Goal: Information Seeking & Learning: Check status

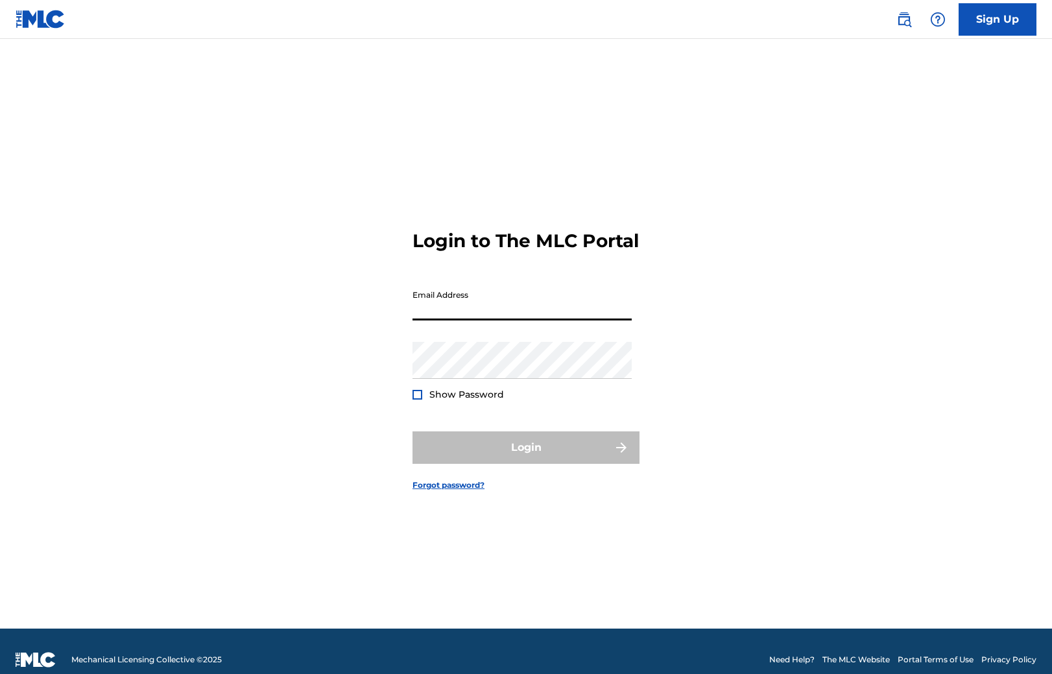
click at [518, 311] on input "Email Address" at bounding box center [522, 301] width 219 height 37
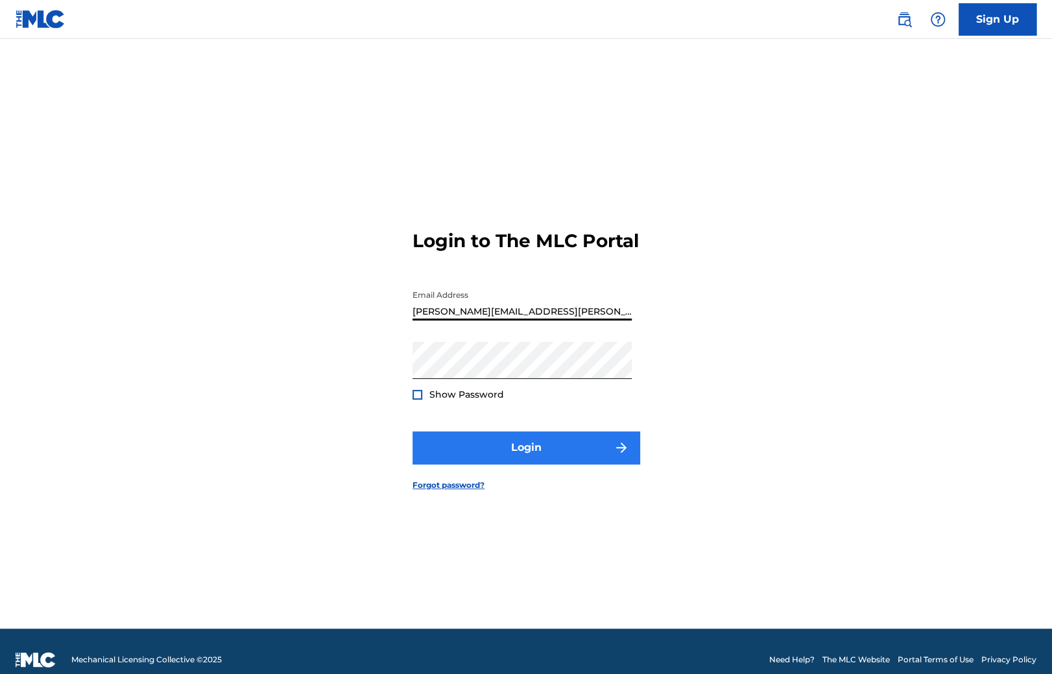
type input "[PERSON_NAME][EMAIL_ADDRESS][PERSON_NAME][DOMAIN_NAME]"
click at [517, 464] on button "Login" at bounding box center [526, 447] width 227 height 32
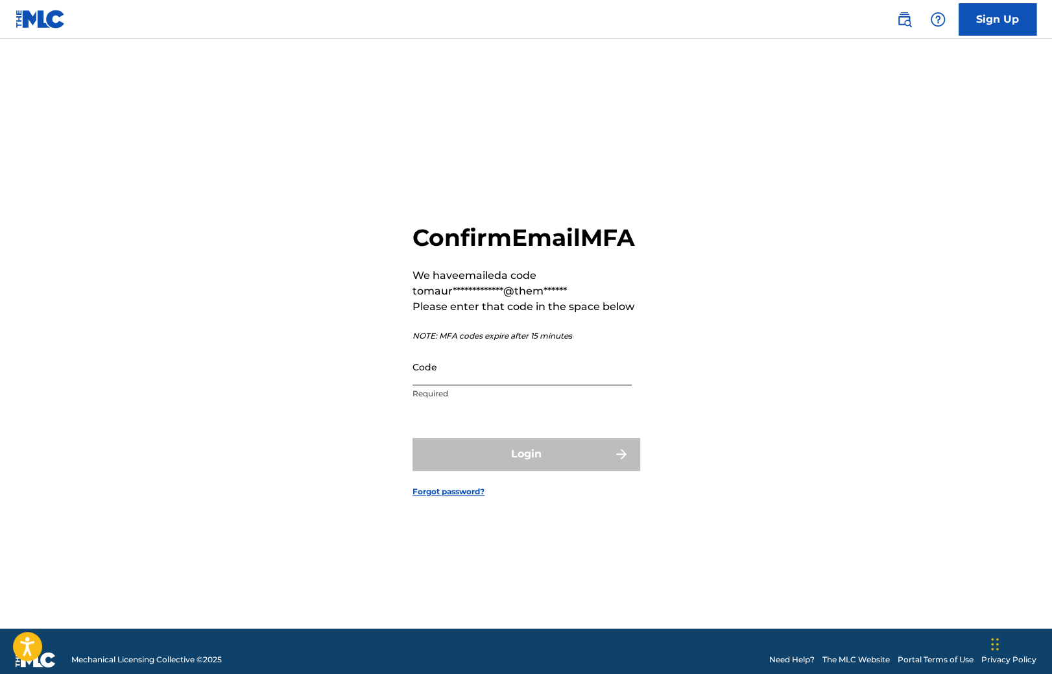
click at [481, 385] on input "Code" at bounding box center [522, 366] width 219 height 37
paste input "307285"
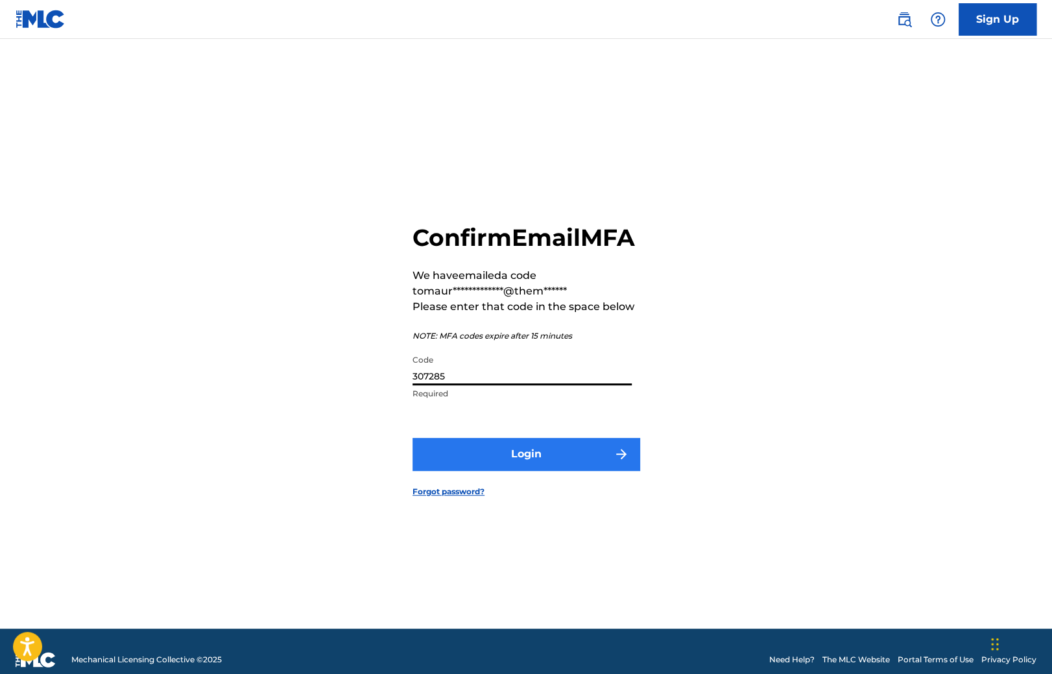
type input "307285"
click at [488, 458] on button "Login" at bounding box center [526, 454] width 227 height 32
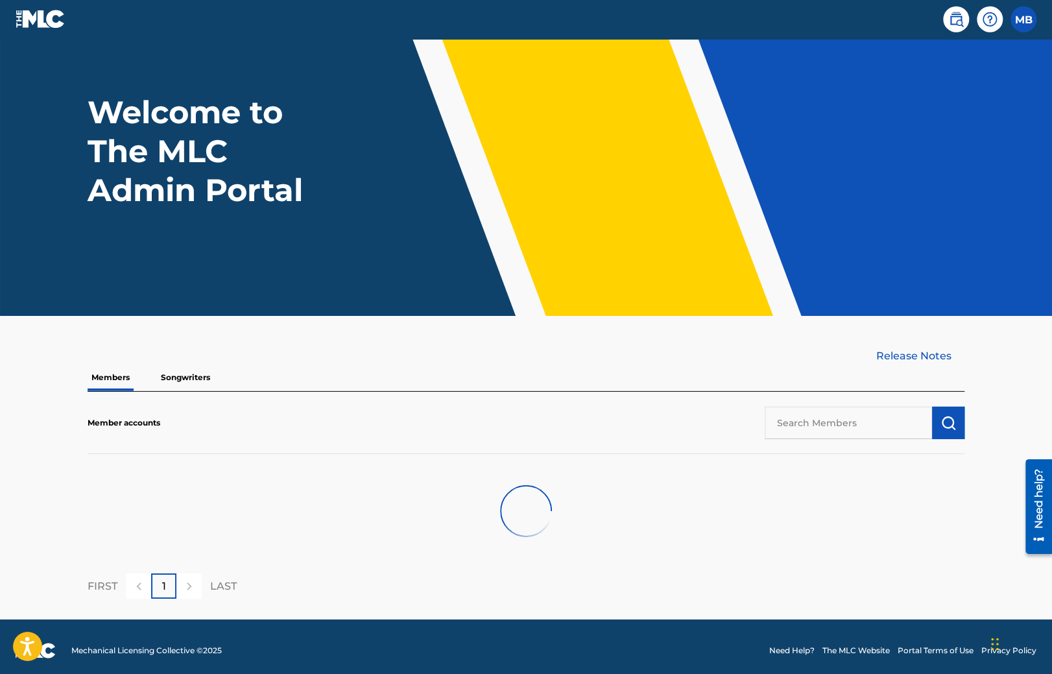
scroll to position [48, 0]
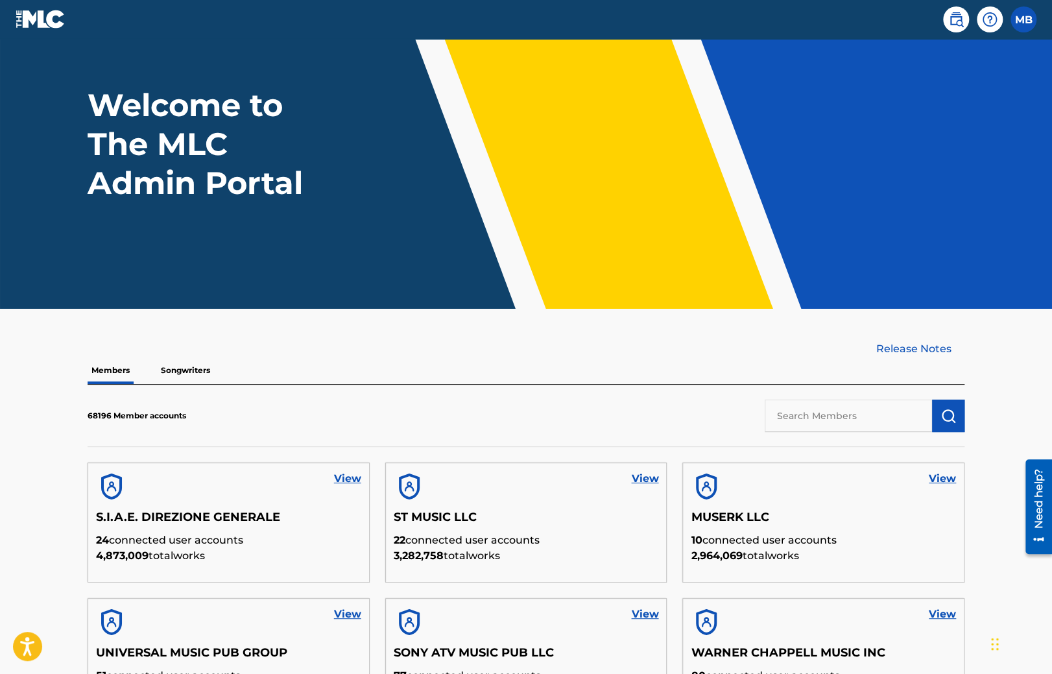
click at [827, 411] on input "text" at bounding box center [848, 416] width 167 height 32
type input "GEMA"
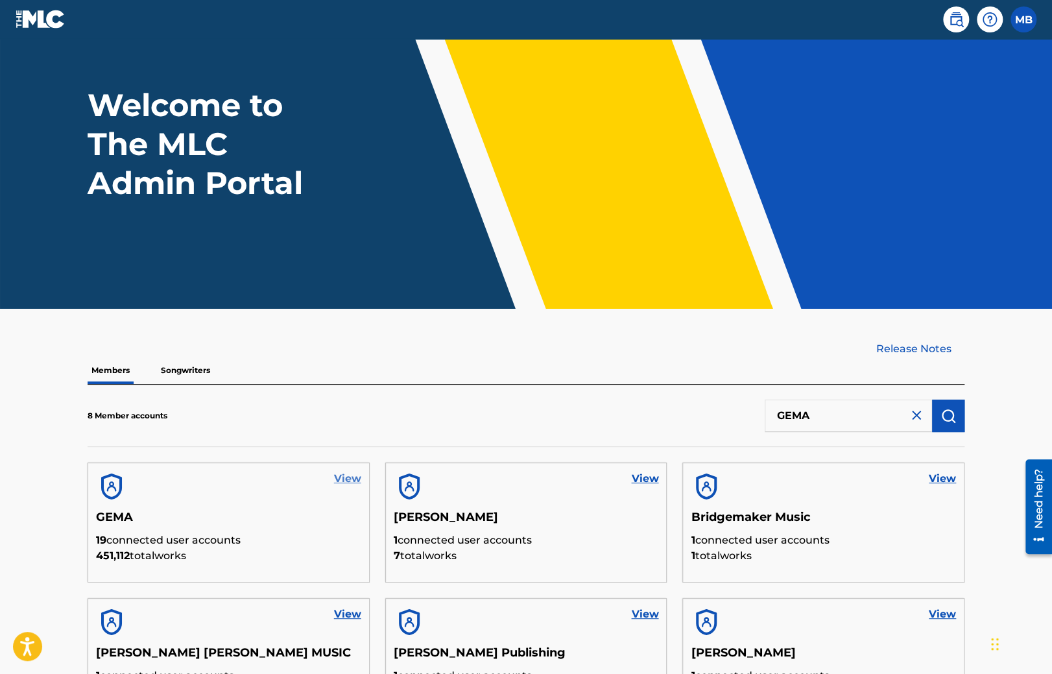
click at [344, 480] on link "View" at bounding box center [347, 479] width 27 height 16
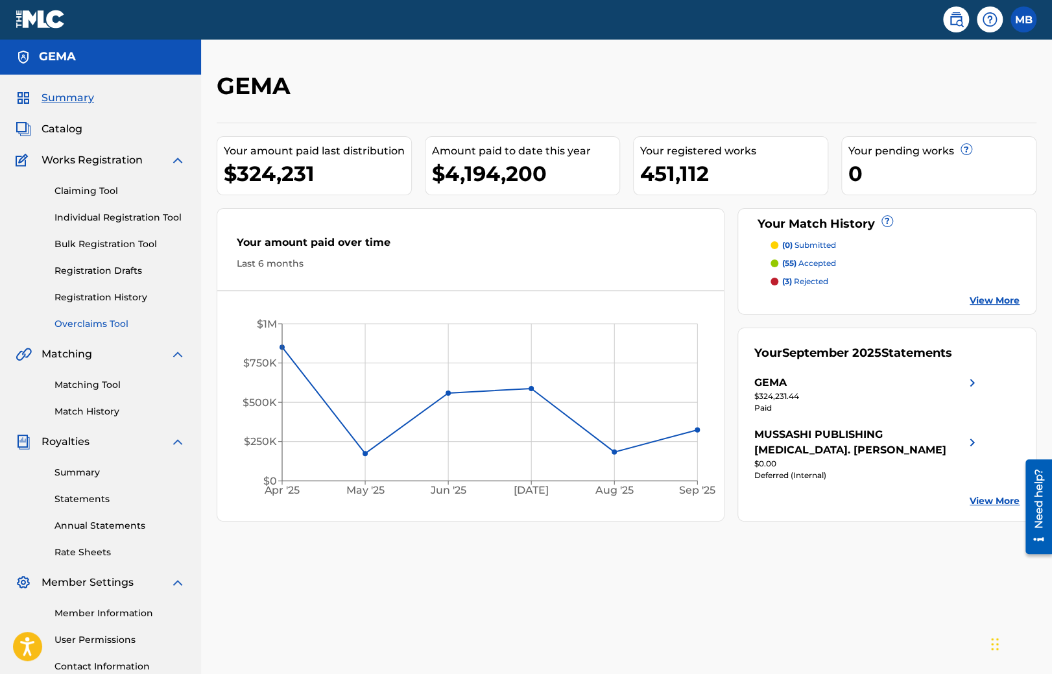
click at [84, 319] on link "Overclaims Tool" at bounding box center [119, 324] width 131 height 14
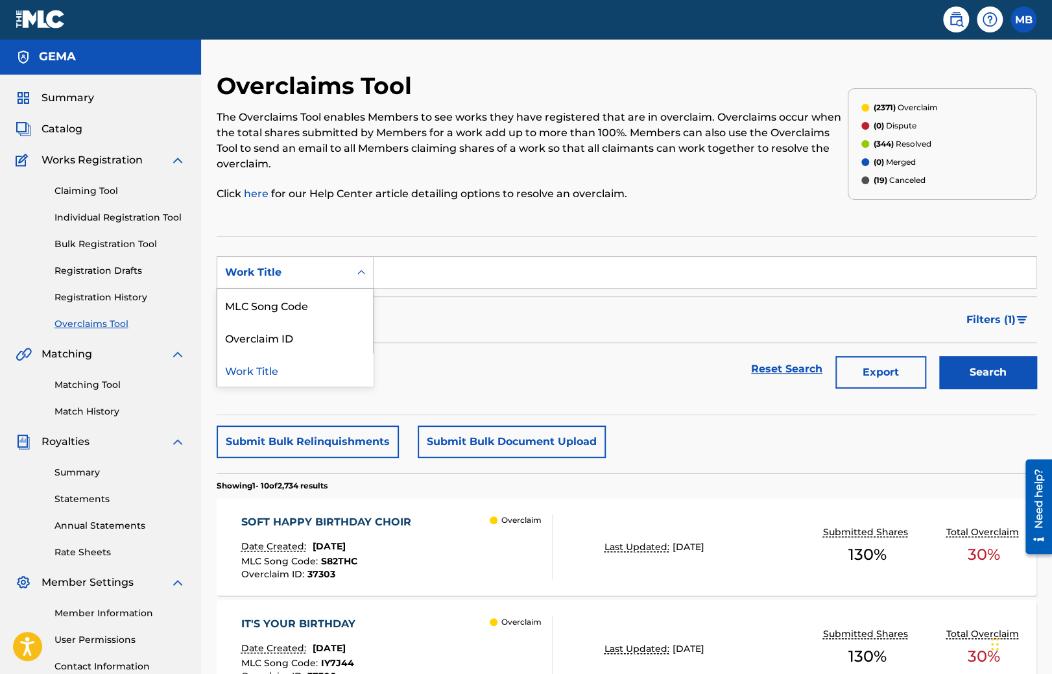
click at [298, 266] on div "Work Title" at bounding box center [283, 272] width 132 height 25
click at [297, 333] on div "Overclaim ID" at bounding box center [295, 337] width 156 height 32
type input "307285"
paste input "27128"
type input "27128"
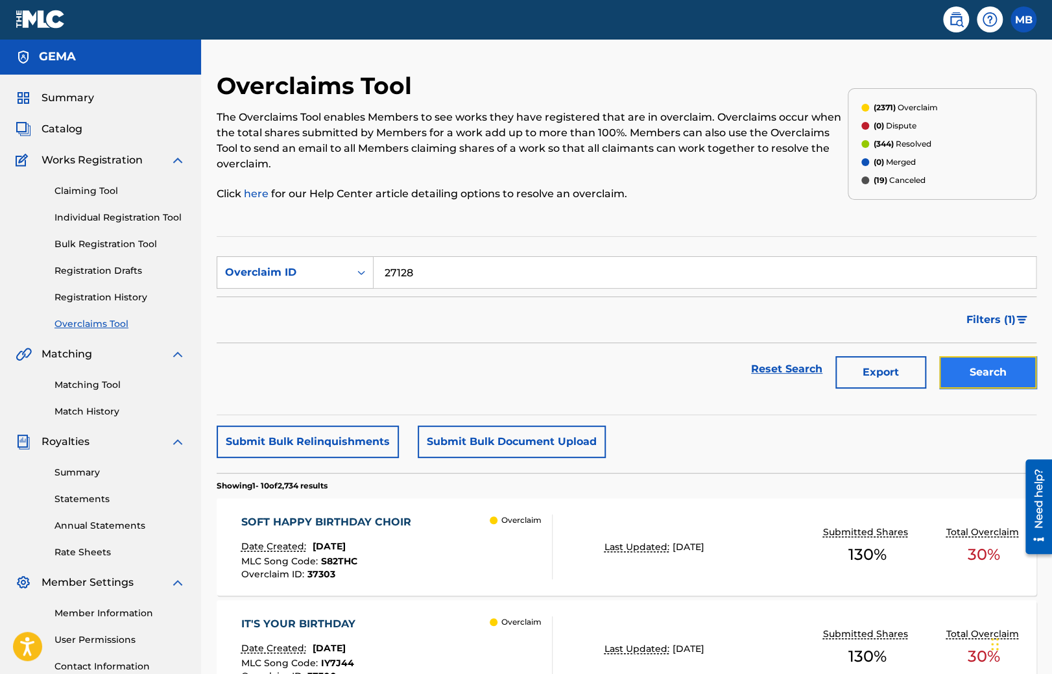
click at [960, 360] on button "Search" at bounding box center [987, 372] width 97 height 32
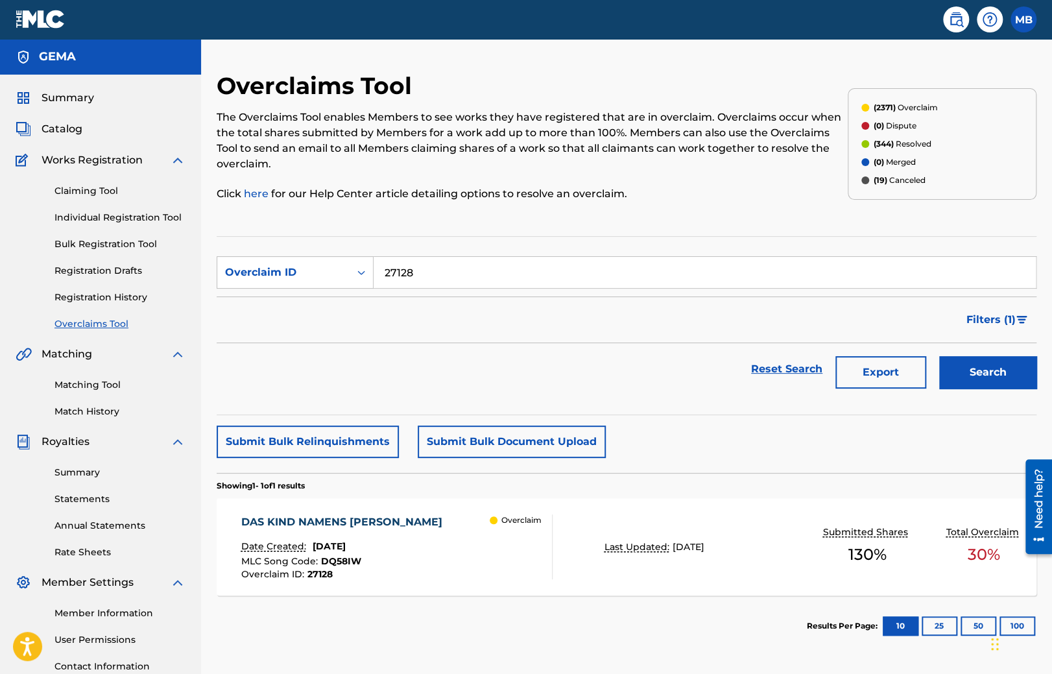
click at [432, 520] on div "DAS KIND NAMENS RAUSCH Date Created: July 17, 2025 MLC Song Code : DQ58IW Overc…" at bounding box center [396, 546] width 311 height 65
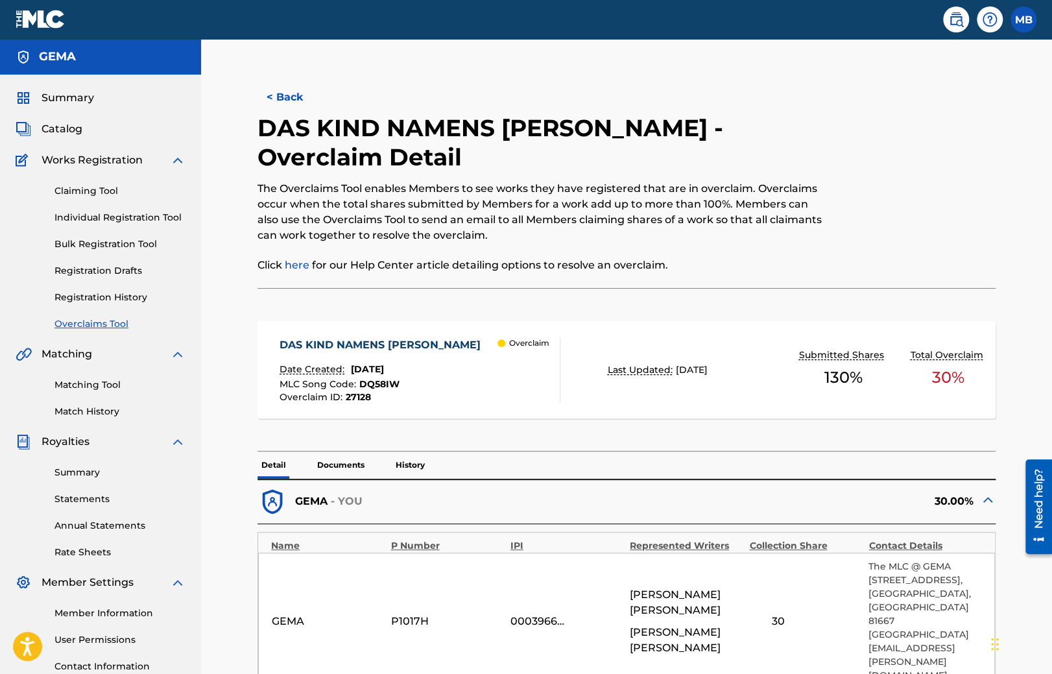
click at [422, 485] on div "GEMA - YOU 30.00%" at bounding box center [627, 501] width 738 height 45
click at [414, 466] on p "History" at bounding box center [410, 464] width 37 height 27
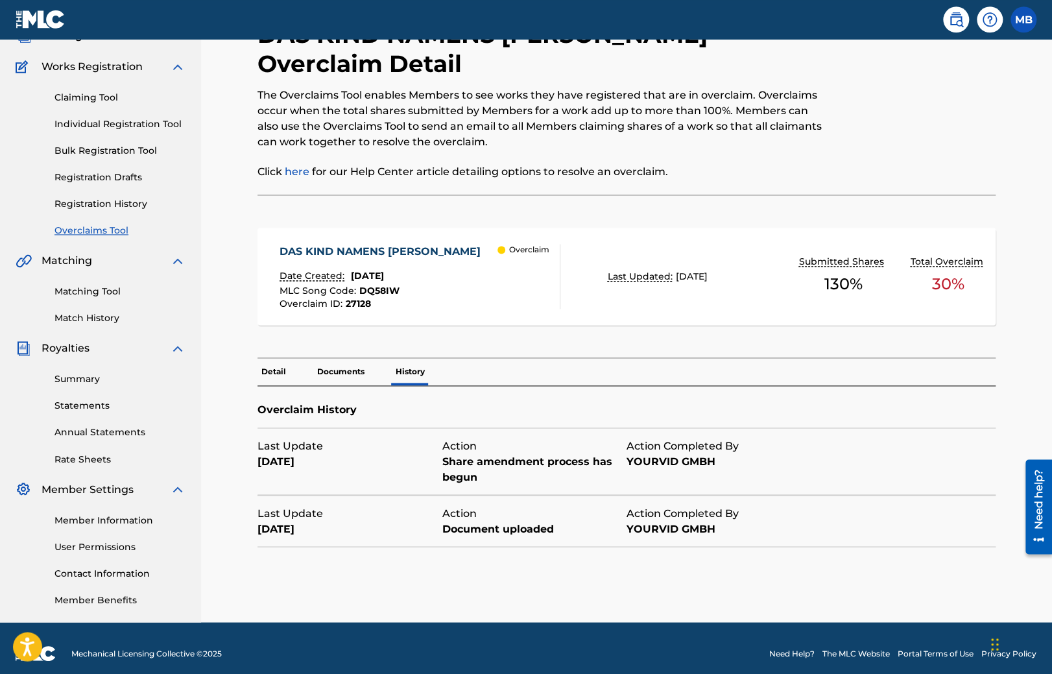
scroll to position [104, 0]
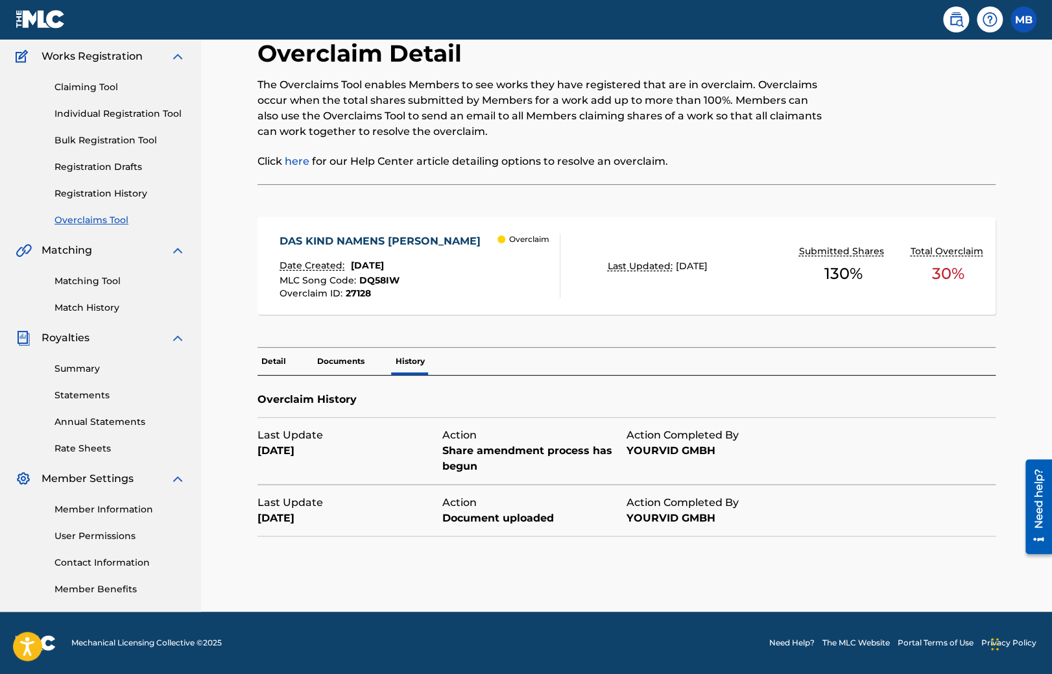
click at [367, 281] on span "DQ58IW" at bounding box center [379, 280] width 40 height 12
click at [367, 281] on div "< Back DAS KIND NAMENS RAUSCH - Overclaim Detail The Overclaims Tool enables Me…" at bounding box center [626, 290] width 851 height 644
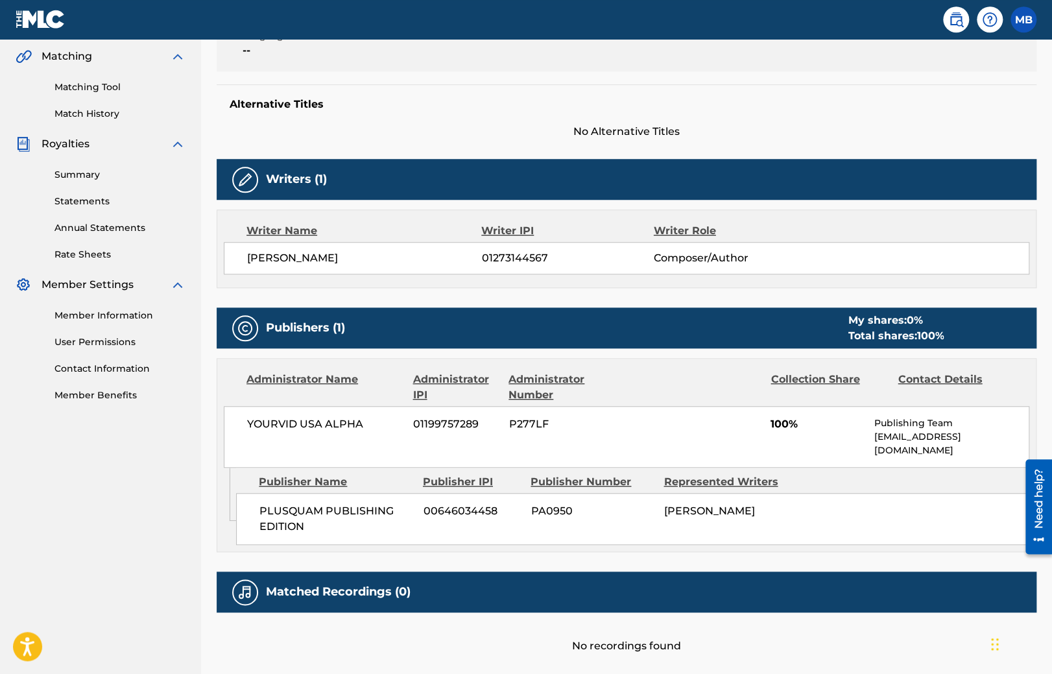
scroll to position [343, 0]
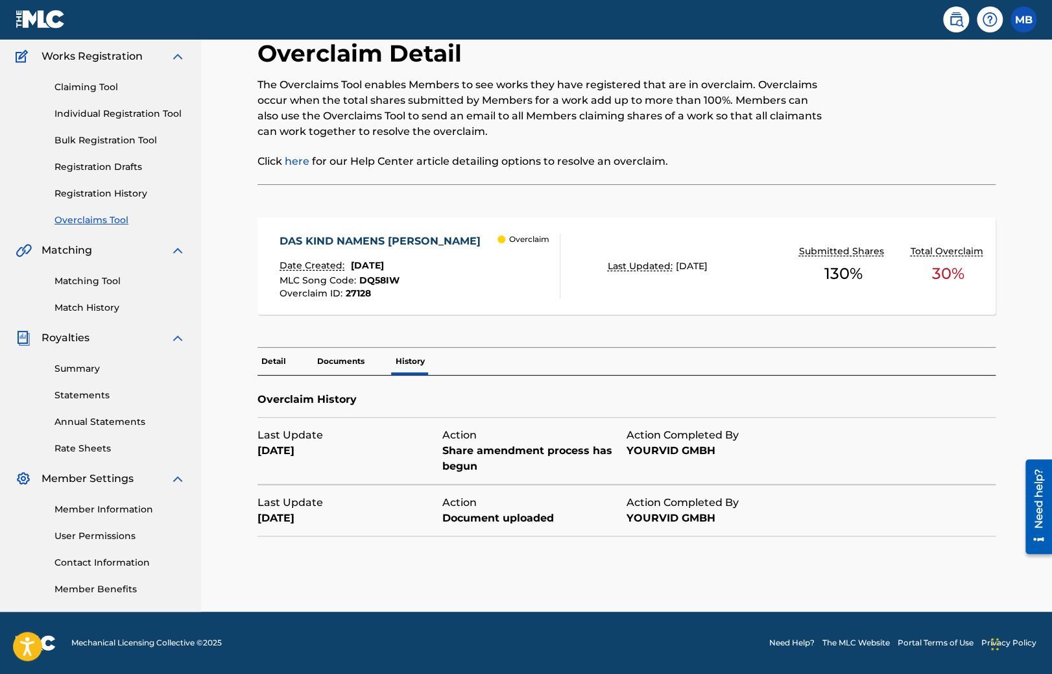
scroll to position [104, 0]
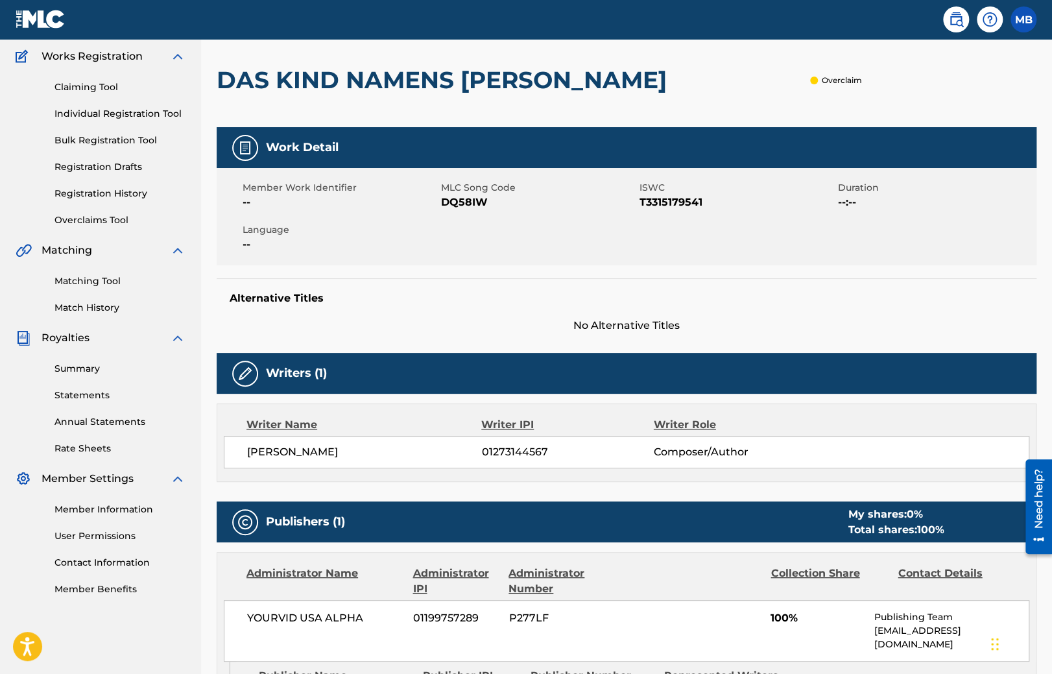
scroll to position [376, 0]
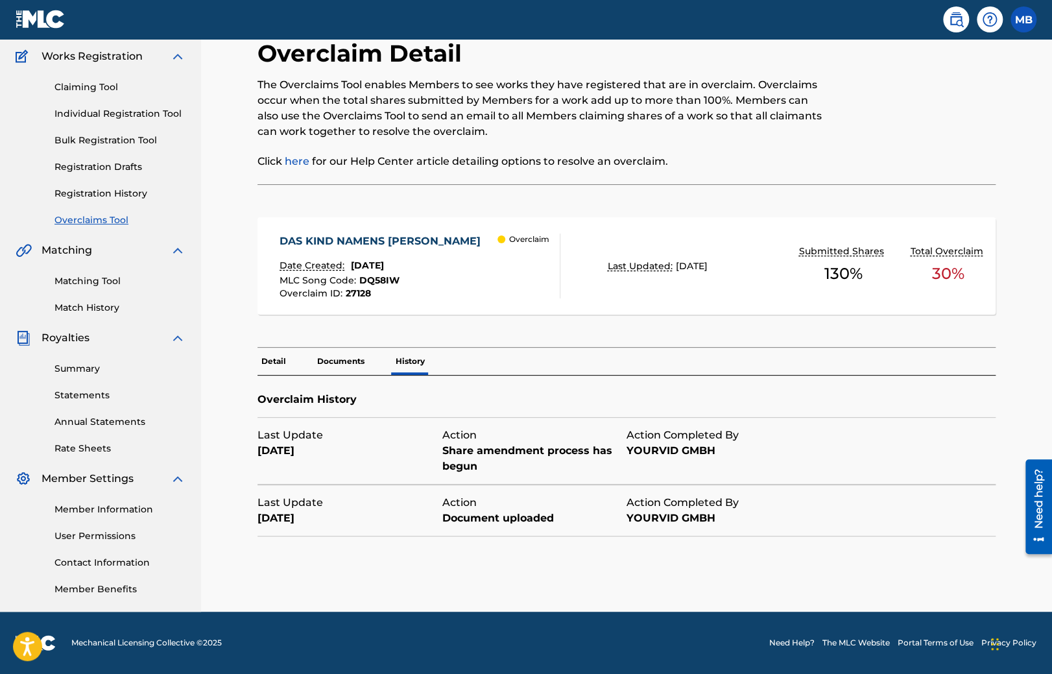
scroll to position [104, 0]
click at [326, 359] on p "Documents" at bounding box center [340, 361] width 55 height 27
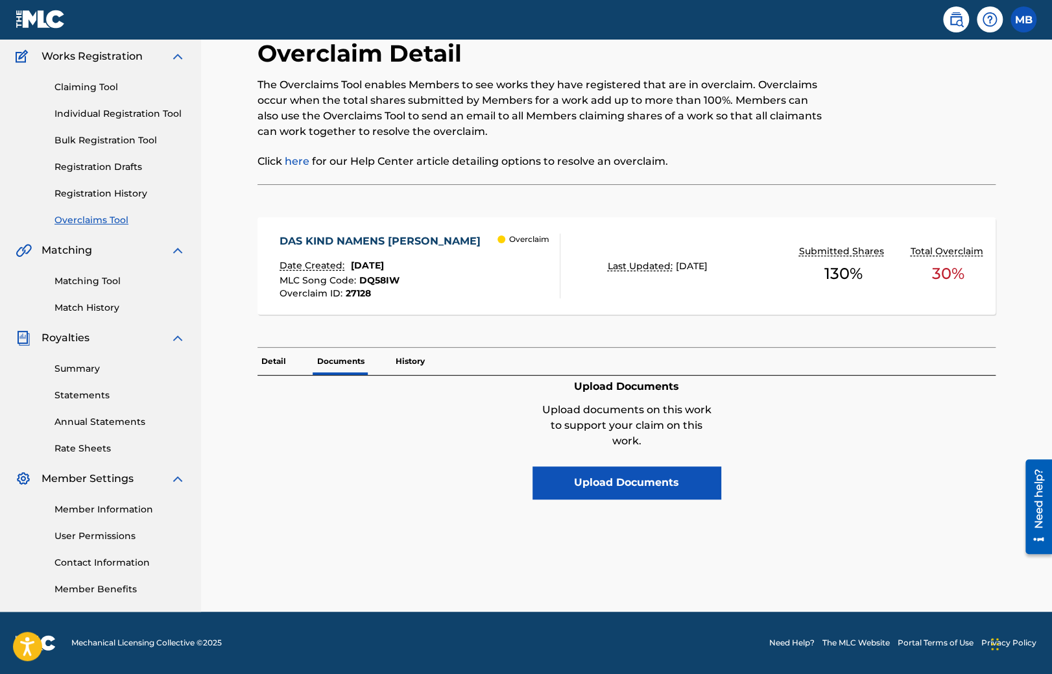
click at [264, 362] on p "Detail" at bounding box center [274, 361] width 32 height 27
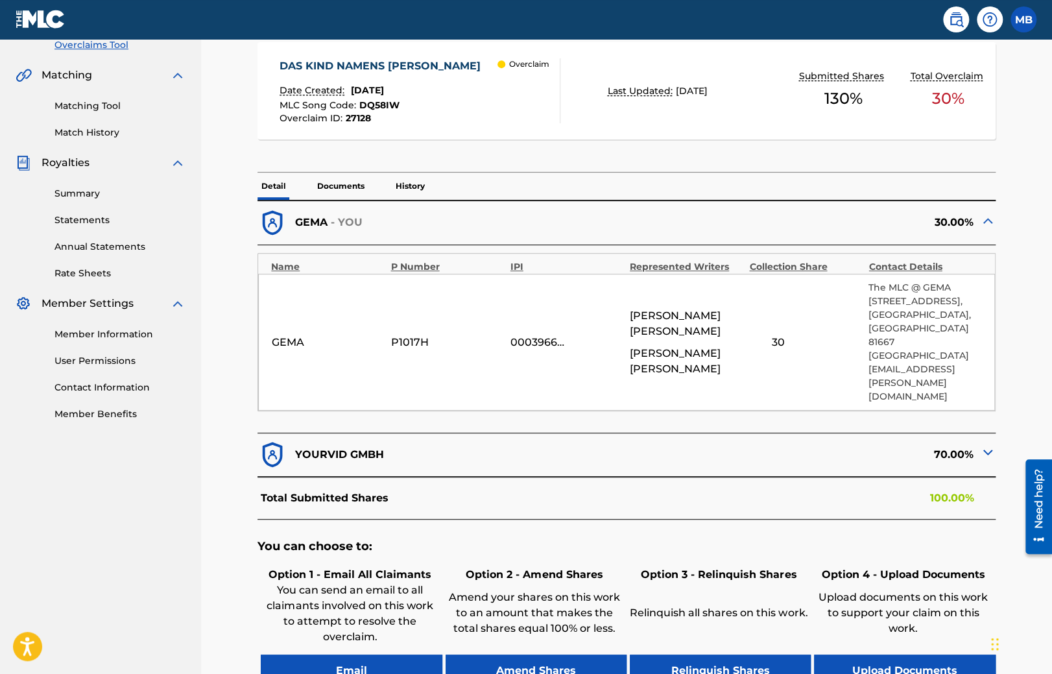
scroll to position [378, 0]
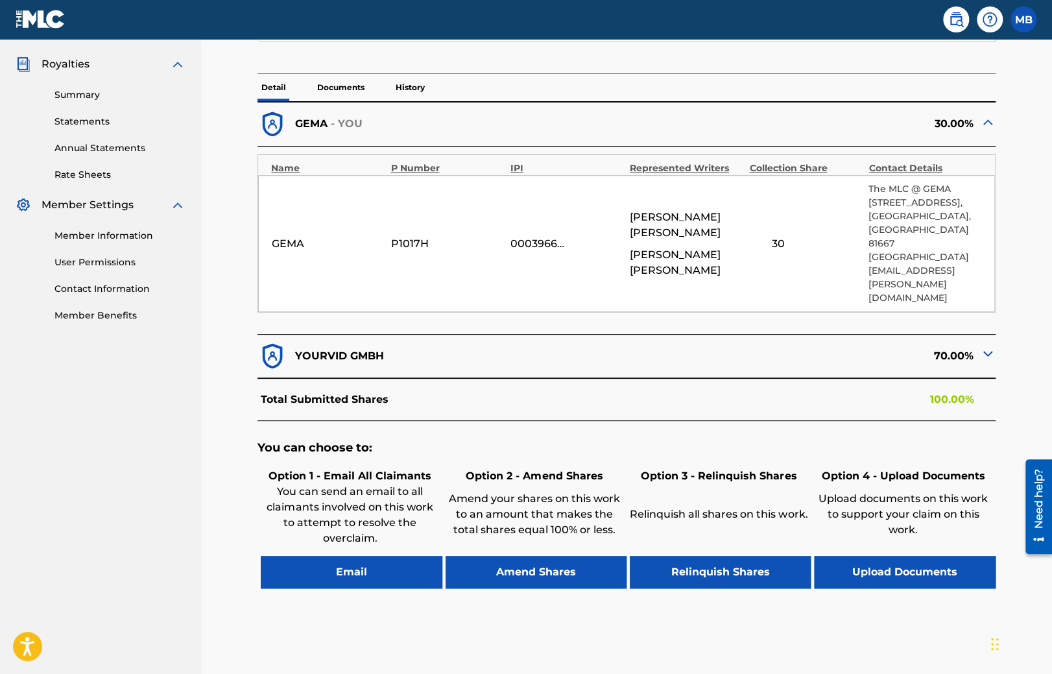
click at [980, 341] on div "70.00%" at bounding box center [811, 356] width 369 height 30
click at [989, 346] on img at bounding box center [988, 354] width 16 height 16
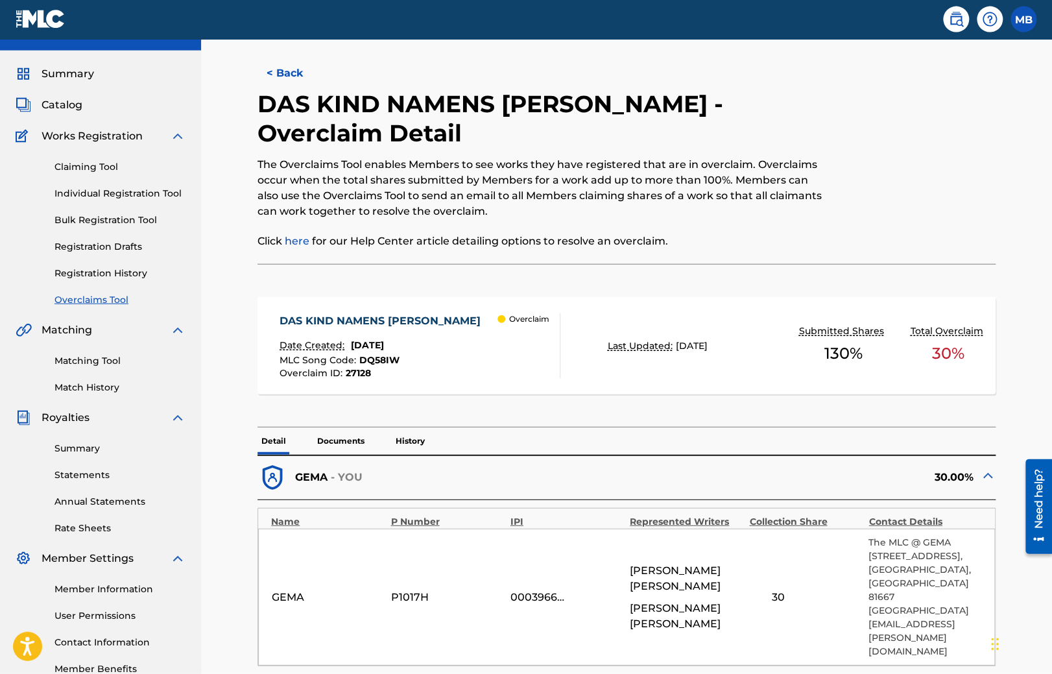
scroll to position [0, 0]
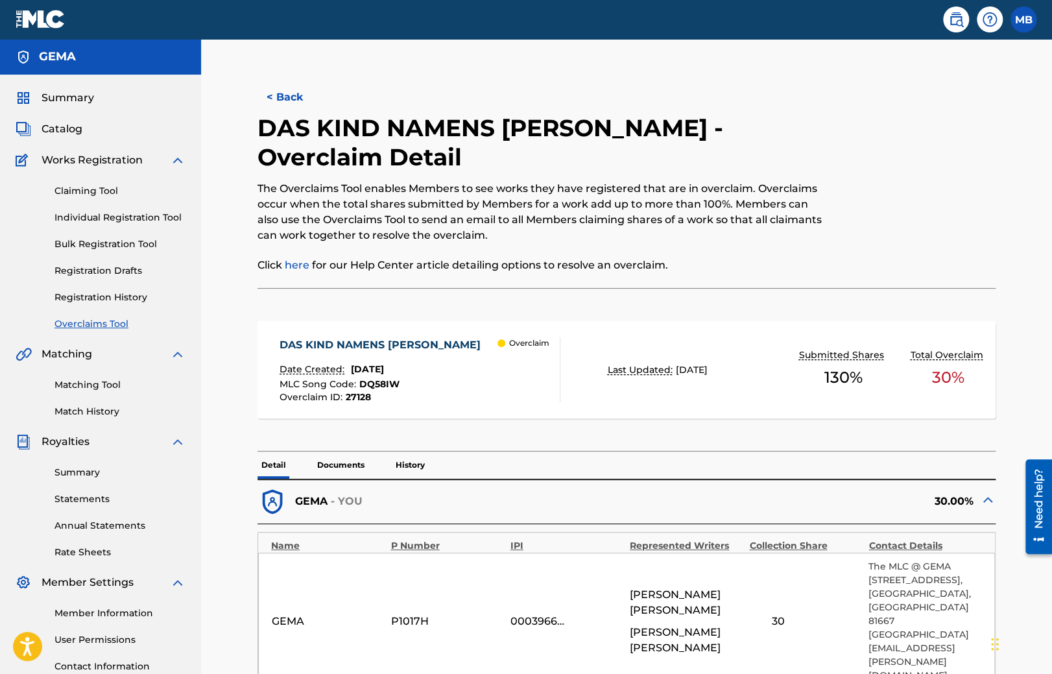
click at [372, 386] on span "DQ58IW" at bounding box center [379, 384] width 40 height 12
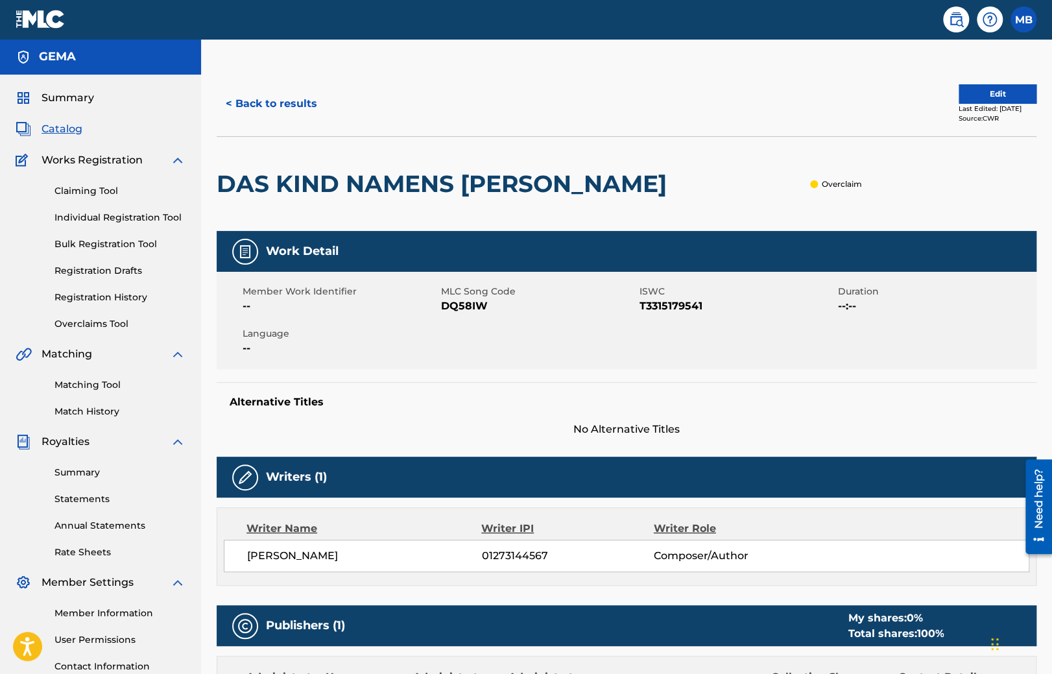
click at [454, 307] on span "DQ58IW" at bounding box center [538, 306] width 195 height 16
copy span "DQ58IW"
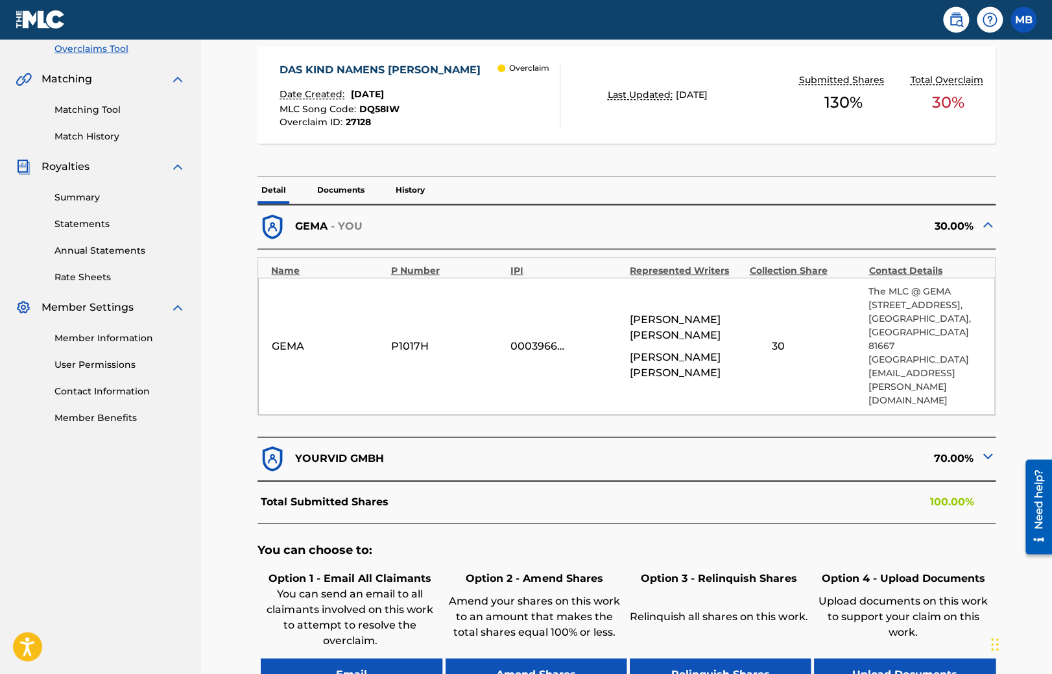
scroll to position [274, 0]
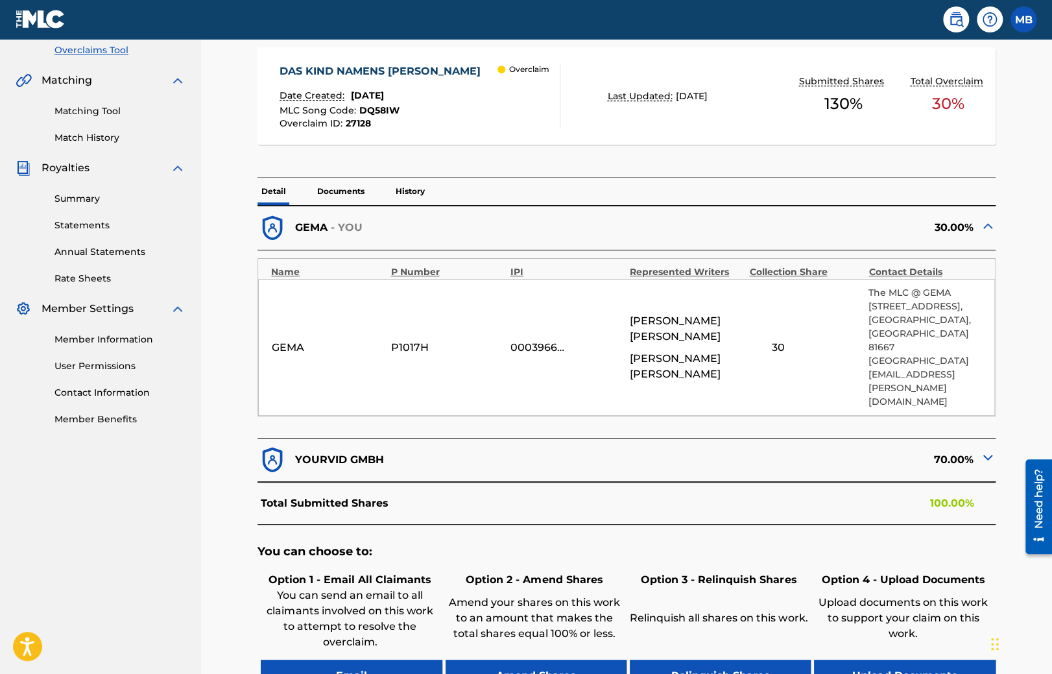
click at [356, 452] on p "YOURVID GMBH" at bounding box center [339, 460] width 89 height 16
click at [987, 450] on img at bounding box center [988, 458] width 16 height 16
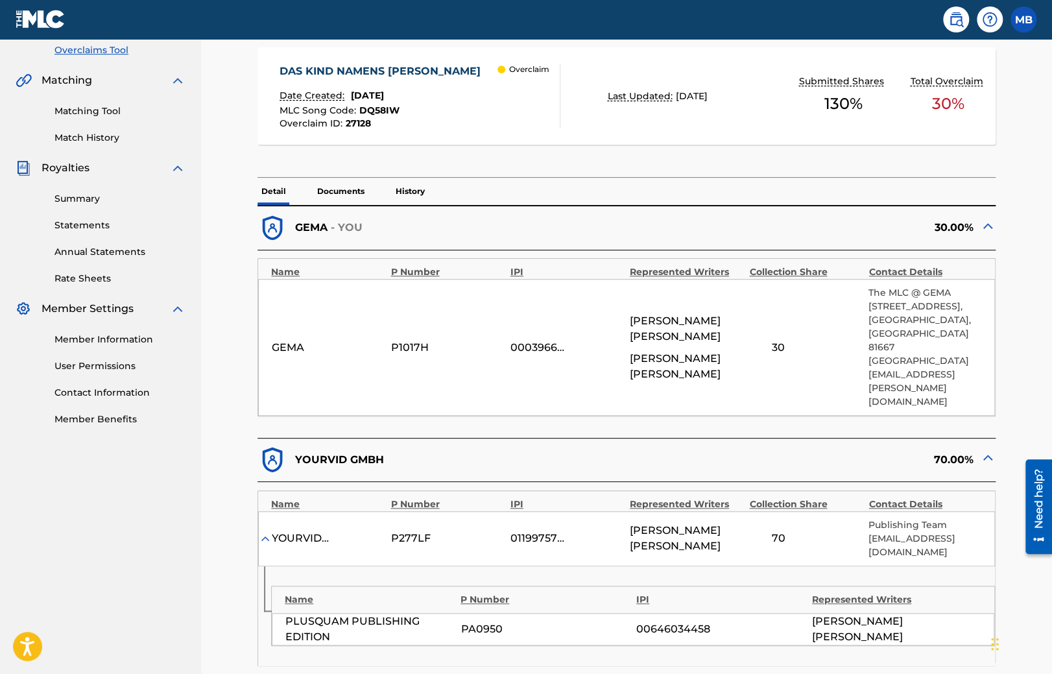
click at [307, 614] on div "PLUSQUAM PUBLISHING EDITION" at bounding box center [369, 629] width 169 height 31
click at [331, 614] on div "PLUSQUAM PUBLISHING EDITION" at bounding box center [369, 629] width 169 height 31
copy div "PLUSQUAM"
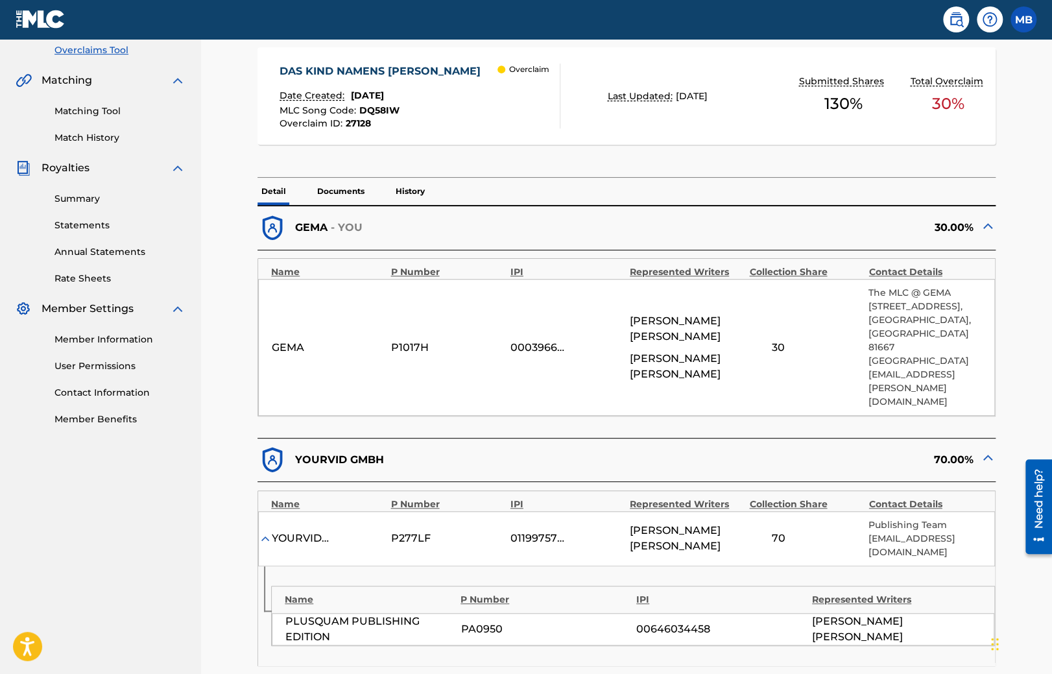
click at [313, 452] on p "YOURVID GMBH" at bounding box center [339, 460] width 89 height 16
copy p "YOURVID"
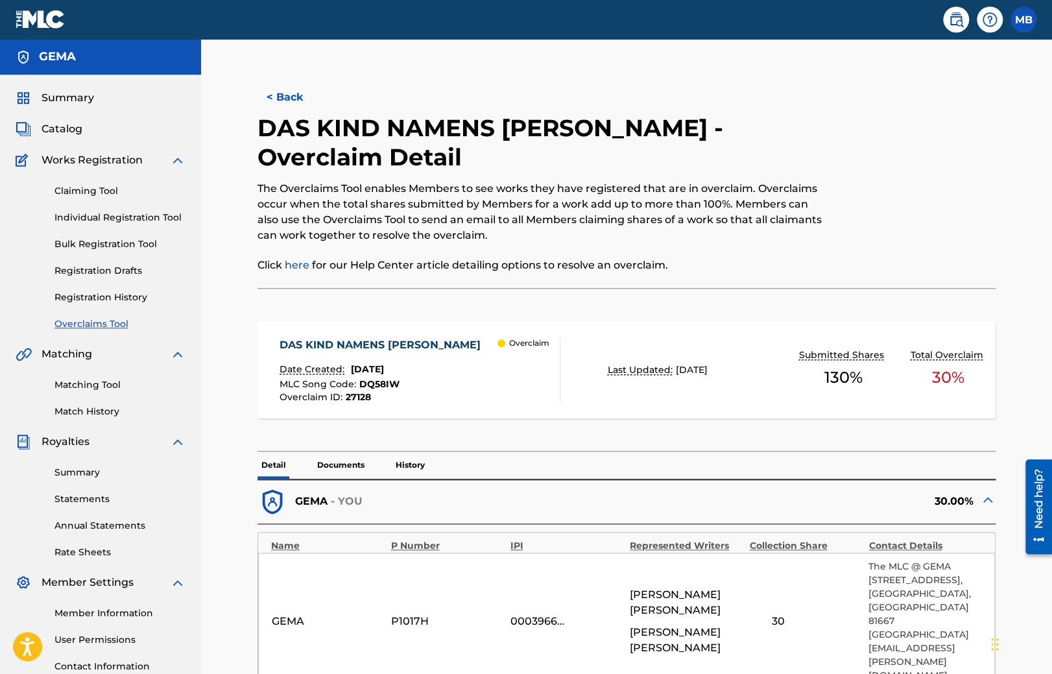
scroll to position [0, 0]
click at [367, 346] on div "DAS KIND NAMENS [PERSON_NAME]" at bounding box center [384, 345] width 208 height 16
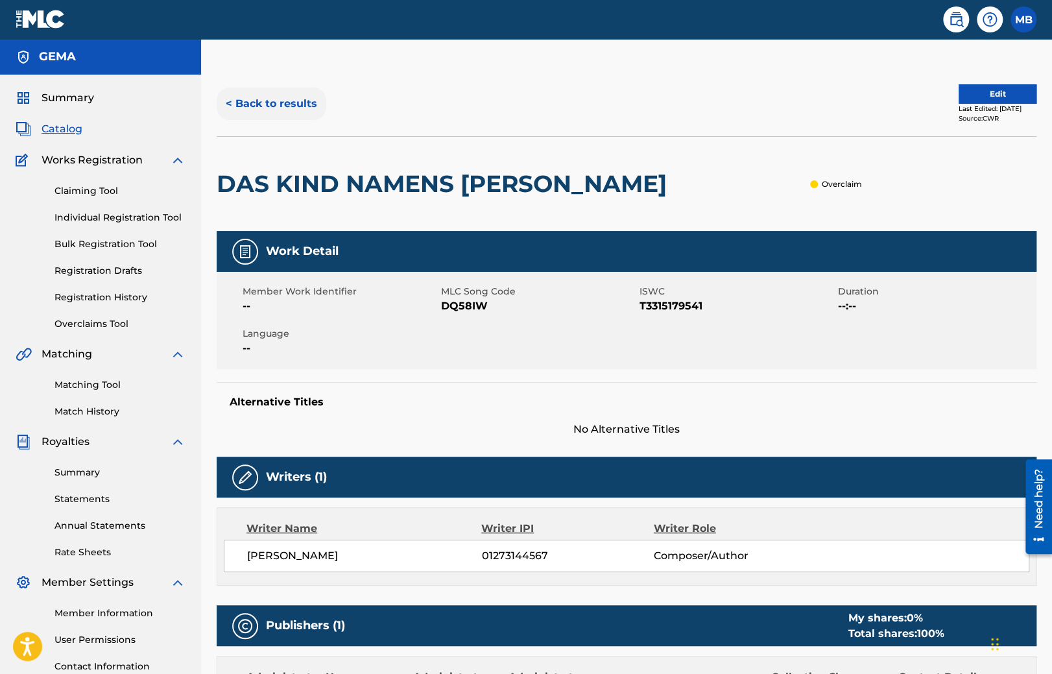
click at [278, 102] on button "< Back to results" at bounding box center [272, 104] width 110 height 32
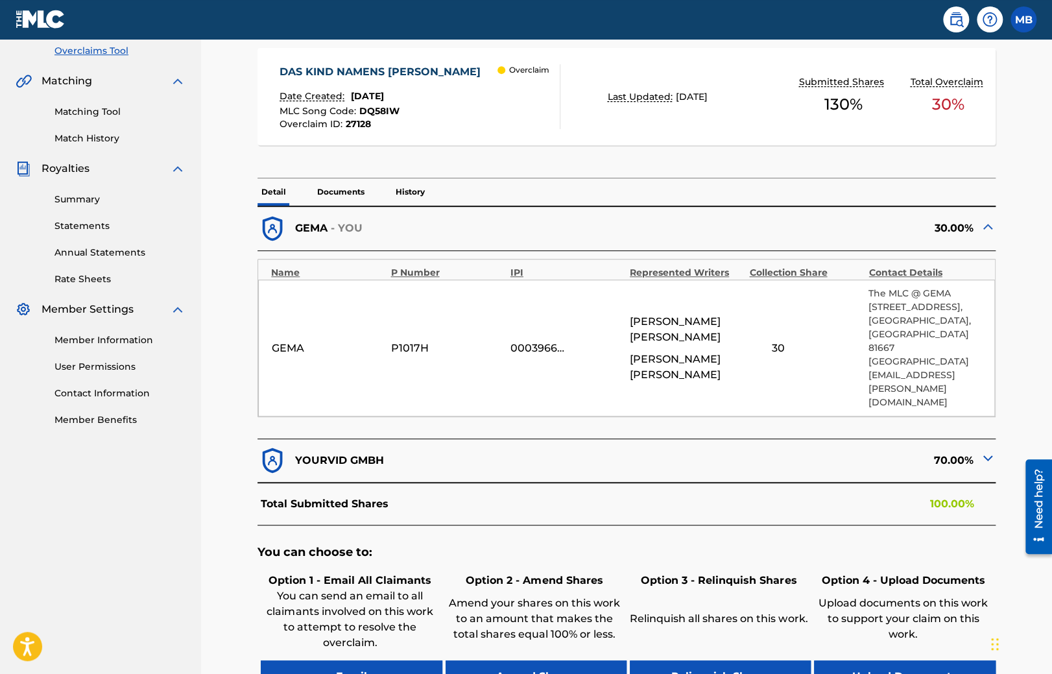
scroll to position [274, 0]
click at [994, 450] on img at bounding box center [988, 458] width 16 height 16
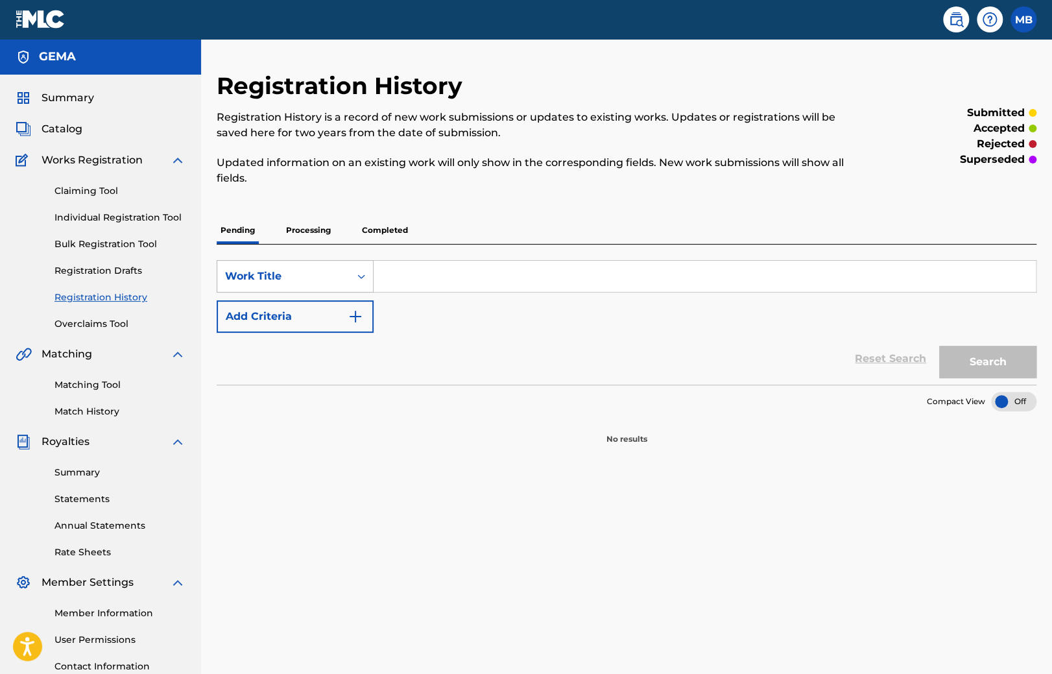
click at [310, 276] on div "Work Title" at bounding box center [283, 277] width 117 height 16
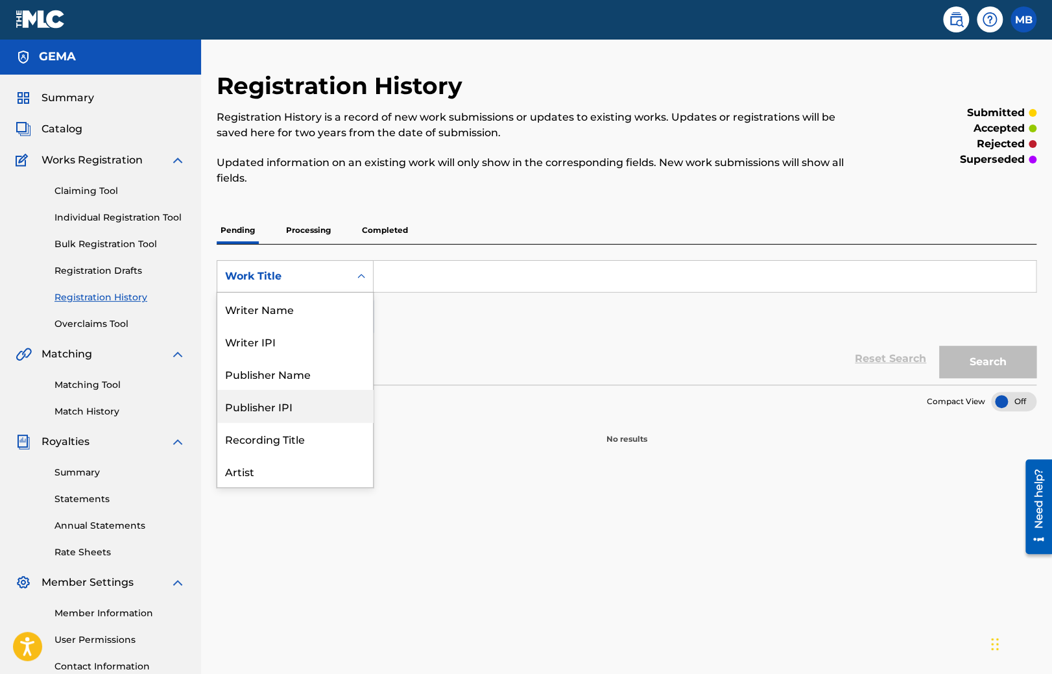
scroll to position [65, 0]
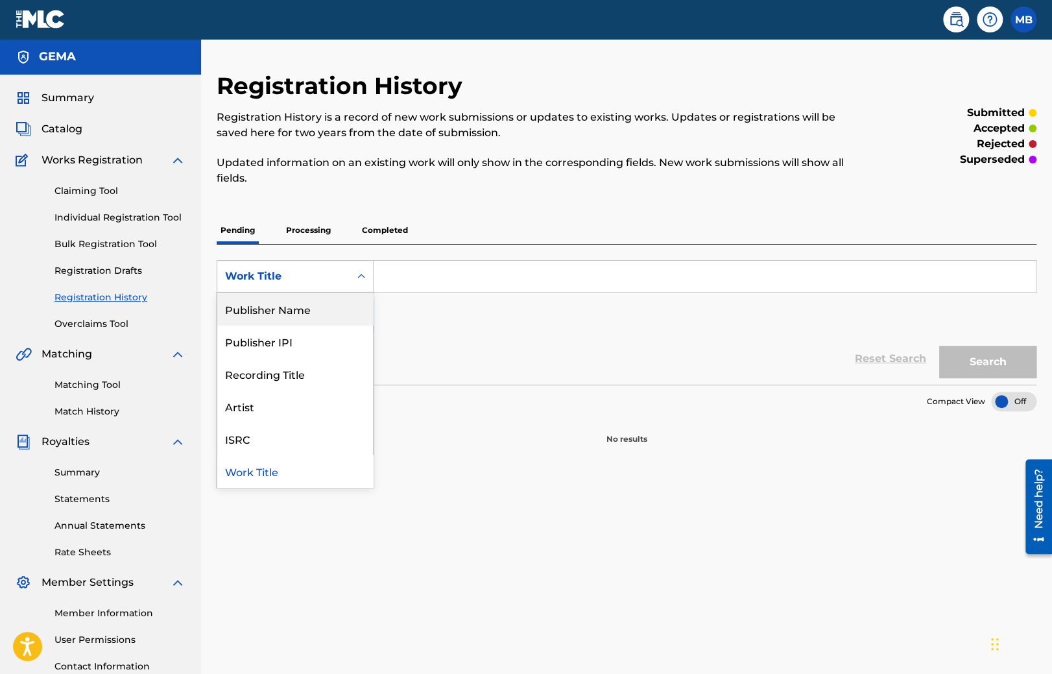
click at [385, 213] on div "Registration History Registration History is a record of new work submissions o…" at bounding box center [627, 258] width 820 height 374
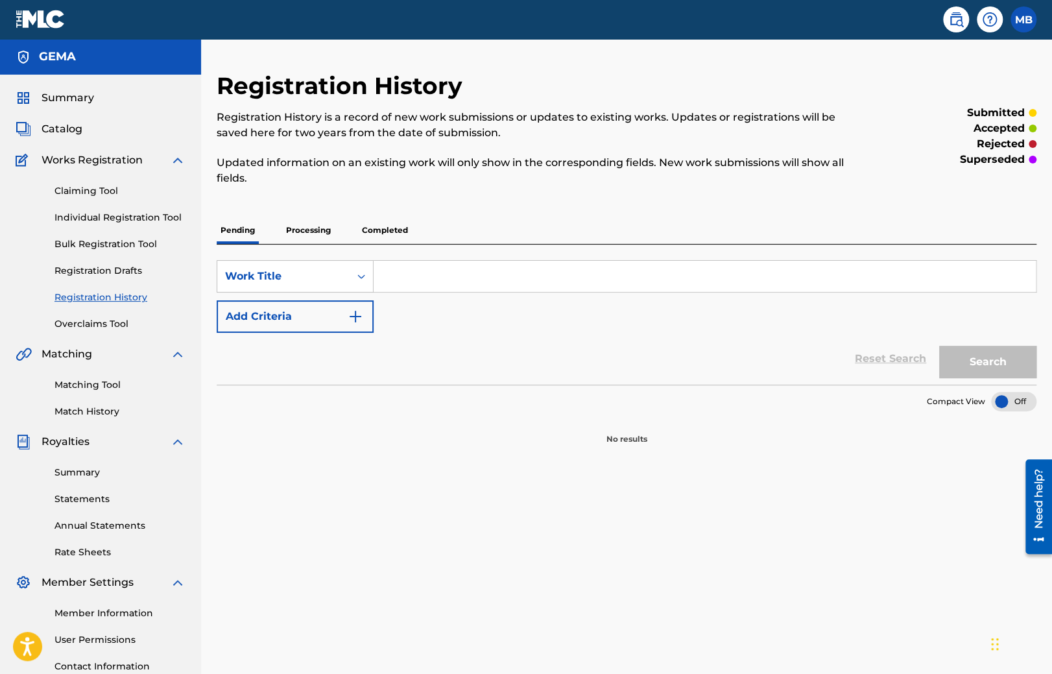
click at [389, 222] on p "Completed" at bounding box center [385, 230] width 54 height 27
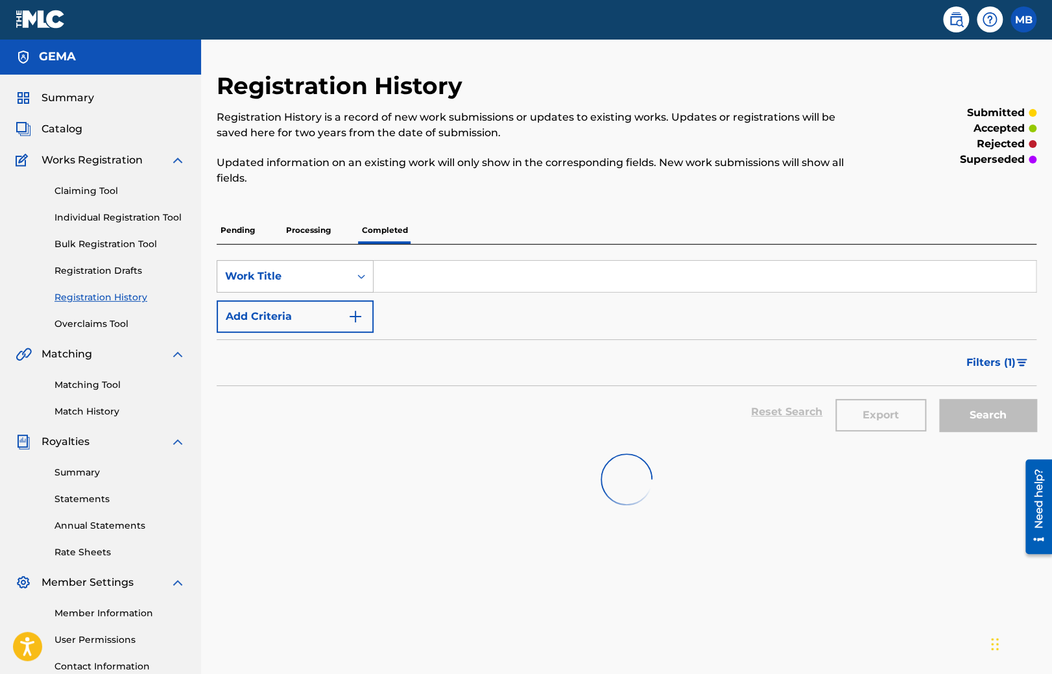
click at [310, 272] on div "Work Title" at bounding box center [283, 277] width 117 height 16
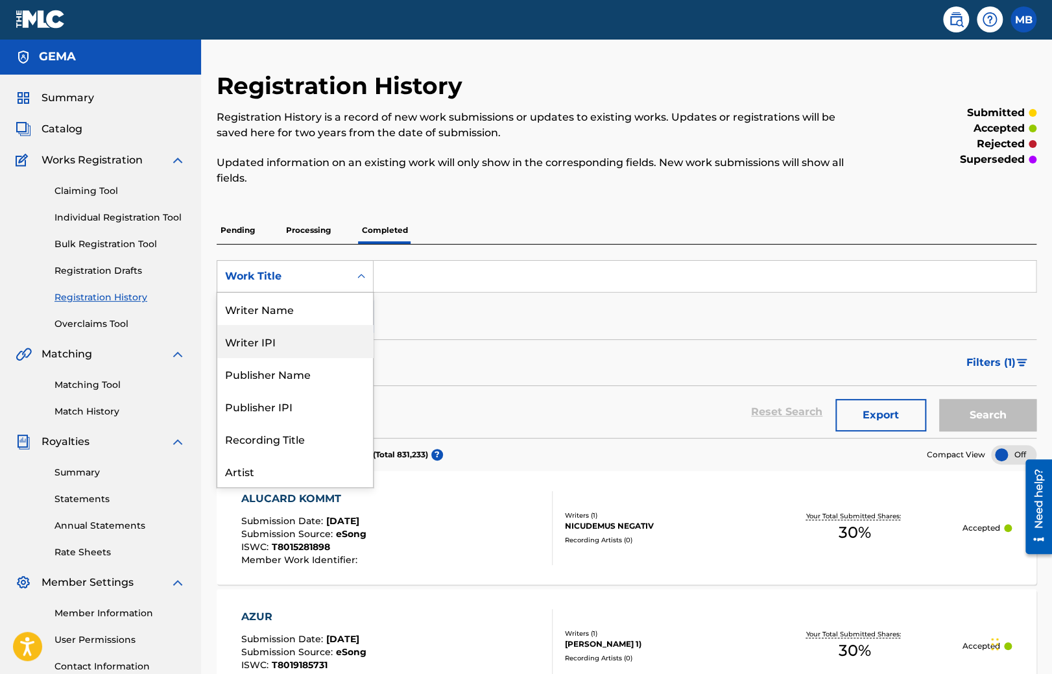
scroll to position [65, 0]
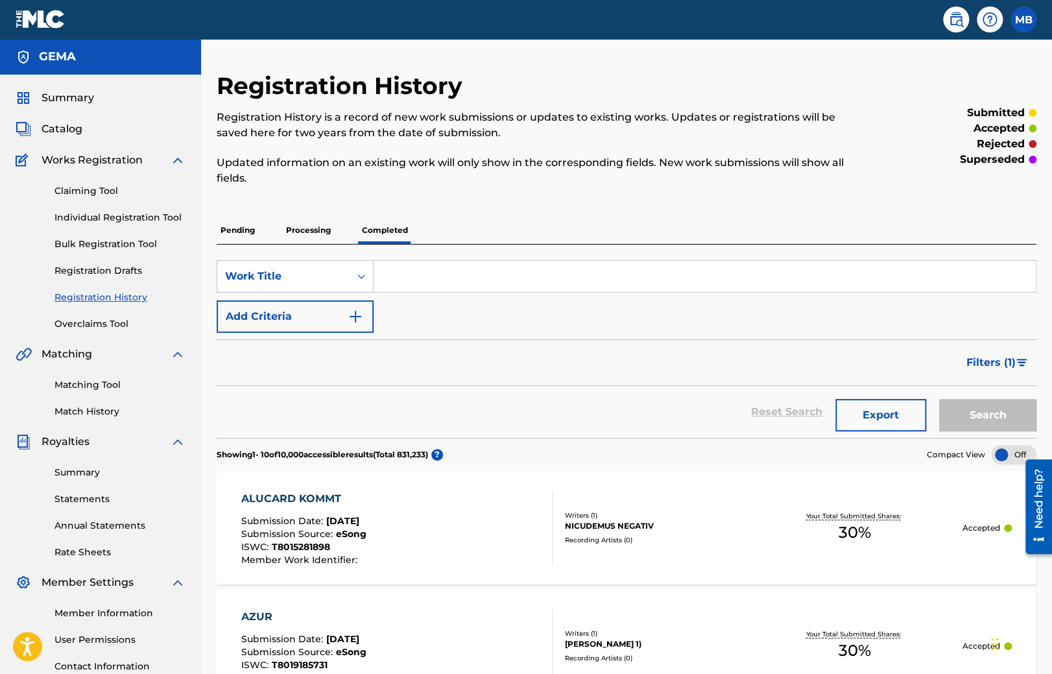
click at [424, 383] on div "Filters ( 1 )" at bounding box center [627, 362] width 820 height 47
click at [396, 278] on input "Search Form" at bounding box center [705, 276] width 662 height 31
paste input "DAS KIND NAMENS [PERSON_NAME]"
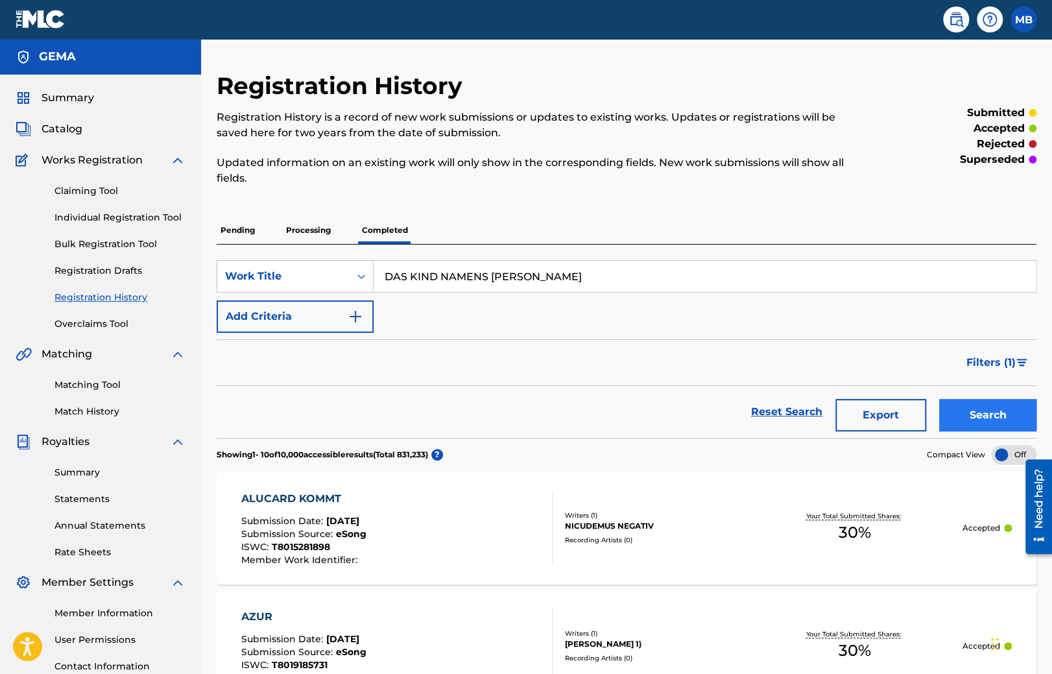
type input "DAS KIND NAMENS [PERSON_NAME]"
click at [982, 419] on button "Search" at bounding box center [987, 415] width 97 height 32
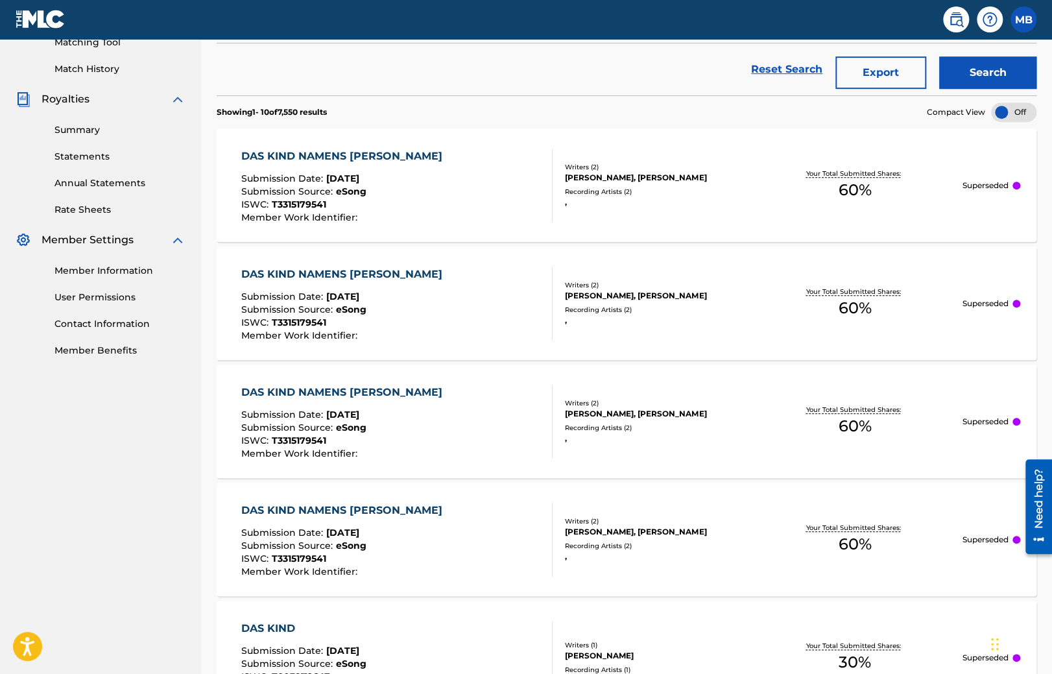
scroll to position [0, 0]
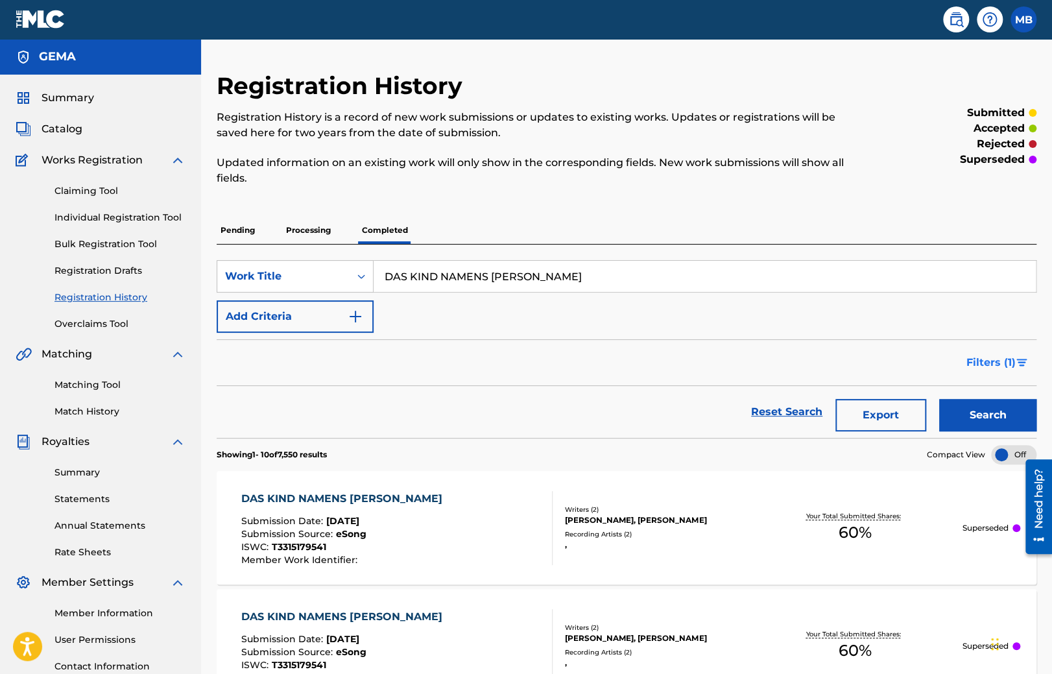
click at [969, 359] on span "Filters ( 1 )" at bounding box center [991, 363] width 49 height 16
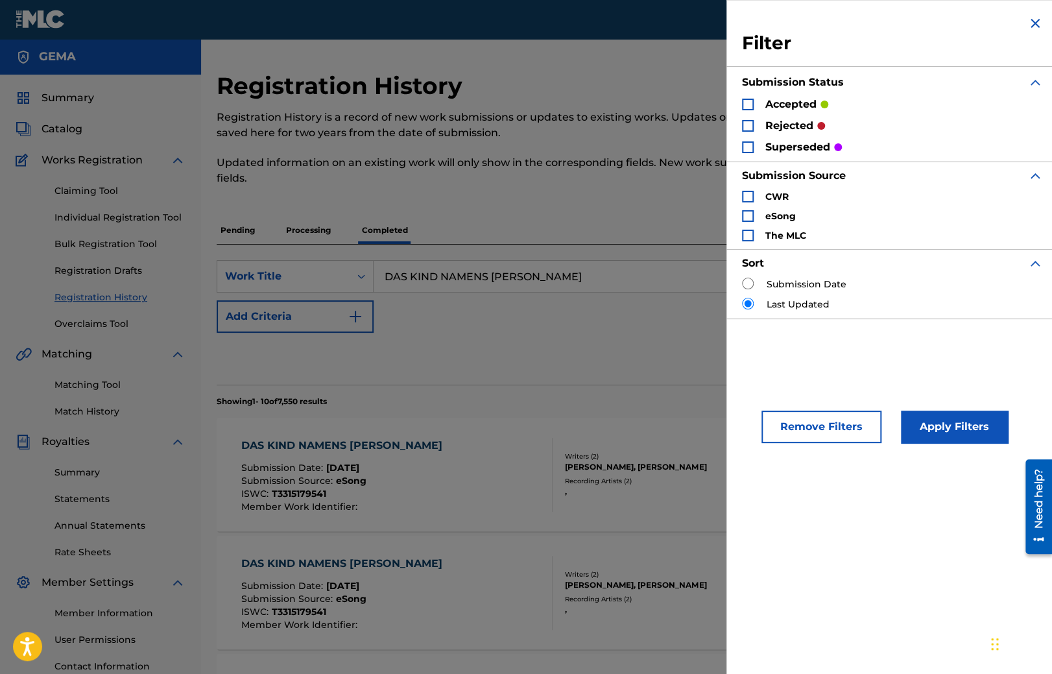
click at [748, 286] on input "Search Form" at bounding box center [748, 284] width 12 height 12
radio input "true"
click at [926, 424] on button "Apply Filters" at bounding box center [954, 427] width 107 height 32
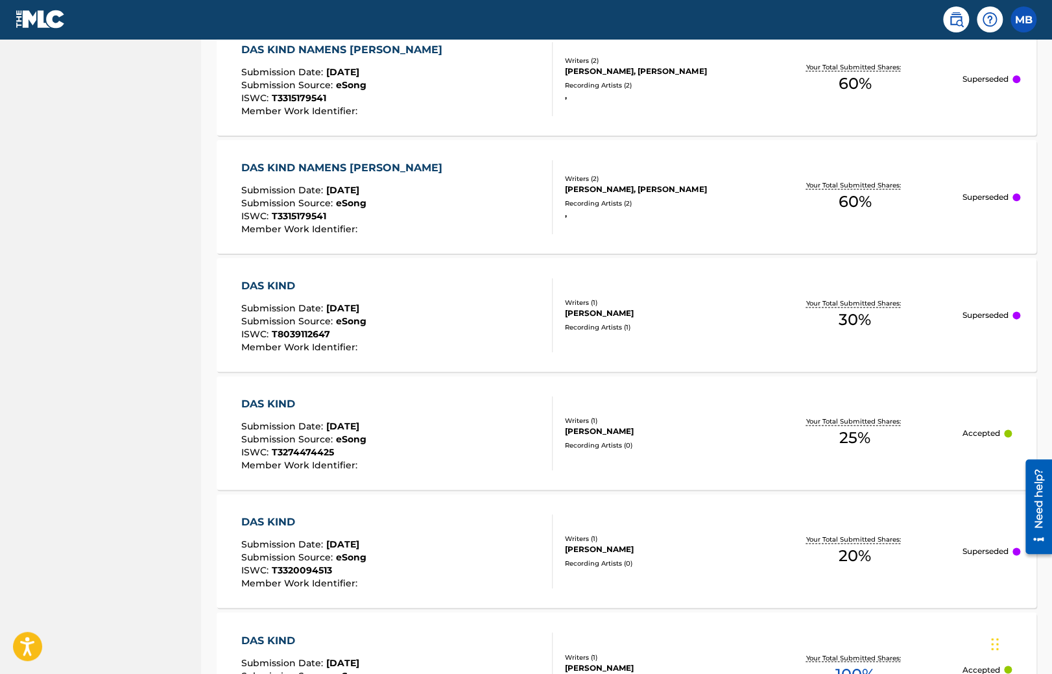
scroll to position [137, 0]
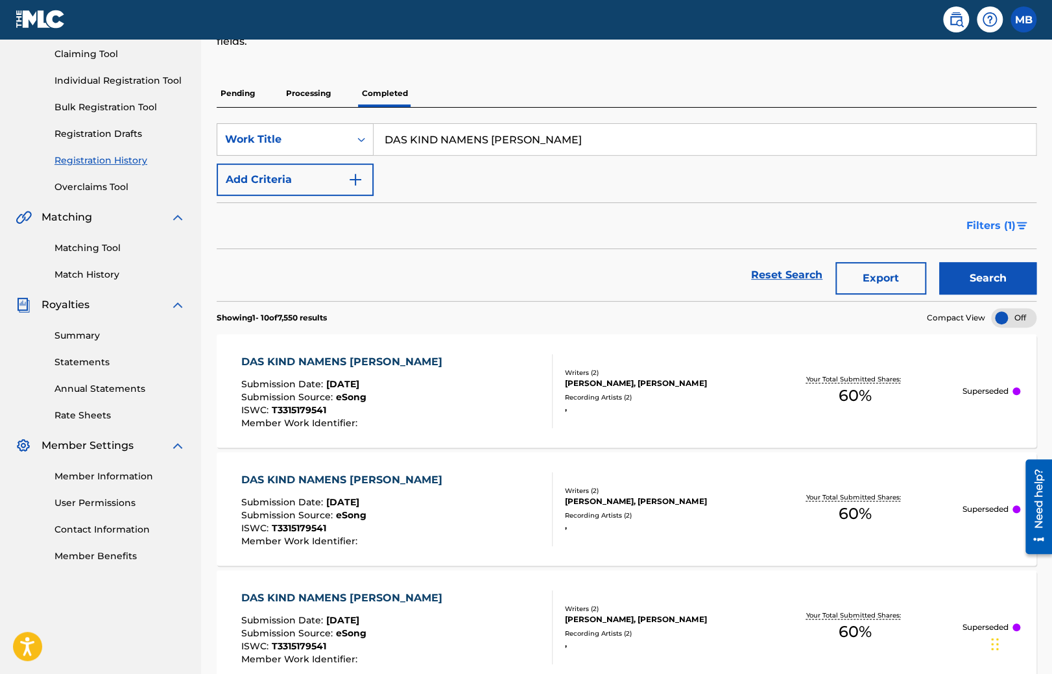
click at [993, 224] on span "Filters ( 1 )" at bounding box center [991, 226] width 49 height 16
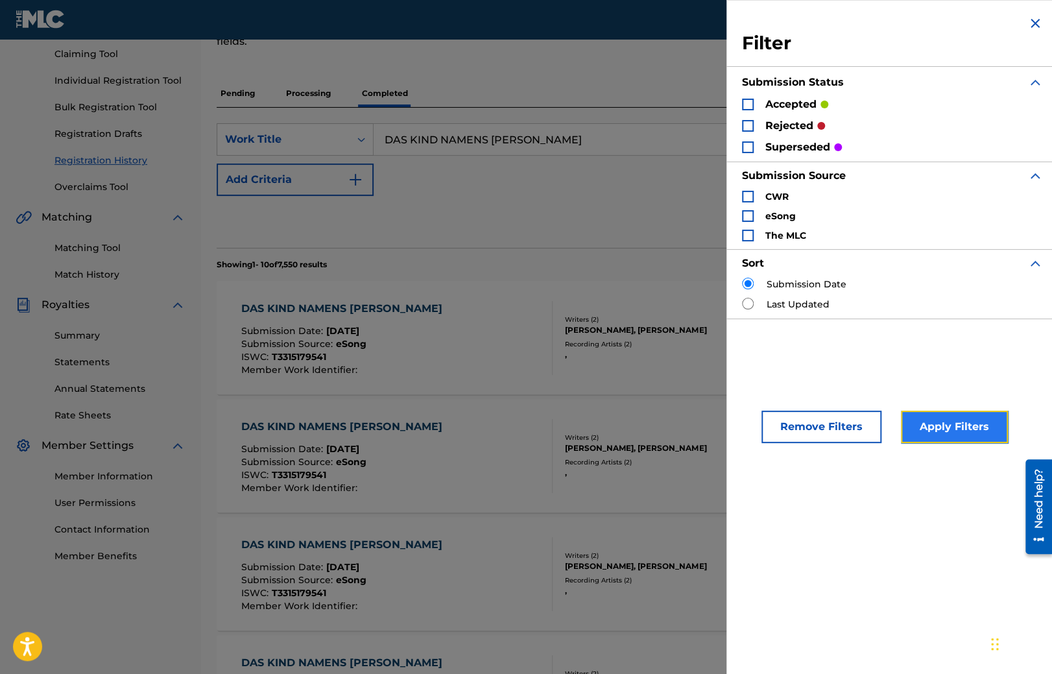
click at [906, 424] on button "Apply Filters" at bounding box center [954, 427] width 107 height 32
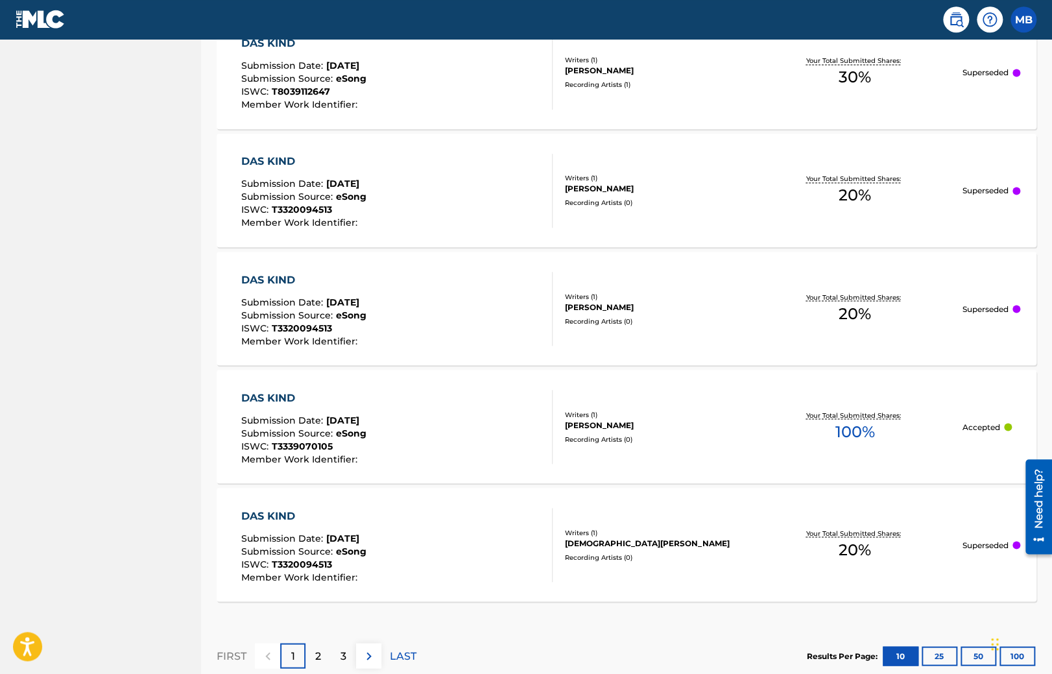
scroll to position [1122, 0]
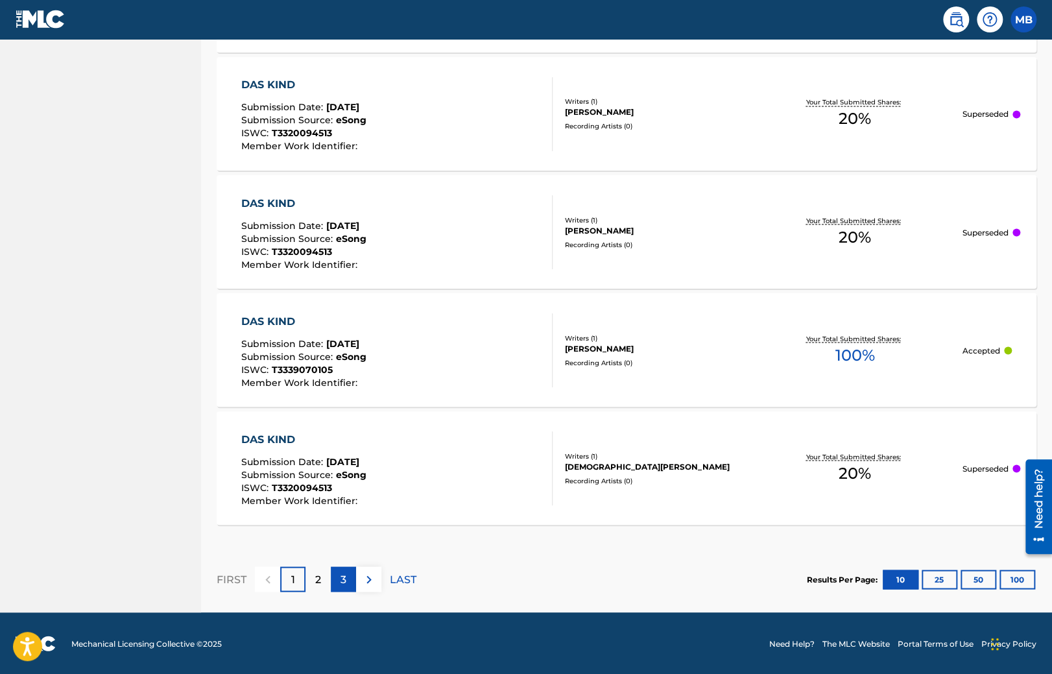
click at [335, 584] on div "3" at bounding box center [343, 578] width 25 height 25
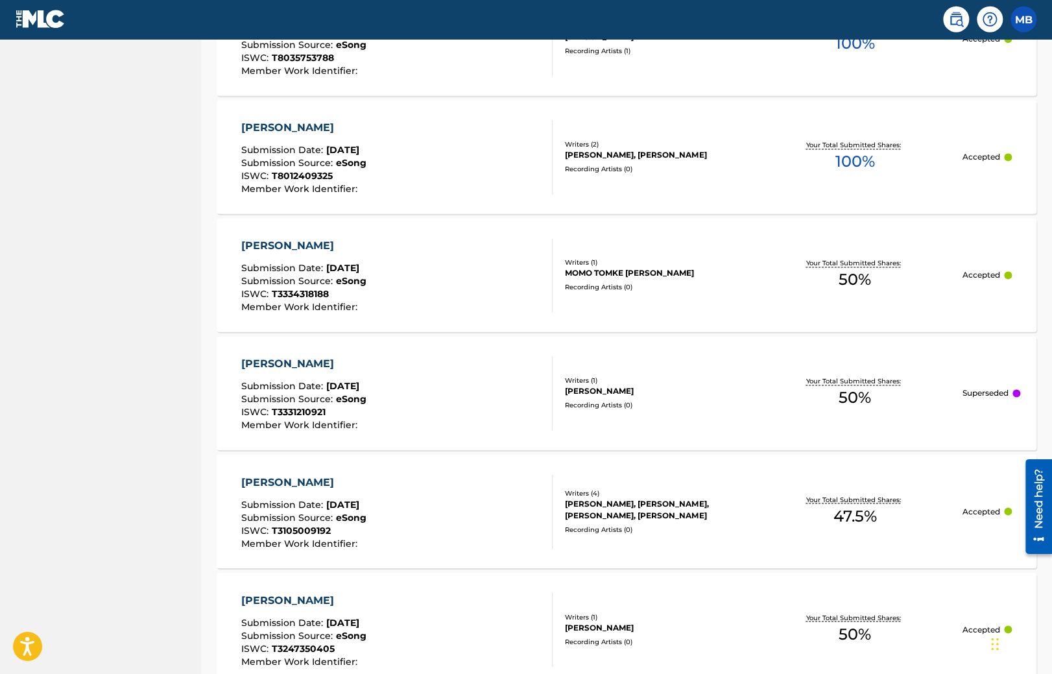
scroll to position [1136, 0]
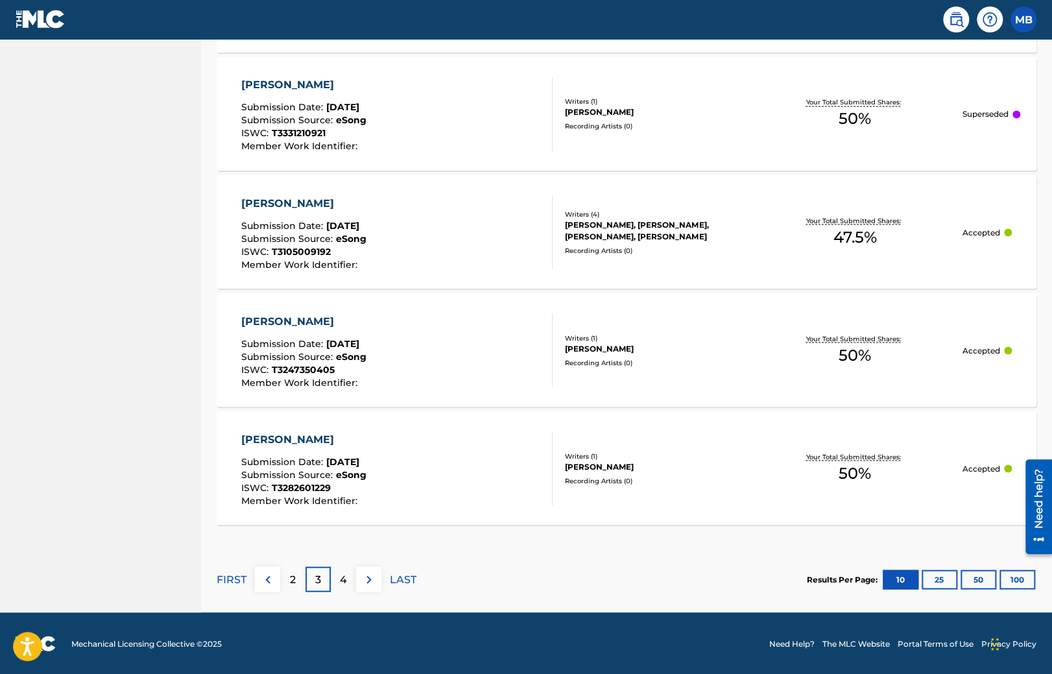
drag, startPoint x: 383, startPoint y: 458, endPoint x: 276, endPoint y: 149, distance: 327.2
drag, startPoint x: 441, startPoint y: 339, endPoint x: 393, endPoint y: 643, distance: 308.6
click at [246, 577] on p "FIRST" at bounding box center [232, 579] width 30 height 16
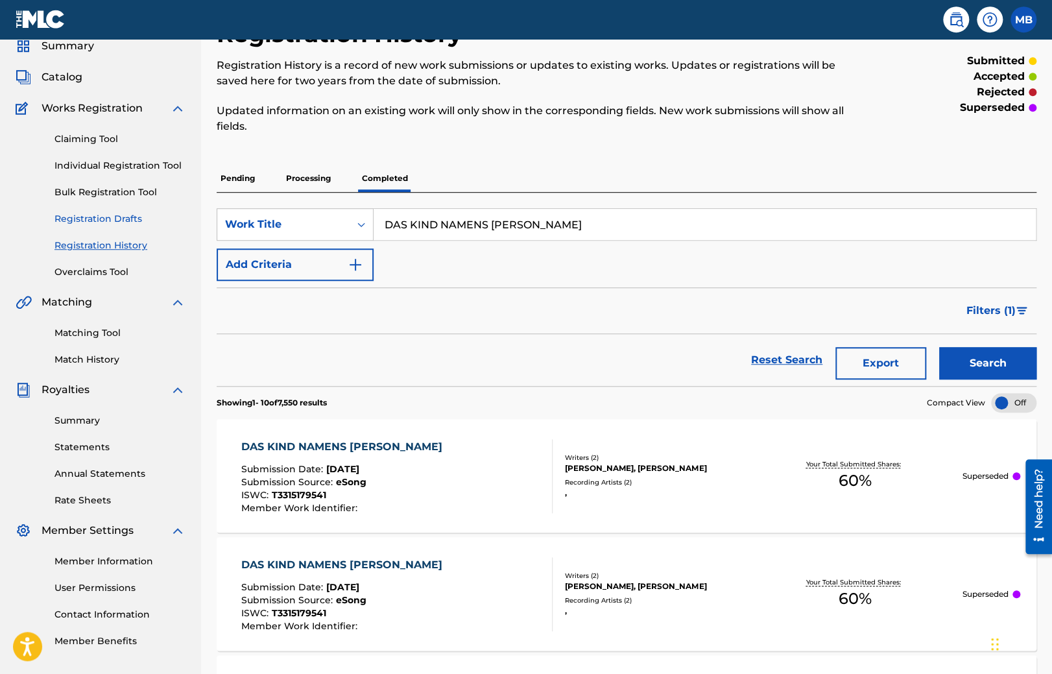
scroll to position [0, 0]
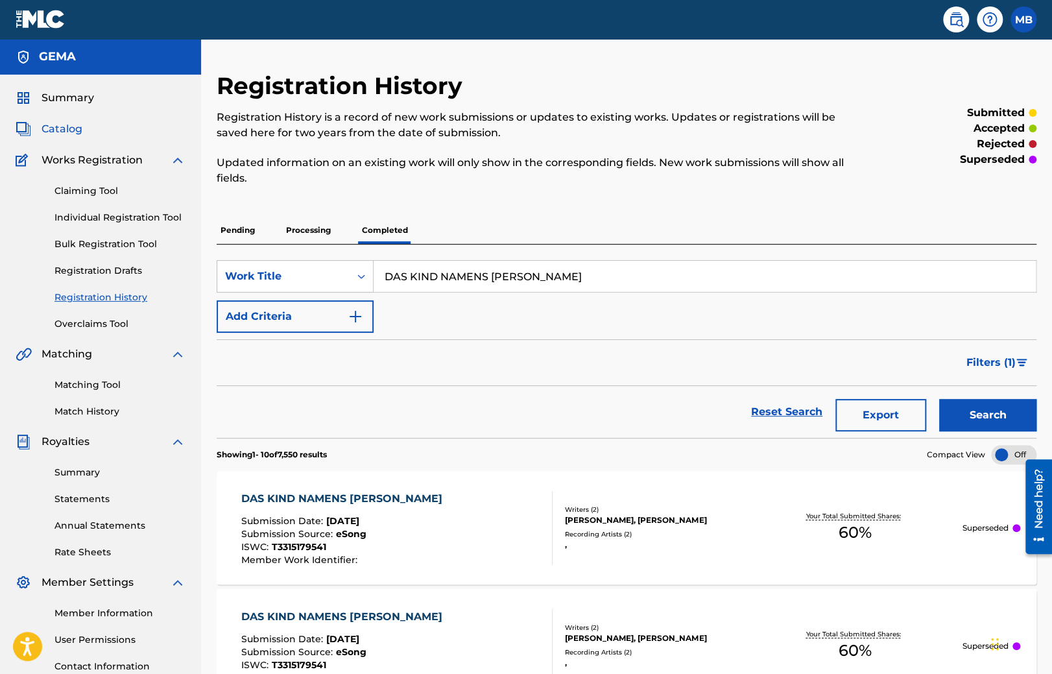
click at [58, 132] on span "Catalog" at bounding box center [62, 129] width 41 height 16
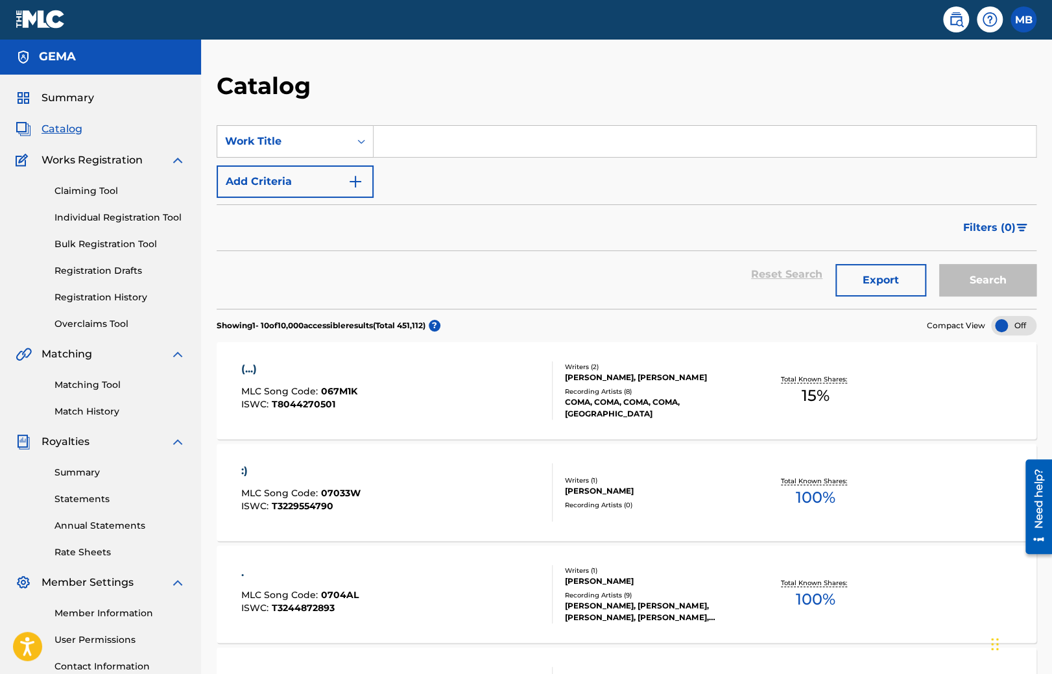
click at [389, 142] on input "Search Form" at bounding box center [705, 141] width 662 height 31
paste input "DAS KIND NAMENS [PERSON_NAME]"
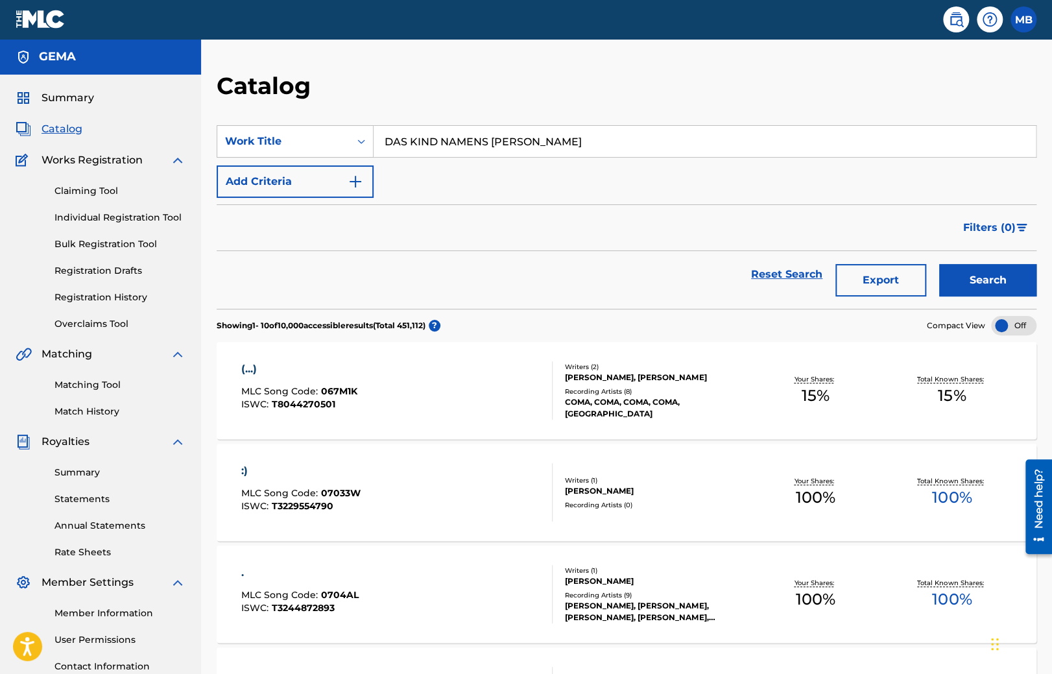
type input "DAS KIND NAMENS [PERSON_NAME]"
click at [939, 264] on button "Search" at bounding box center [987, 280] width 97 height 32
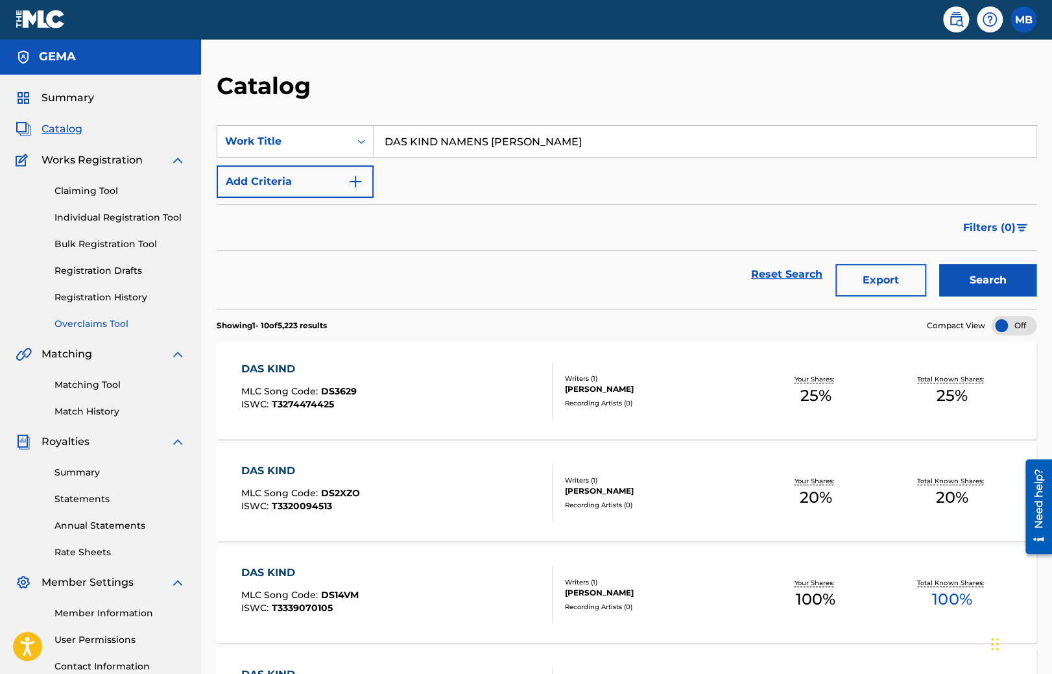
click at [99, 322] on link "Overclaims Tool" at bounding box center [119, 324] width 131 height 14
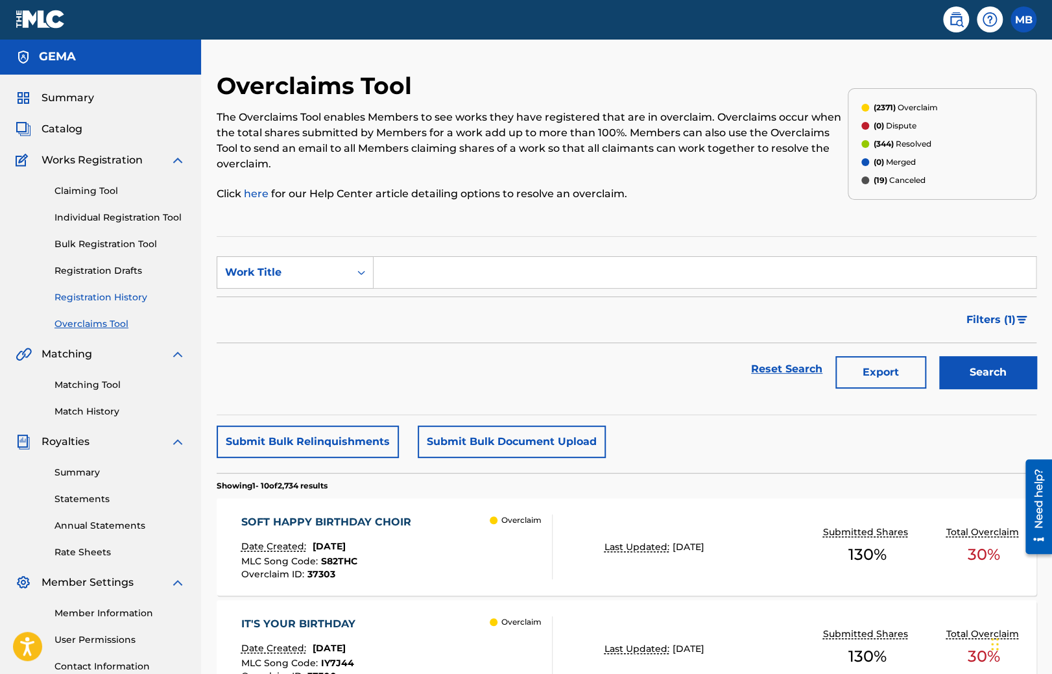
click at [90, 301] on link "Registration History" at bounding box center [119, 298] width 131 height 14
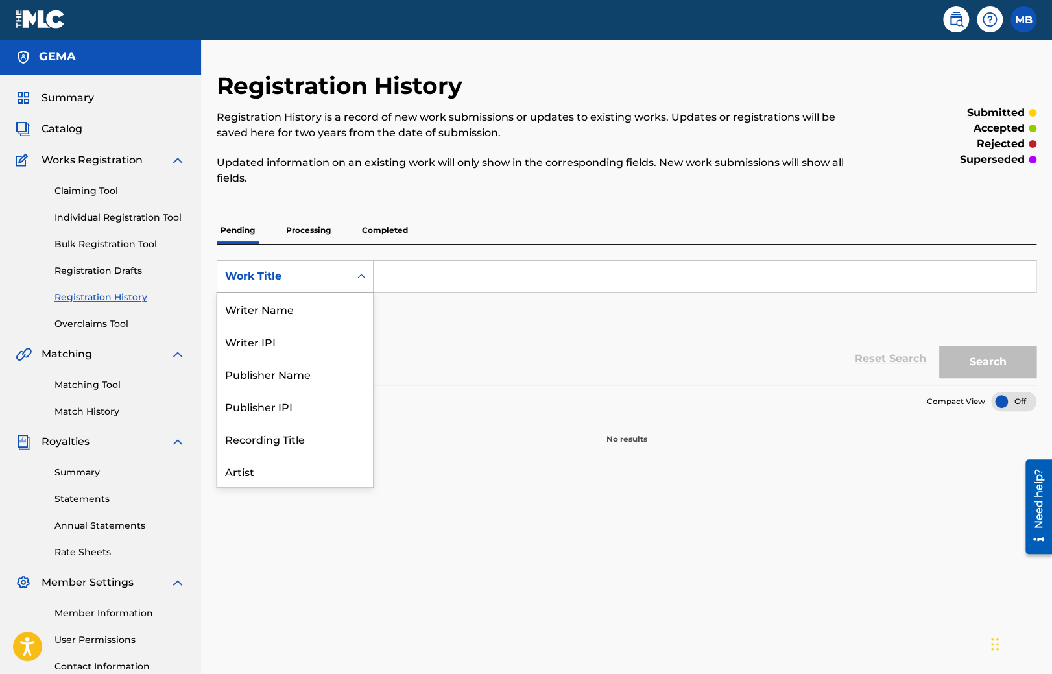
click at [369, 267] on div "Search Form" at bounding box center [361, 276] width 23 height 23
click at [383, 265] on input "Search Form" at bounding box center [705, 276] width 662 height 31
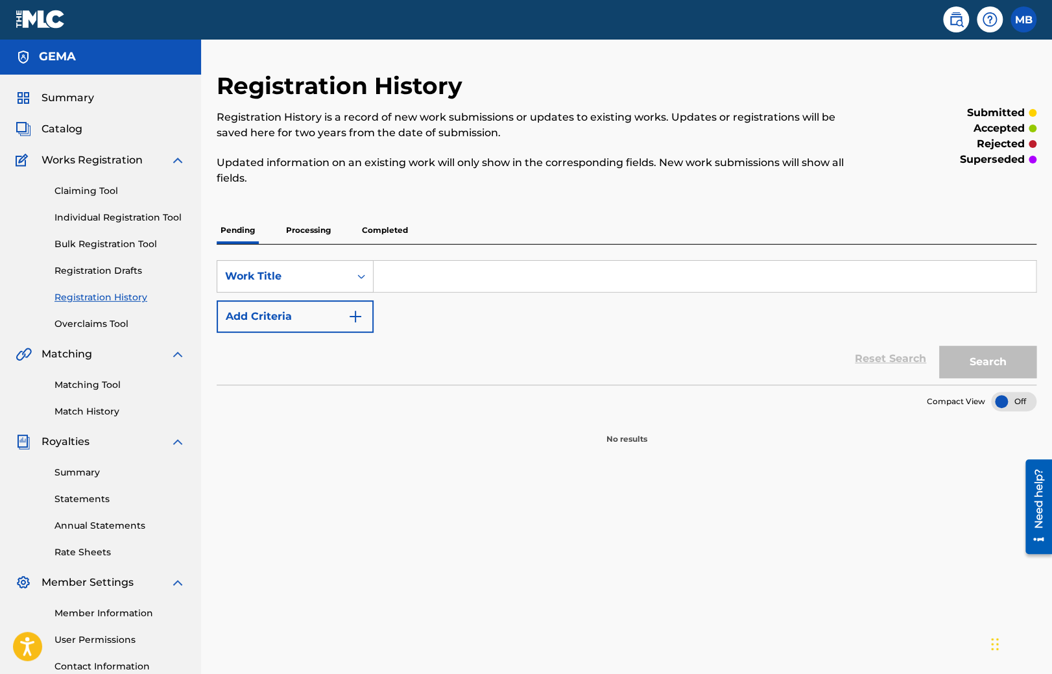
click at [375, 259] on div "SearchWithCriteria07aeb875-f5e3-4ae6-a7ec-245d3cabb1b1 Work Title Add Criteria …" at bounding box center [627, 315] width 820 height 140
click at [412, 276] on input "Search Form" at bounding box center [705, 276] width 662 height 31
paste input "DAS KIND NAMENS [PERSON_NAME]"
type input "DAS KIND NAMENS [PERSON_NAME]"
click at [939, 346] on button "Search" at bounding box center [987, 362] width 97 height 32
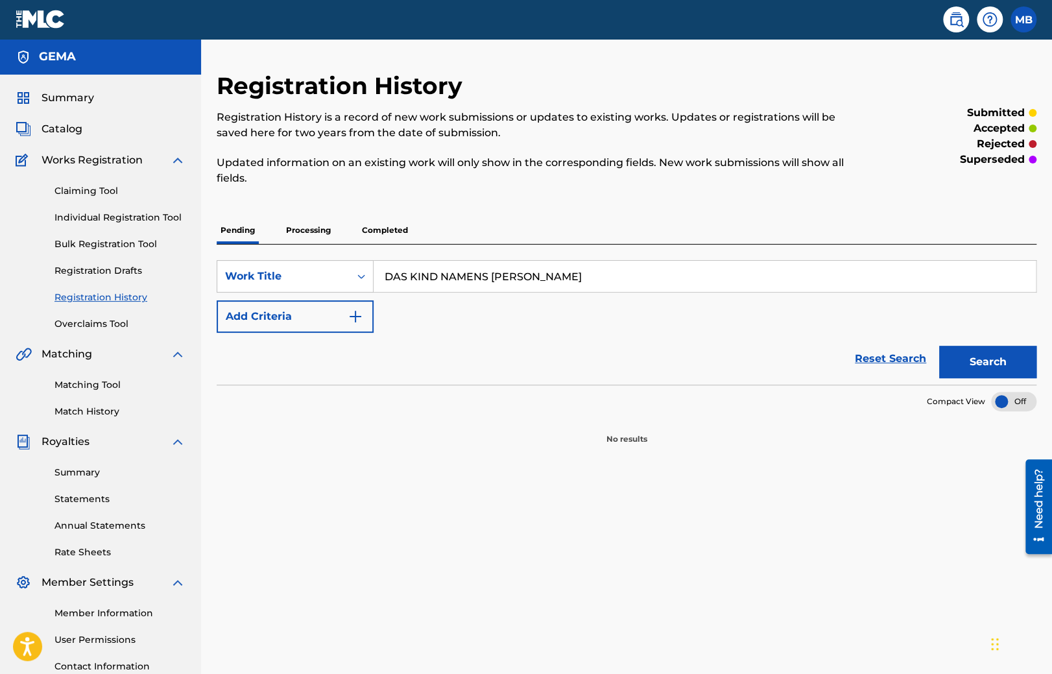
click at [309, 227] on p "Processing" at bounding box center [308, 230] width 53 height 27
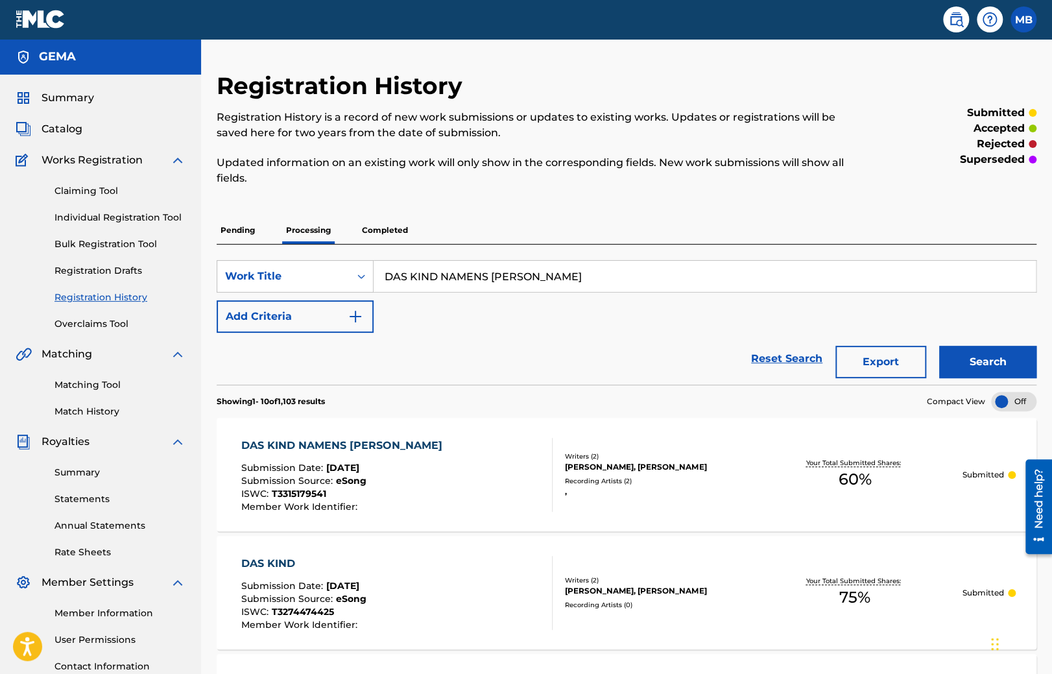
drag, startPoint x: 588, startPoint y: 580, endPoint x: 381, endPoint y: 256, distance: 384.7
click at [372, 229] on p "Completed" at bounding box center [385, 230] width 54 height 27
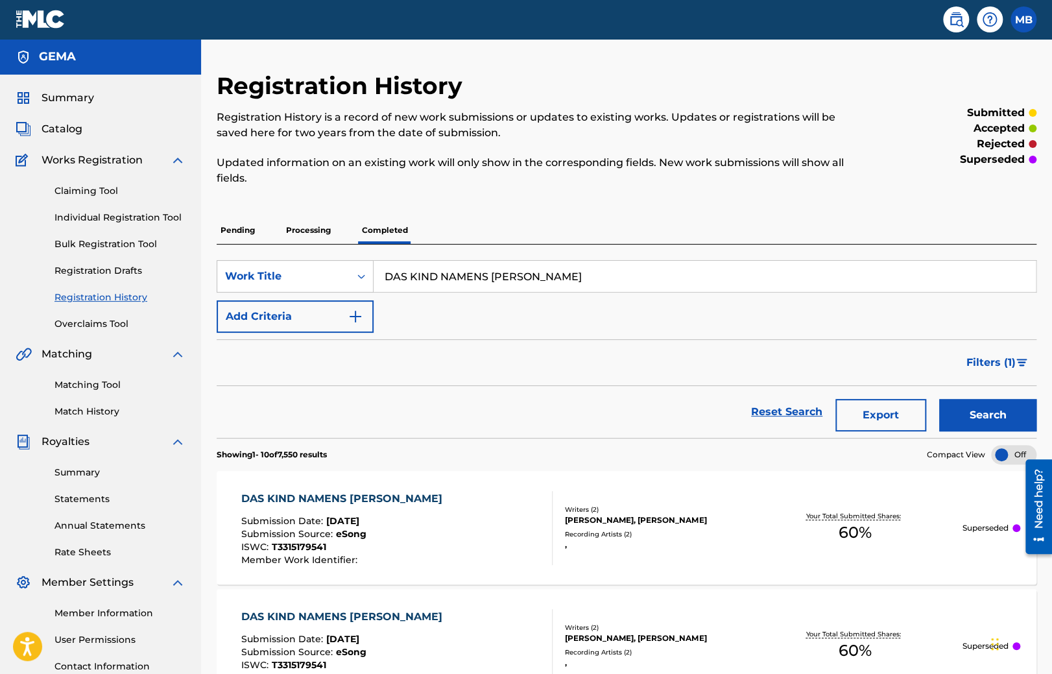
click at [311, 230] on p "Processing" at bounding box center [308, 230] width 53 height 27
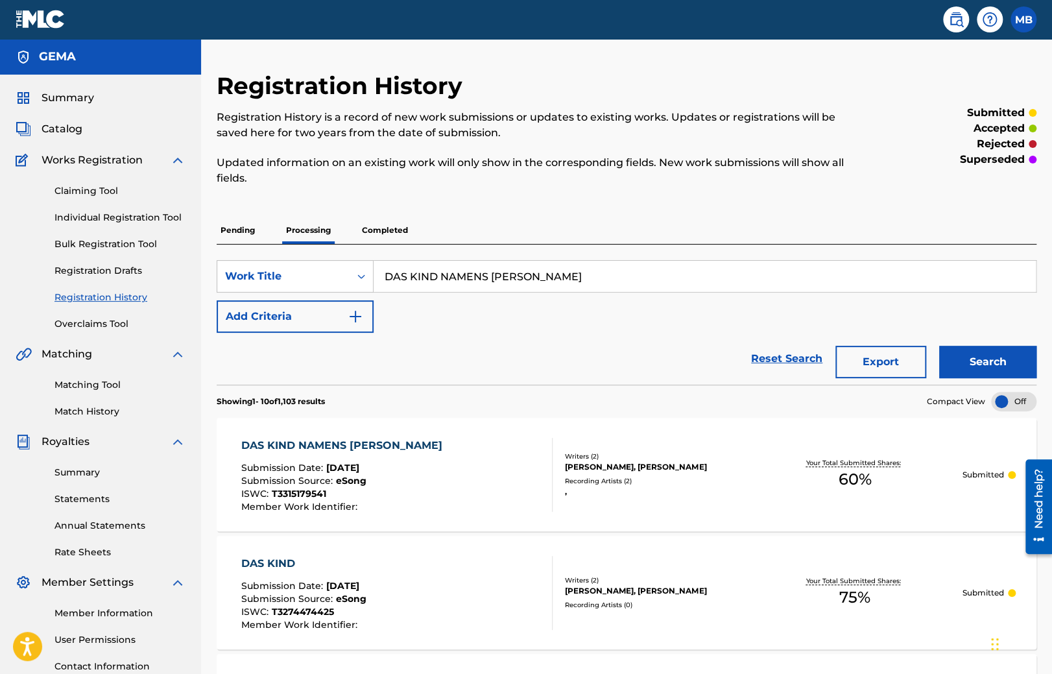
click at [379, 226] on p "Completed" at bounding box center [385, 230] width 54 height 27
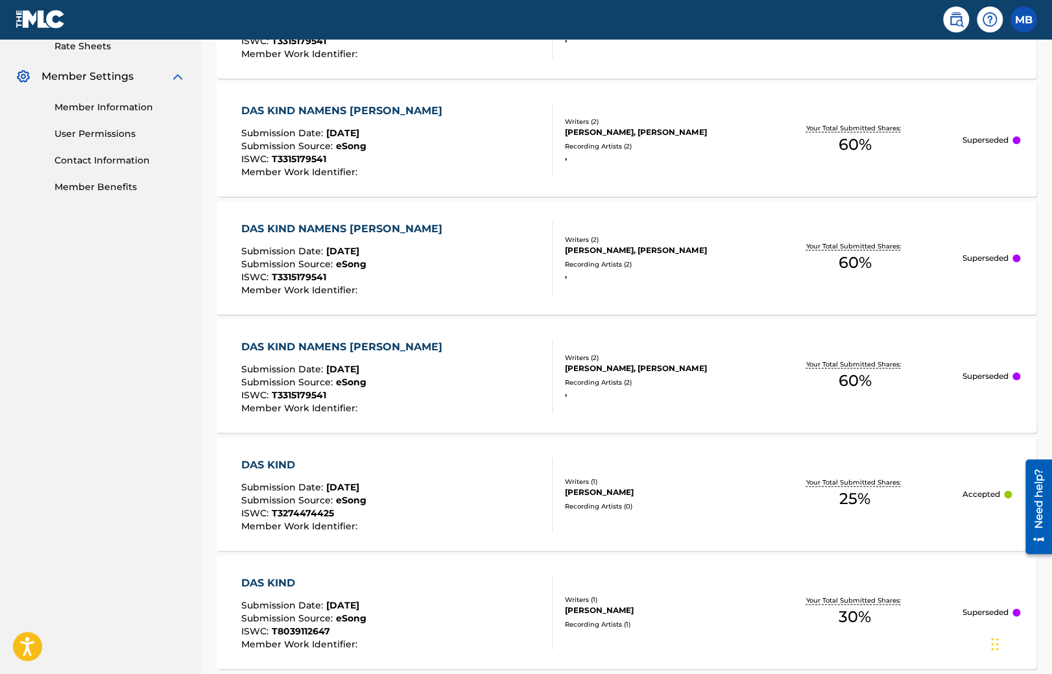
scroll to position [163, 0]
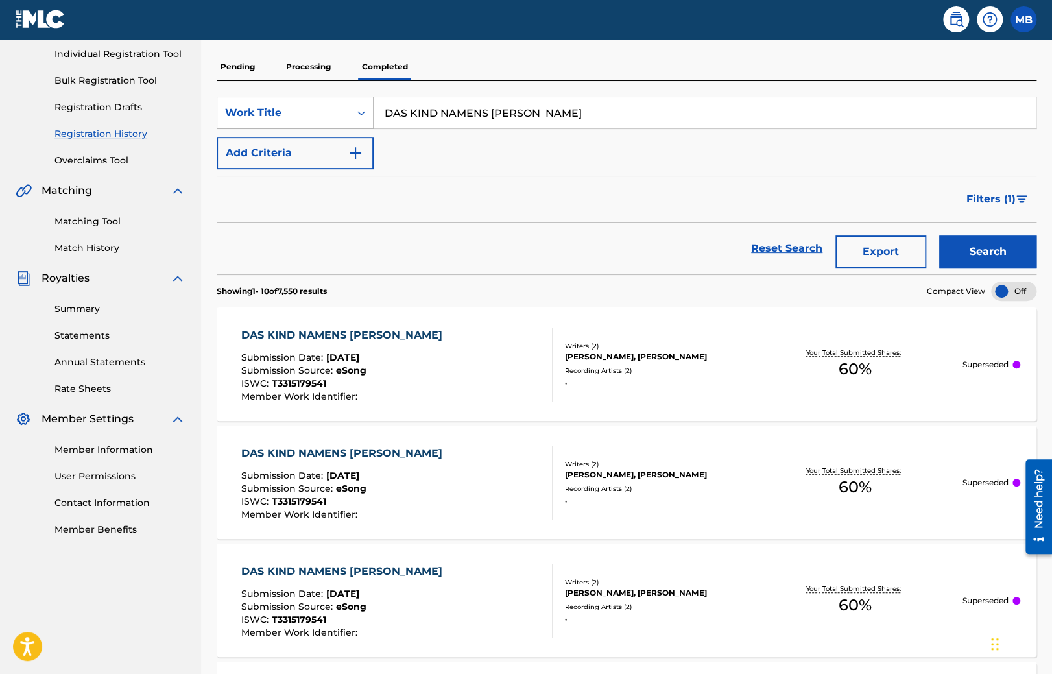
click at [256, 115] on div "Work Title" at bounding box center [283, 113] width 117 height 16
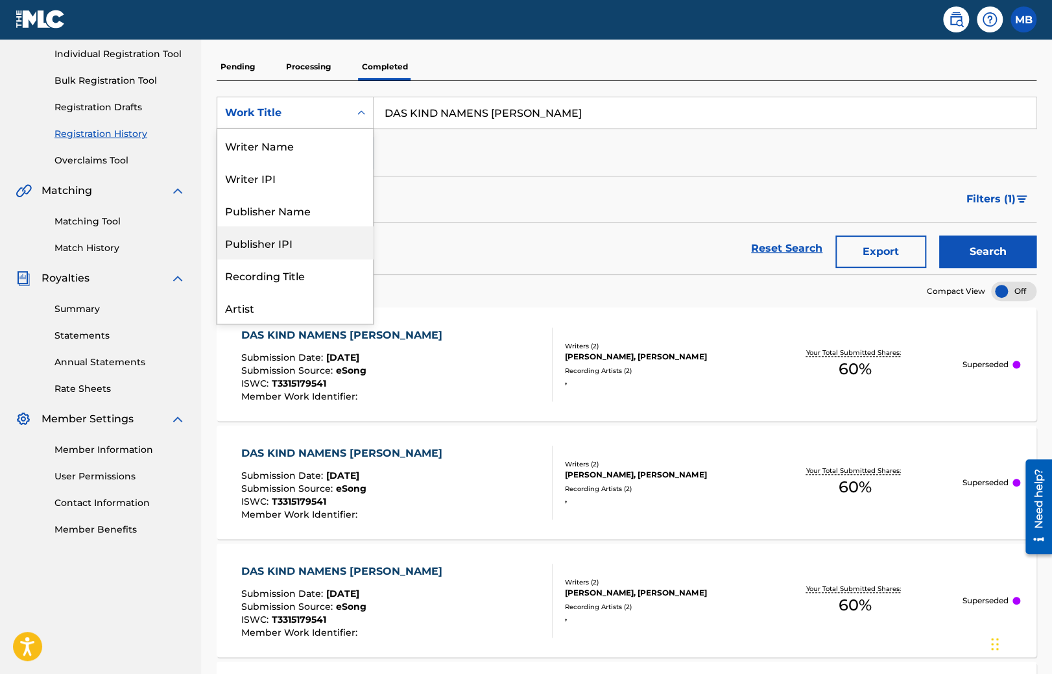
scroll to position [65, 0]
click at [450, 180] on div "Filters ( 1 )" at bounding box center [627, 199] width 820 height 47
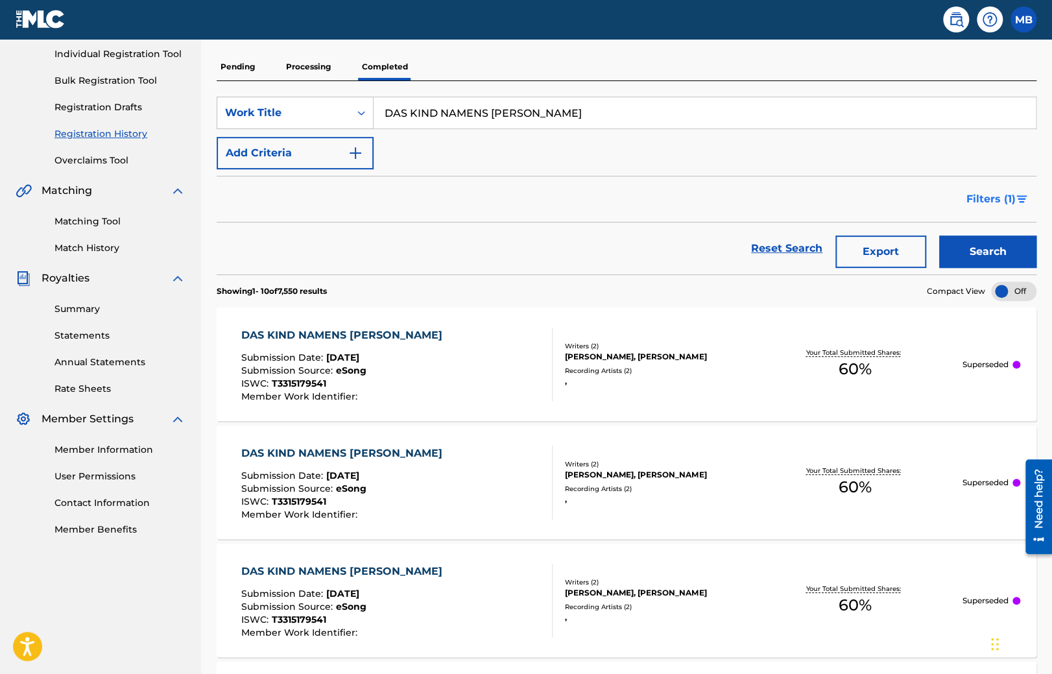
click at [972, 193] on span "Filters ( 1 )" at bounding box center [991, 199] width 49 height 16
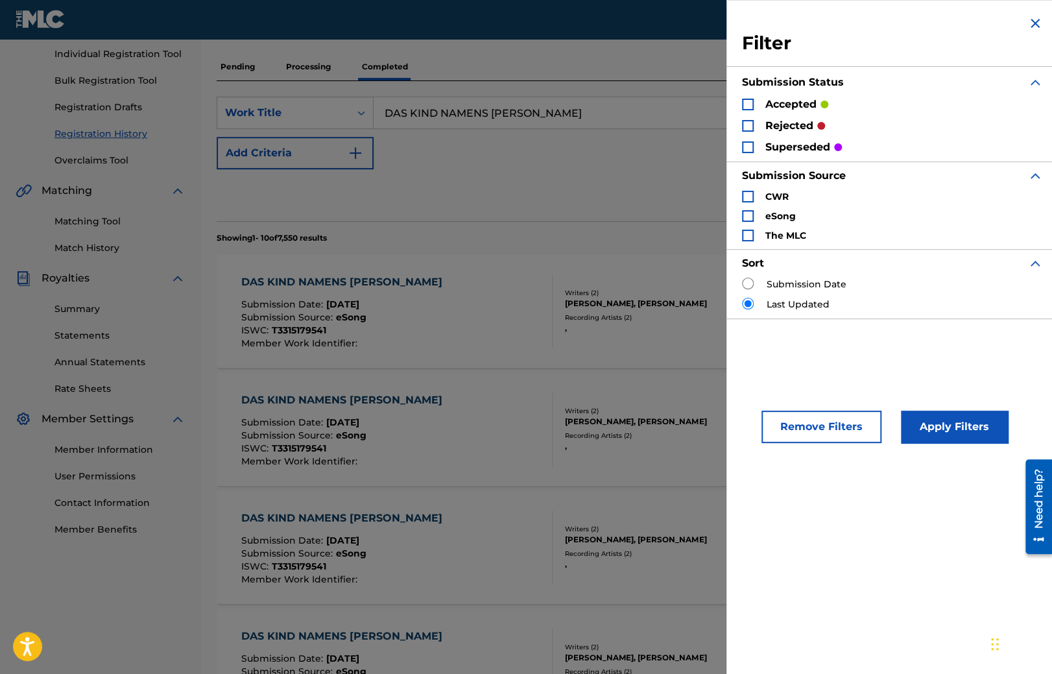
click at [799, 284] on label "Submission Date" at bounding box center [807, 285] width 80 height 14
click at [745, 283] on input "Search Form" at bounding box center [748, 284] width 12 height 12
radio input "true"
click at [959, 435] on button "Apply Filters" at bounding box center [954, 427] width 107 height 32
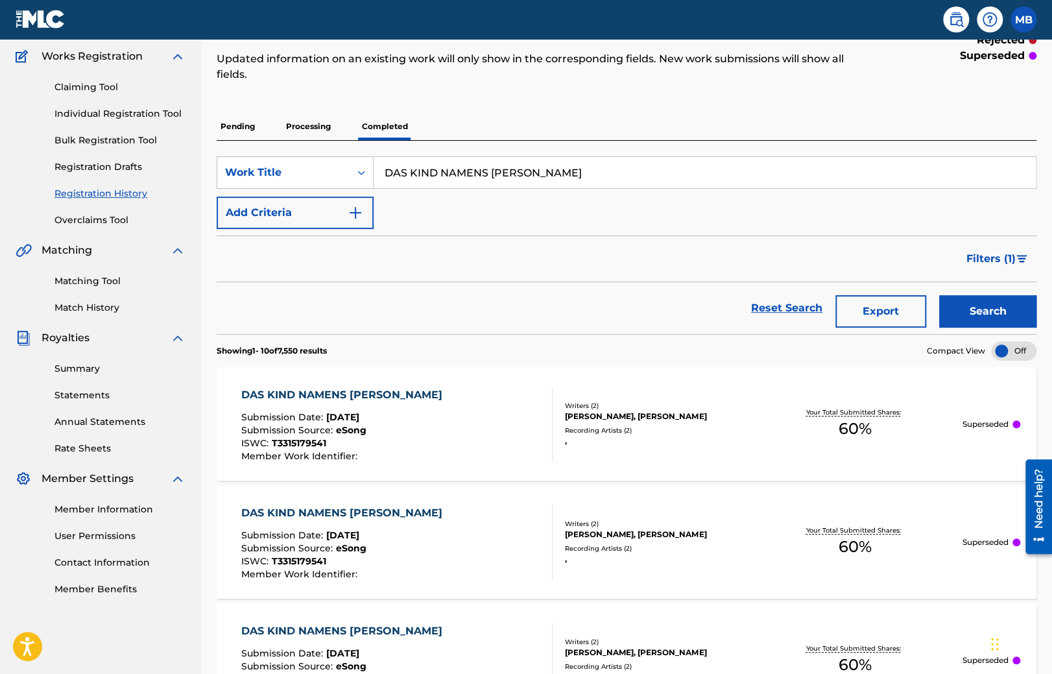
scroll to position [0, 0]
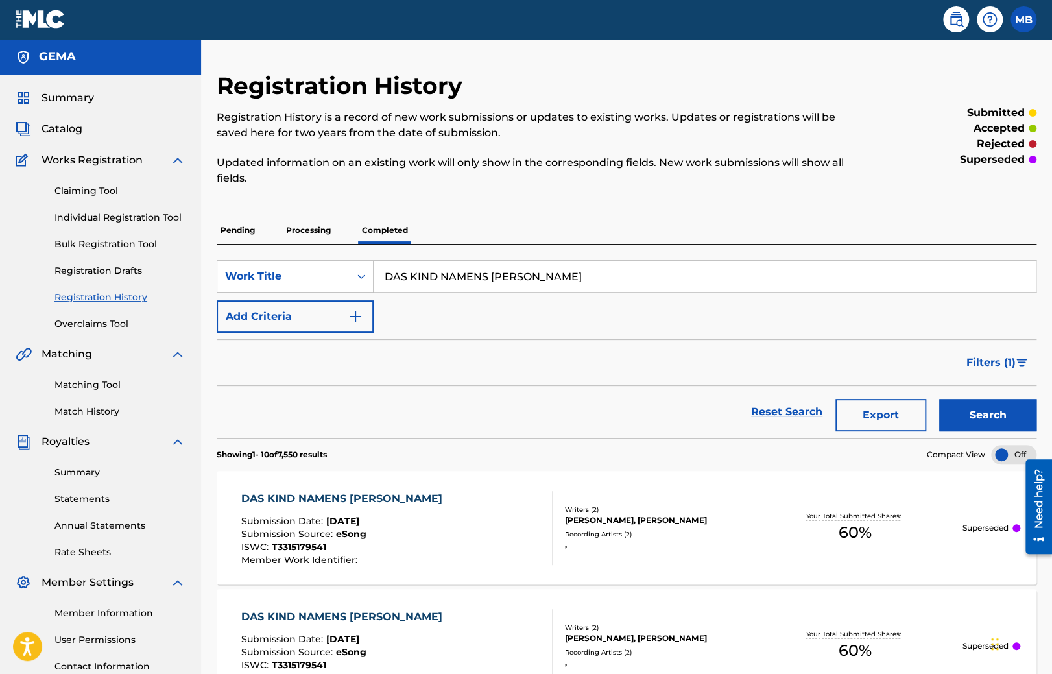
click at [239, 228] on p "Pending" at bounding box center [238, 230] width 42 height 27
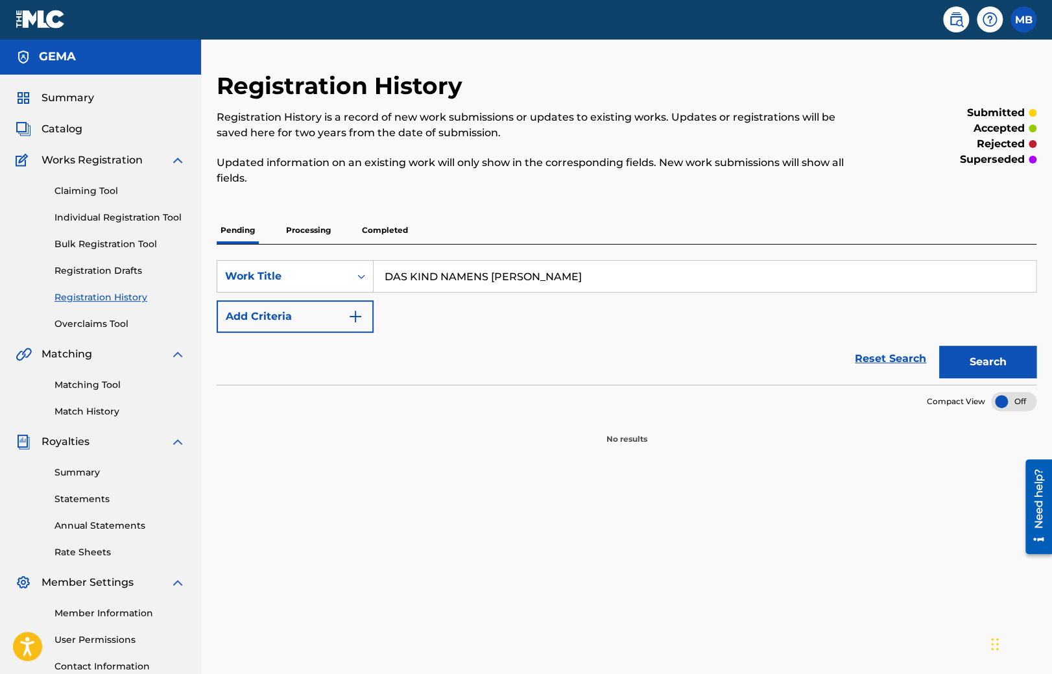
click at [303, 228] on p "Processing" at bounding box center [308, 230] width 53 height 27
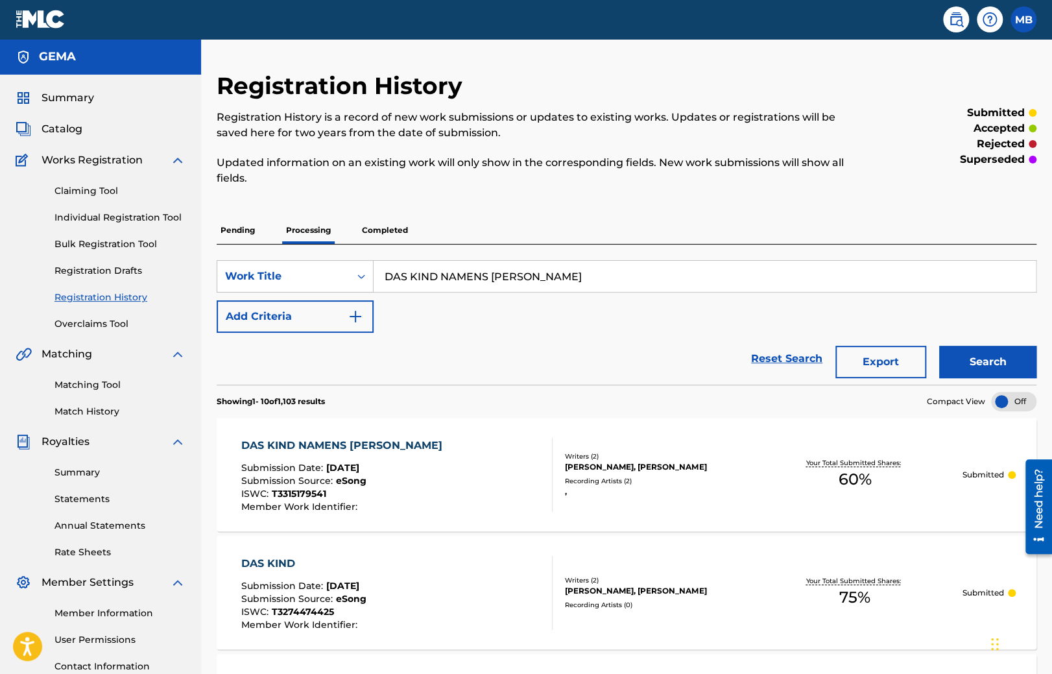
click at [338, 228] on div "Pending Processing Completed" at bounding box center [627, 230] width 820 height 27
click at [356, 227] on div "Pending Processing Completed" at bounding box center [627, 230] width 820 height 27
click at [368, 227] on p "Completed" at bounding box center [385, 230] width 54 height 27
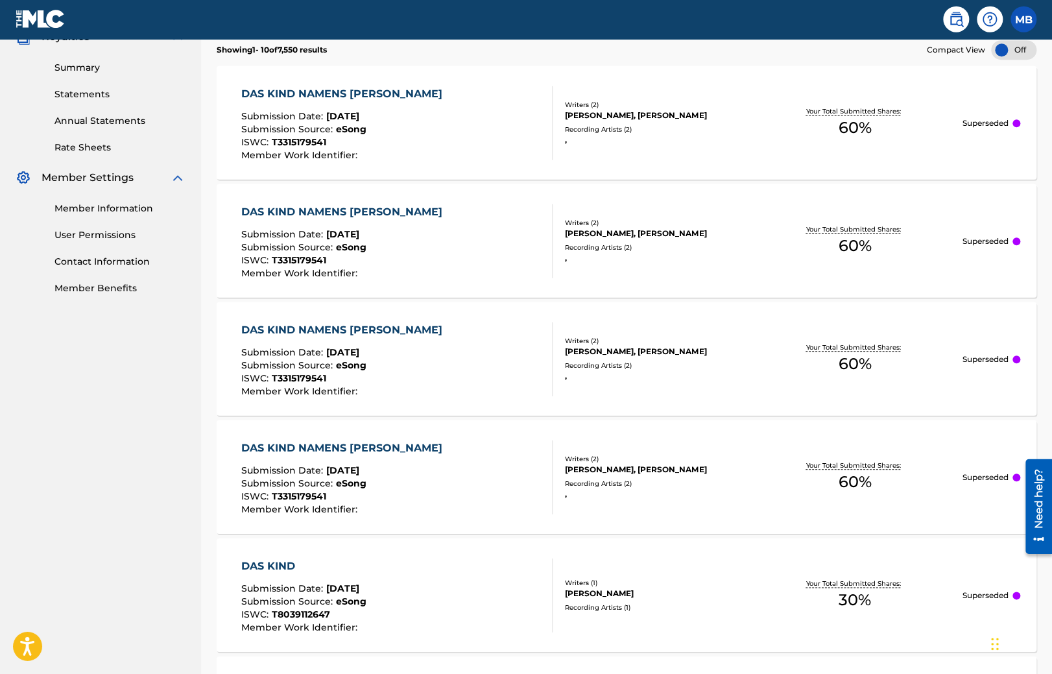
scroll to position [205, 0]
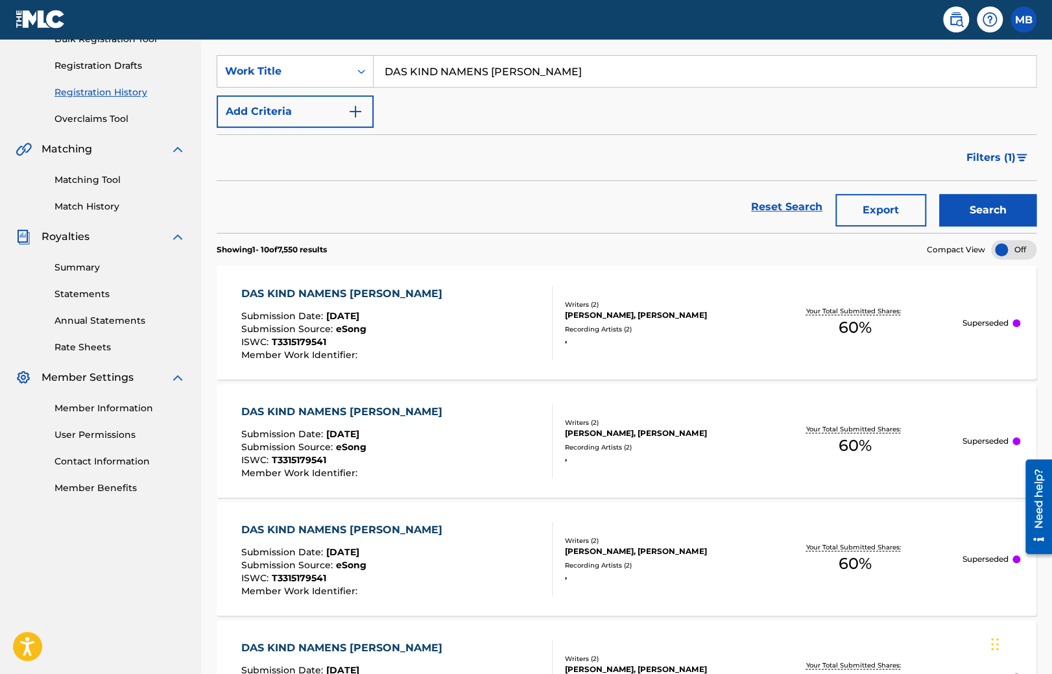
click at [320, 290] on div "DAS KIND NAMENS [PERSON_NAME]" at bounding box center [345, 294] width 208 height 16
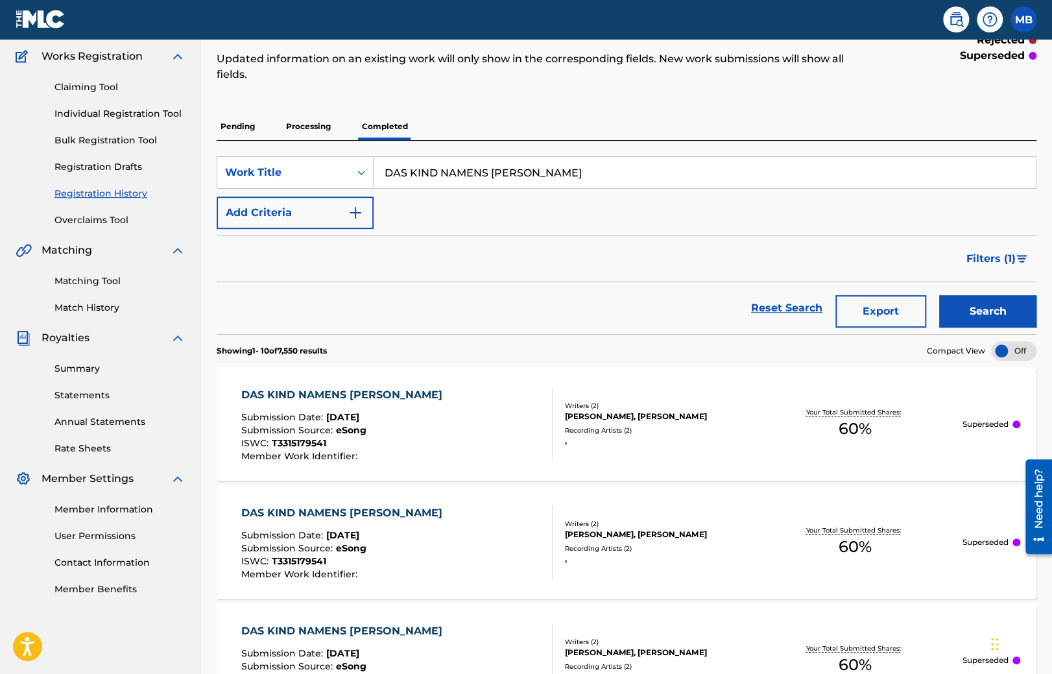
scroll to position [241, 0]
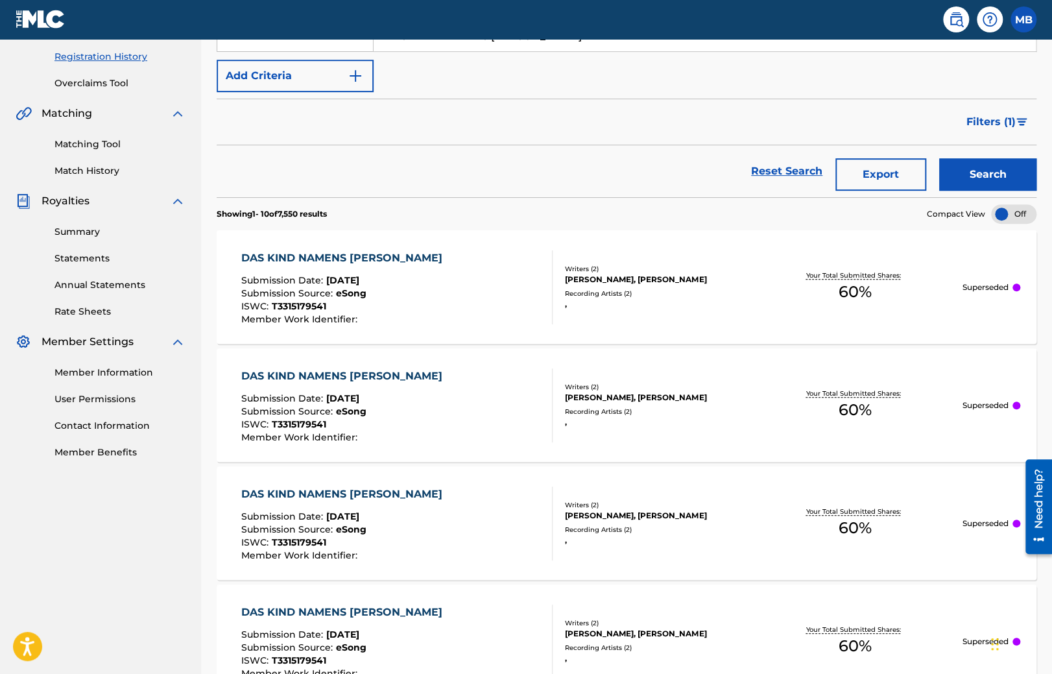
click at [457, 518] on div "DAS KIND NAMENS RAUSCH Submission Date : Jun 17, 2025 Submission Source : eSong…" at bounding box center [396, 524] width 311 height 74
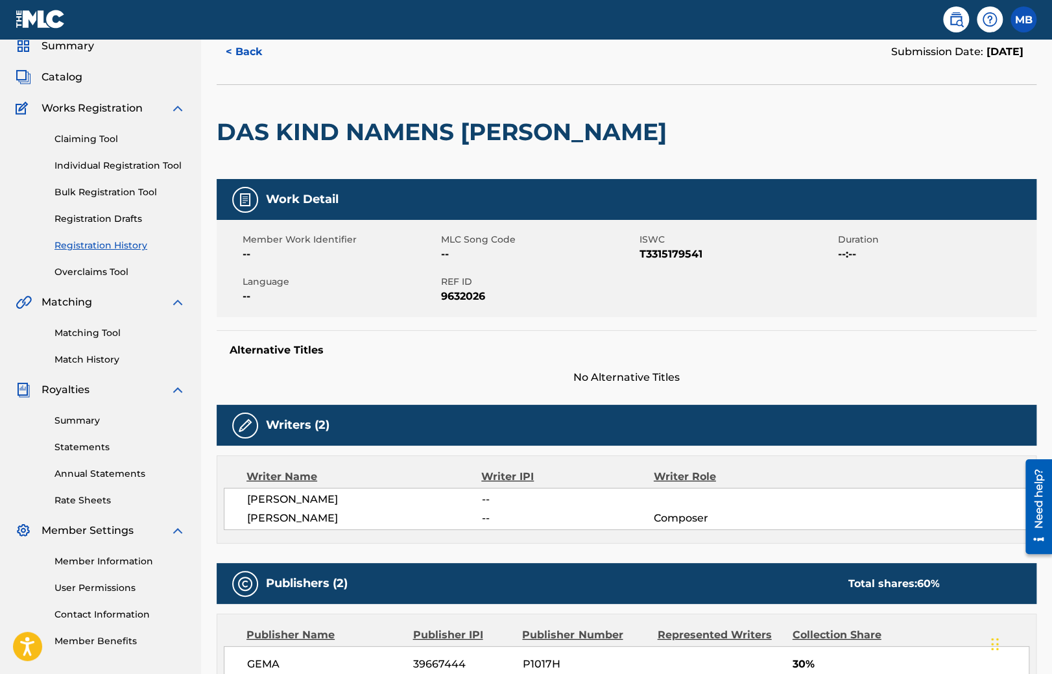
scroll to position [455, 0]
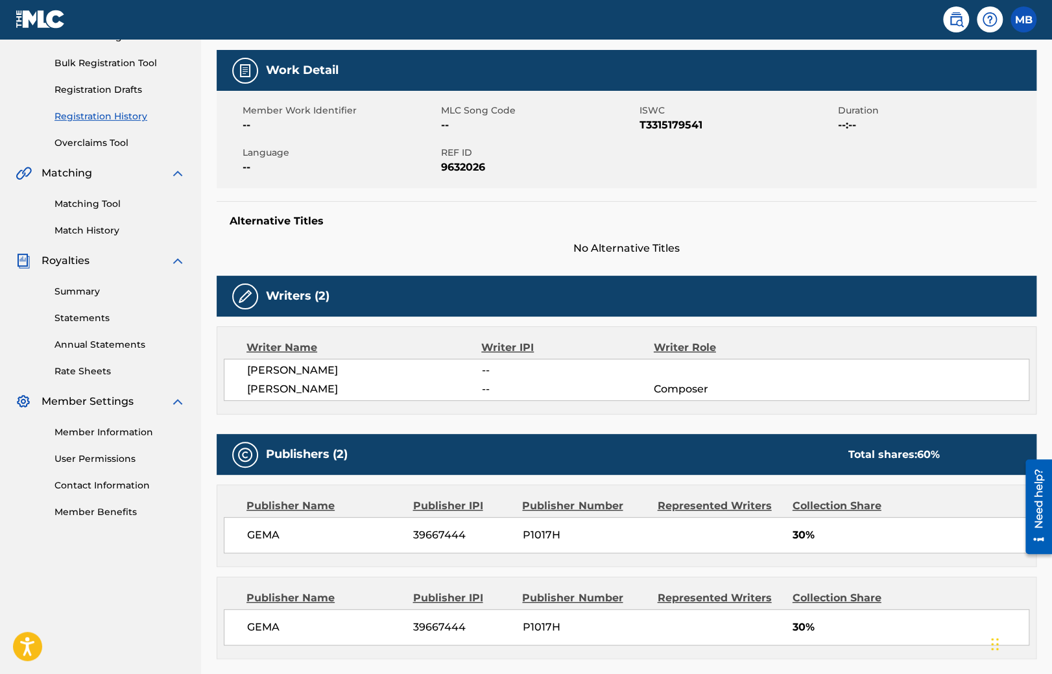
scroll to position [104, 0]
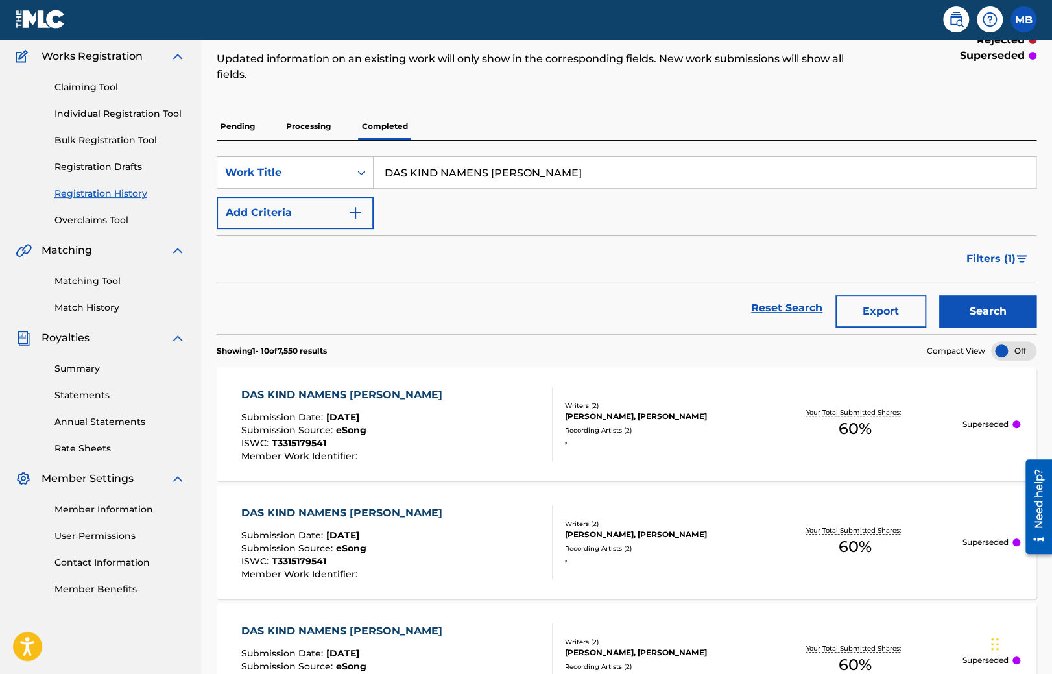
click at [446, 519] on div "DAS KIND NAMENS RAUSCH Submission Date : Jun 17, 2025 Submission Source : eSong…" at bounding box center [396, 542] width 311 height 74
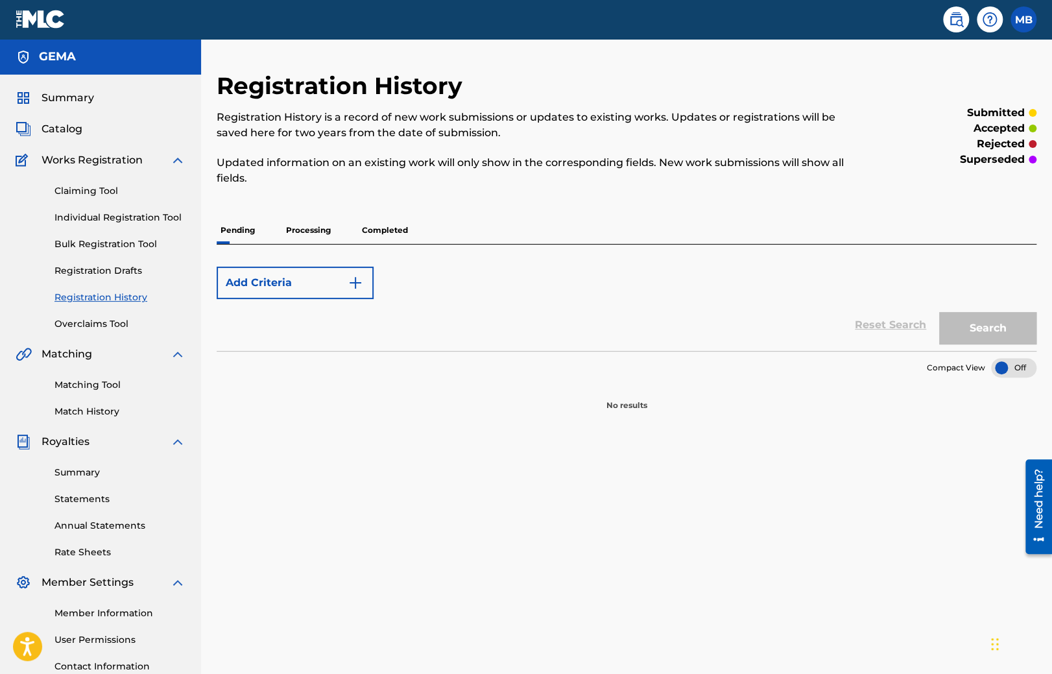
scroll to position [104, 0]
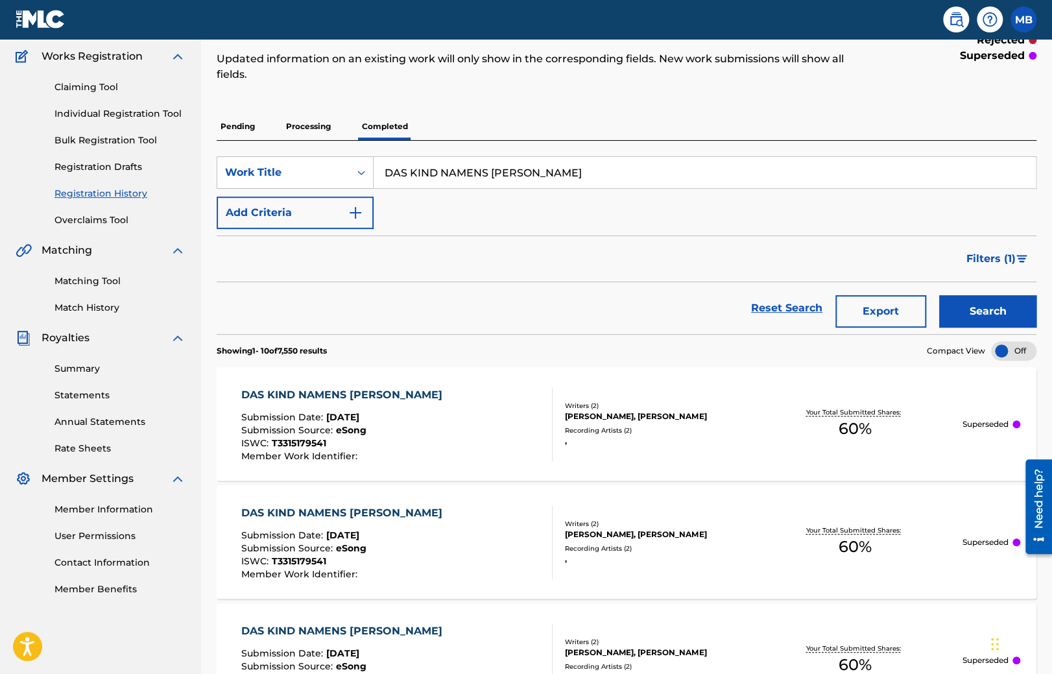
click at [406, 419] on div "DAS KIND NAMENS RAUSCH Submission Date : Jun 17, 2025 Submission Source : eSong…" at bounding box center [396, 424] width 311 height 74
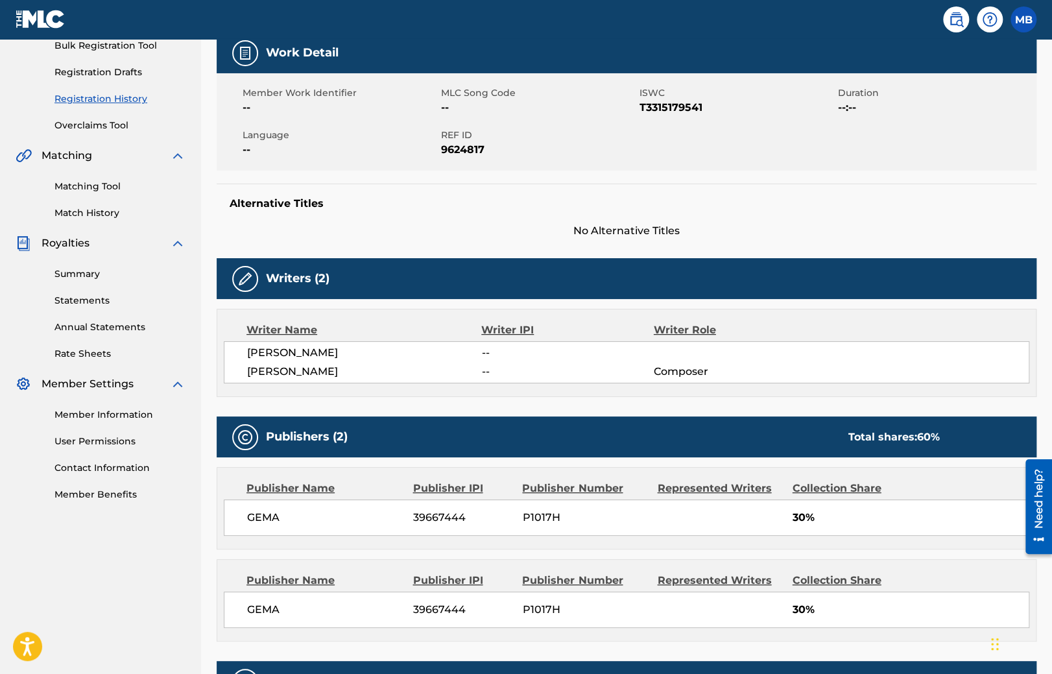
scroll to position [411, 0]
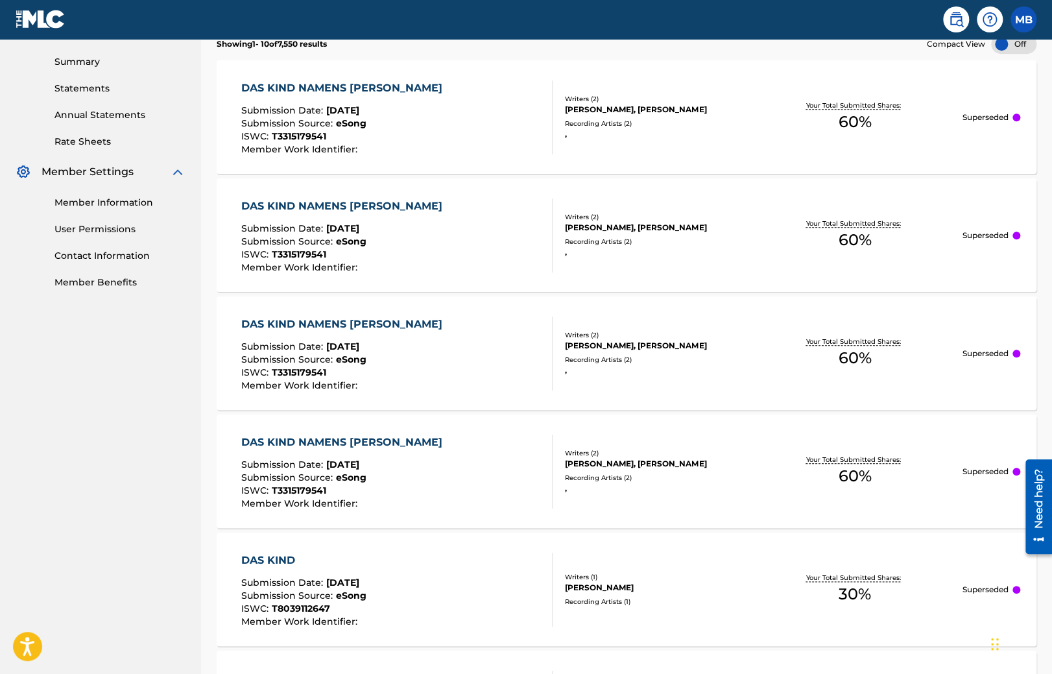
scroll to position [104, 0]
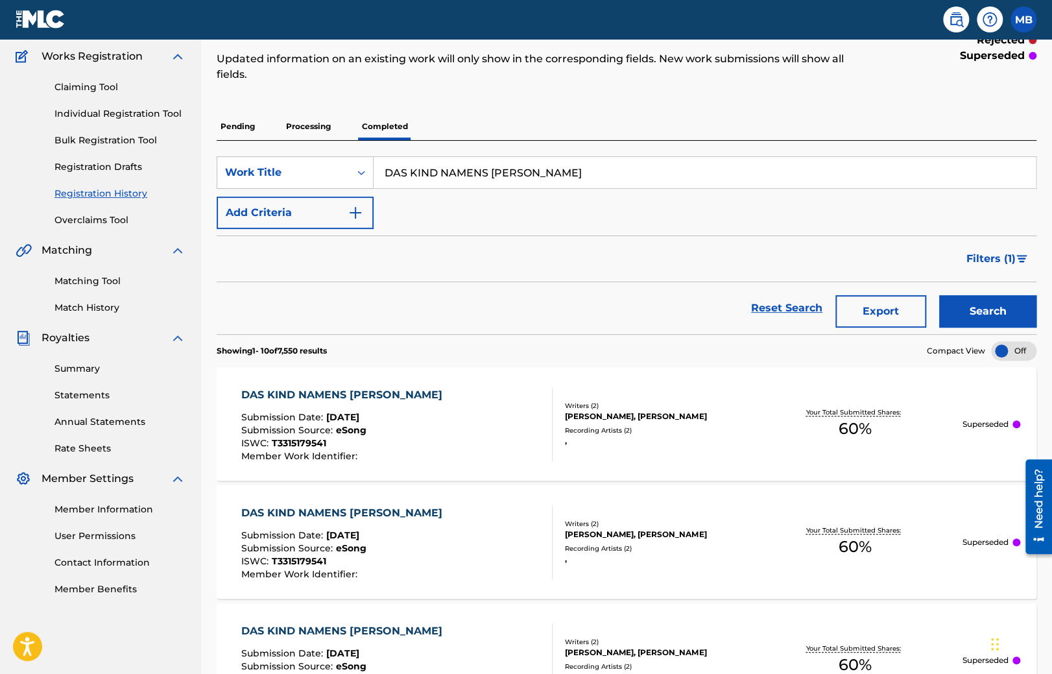
click at [385, 397] on div "DAS KIND NAMENS [PERSON_NAME]" at bounding box center [345, 395] width 208 height 16
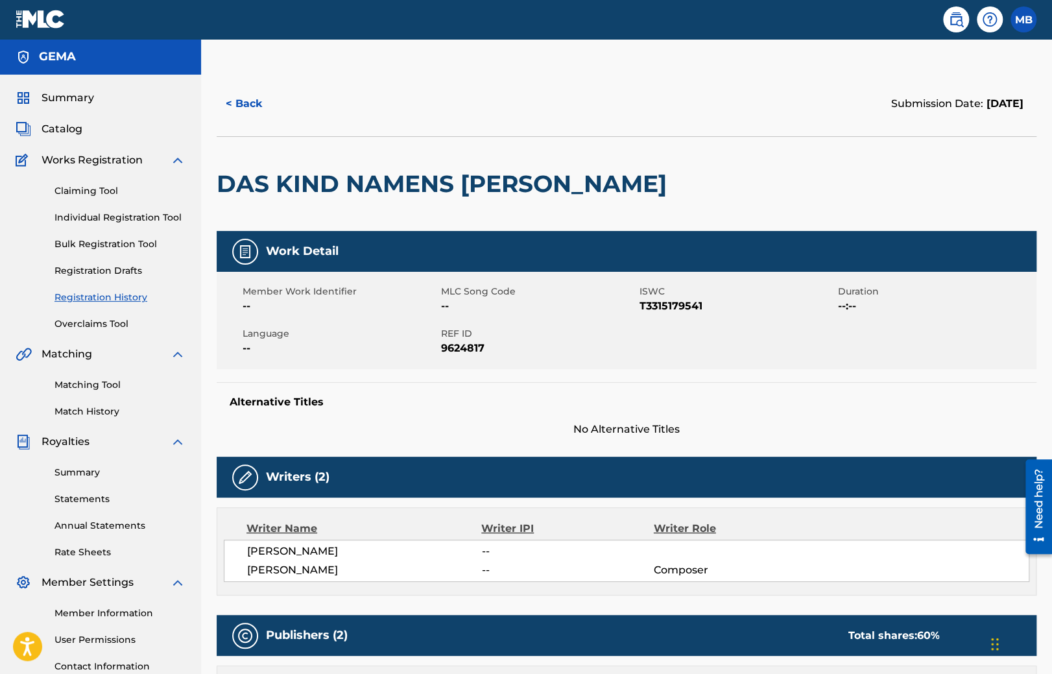
scroll to position [455, 0]
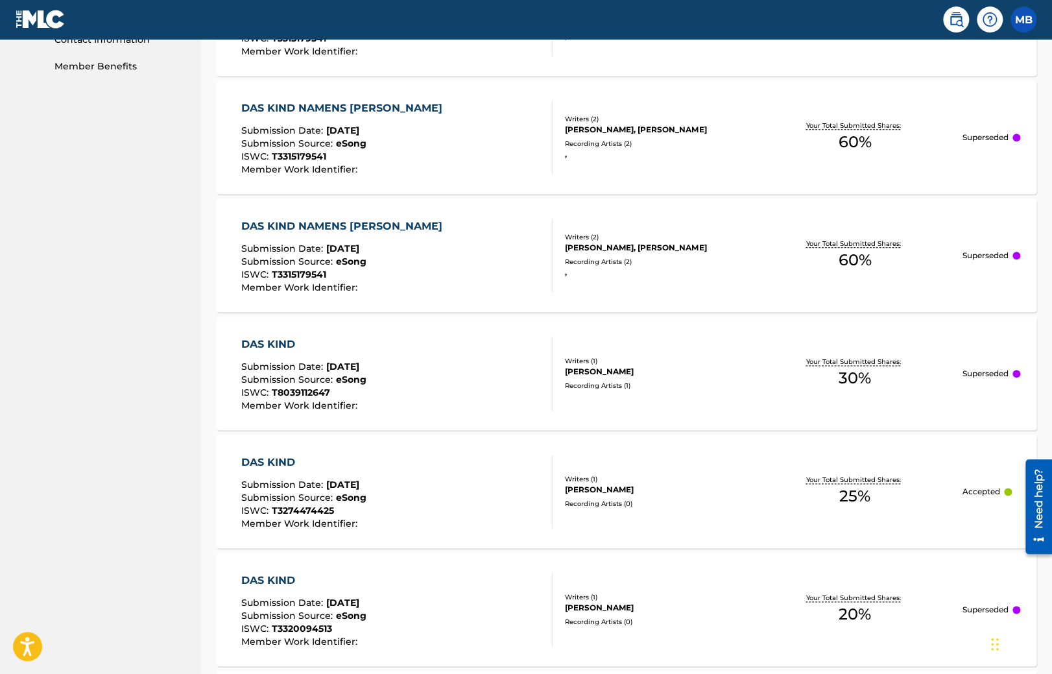
scroll to position [583, 0]
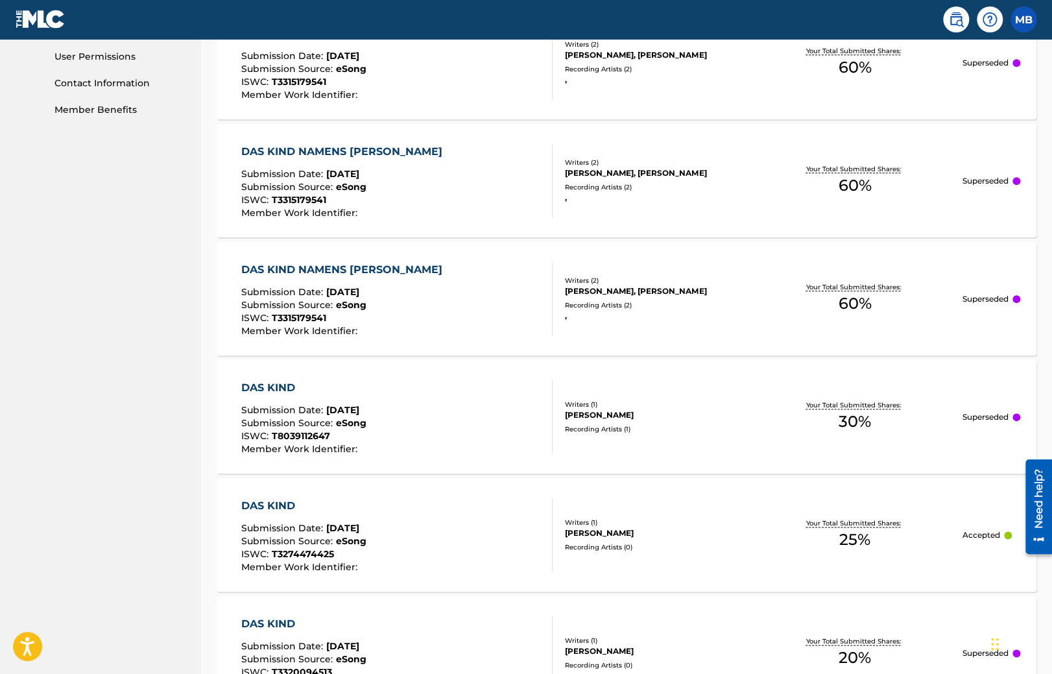
click at [377, 311] on div "Submission Source : eSong" at bounding box center [345, 306] width 208 height 13
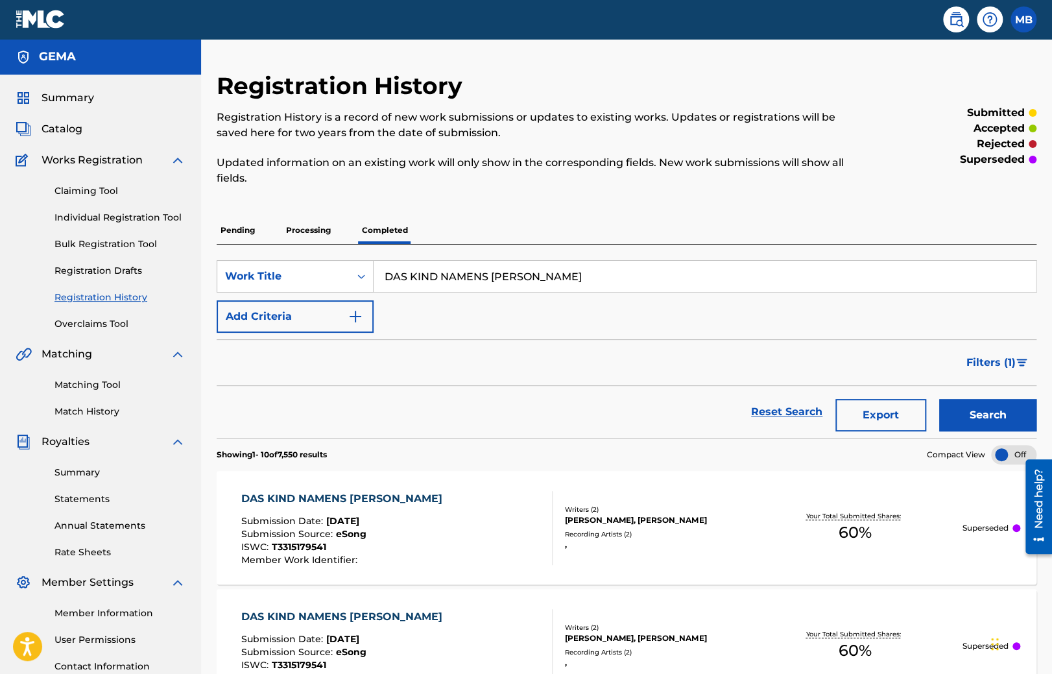
click at [418, 495] on div "DAS KIND NAMENS RAUSCH Submission Date : Jun 17, 2025 Submission Source : eSong…" at bounding box center [396, 528] width 311 height 74
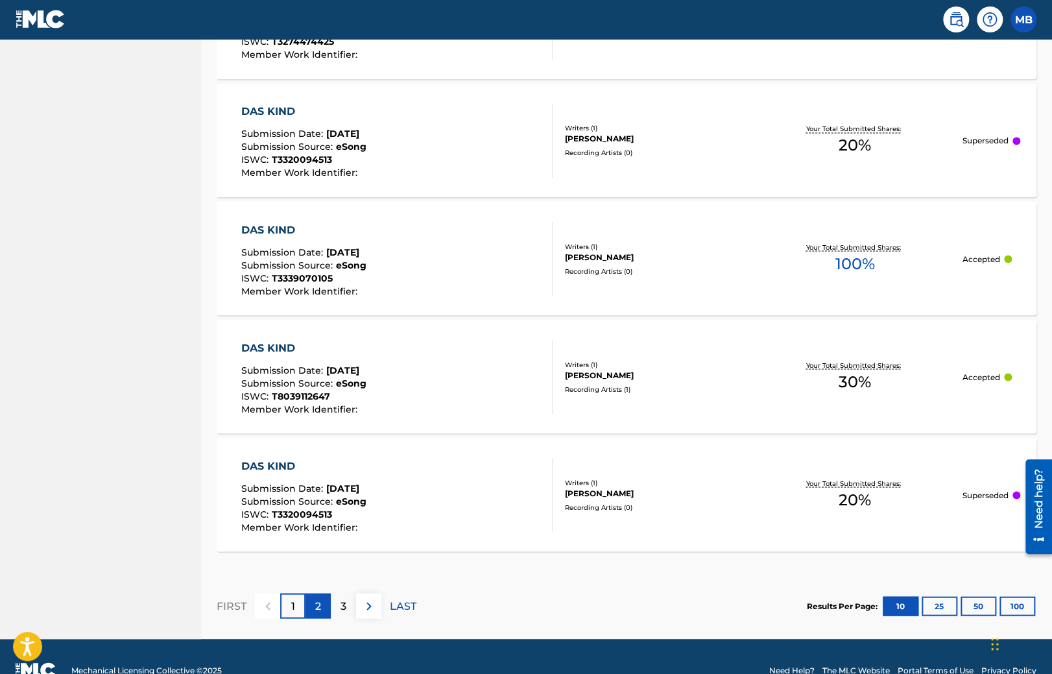
click at [321, 602] on div "2" at bounding box center [318, 605] width 25 height 25
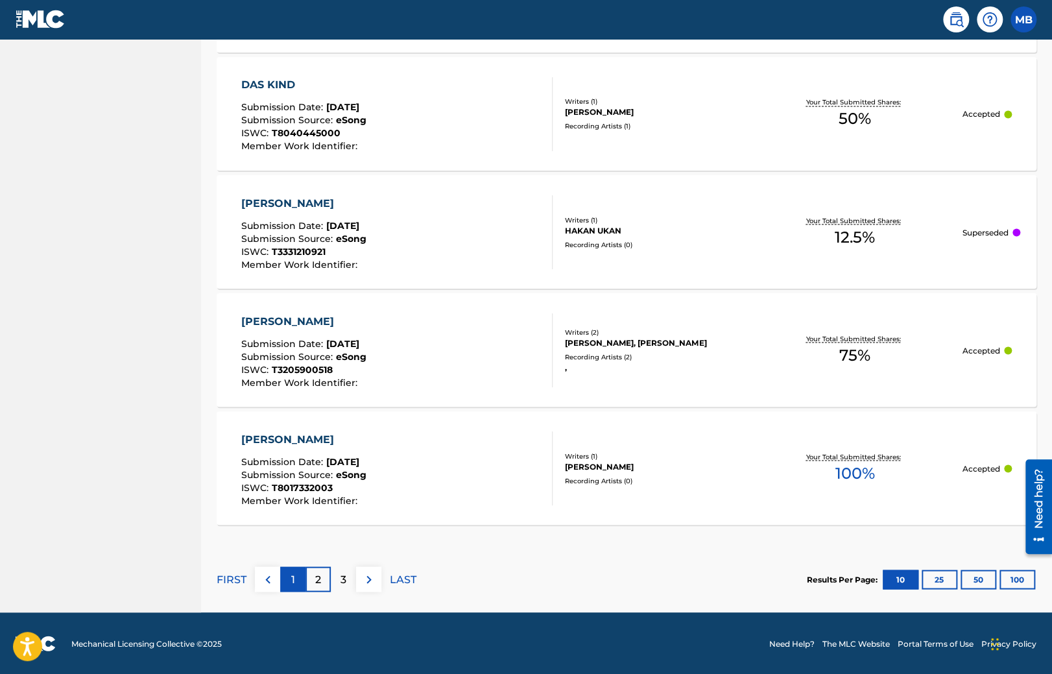
click at [281, 577] on div "1" at bounding box center [292, 578] width 25 height 25
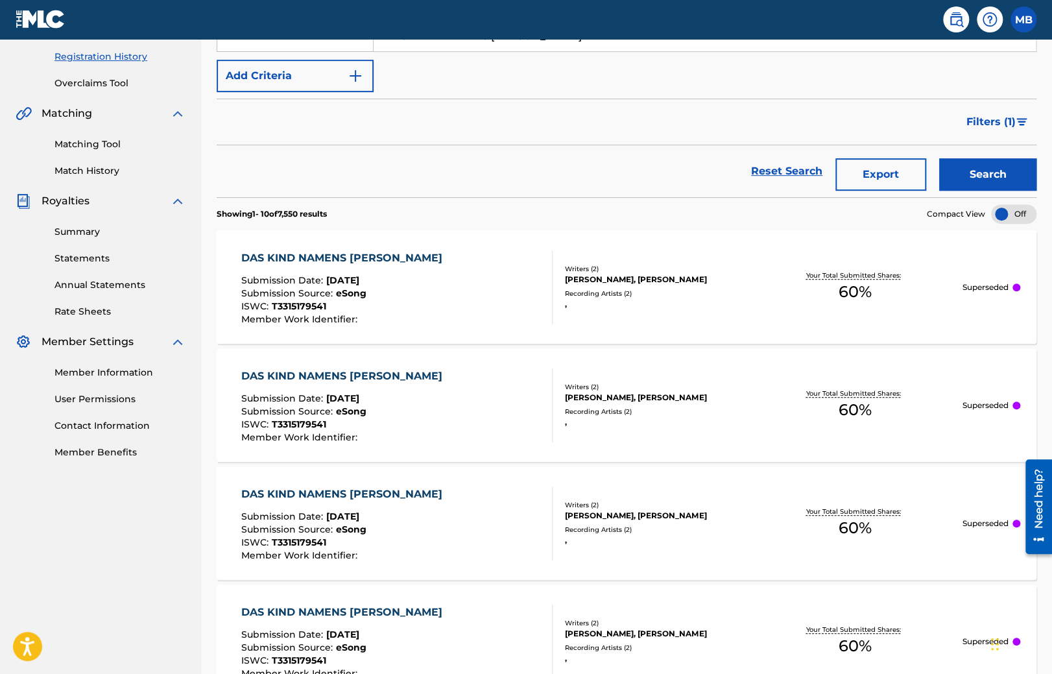
click at [456, 514] on div "DAS KIND NAMENS RAUSCH Submission Date : Jun 17, 2025 Submission Source : eSong…" at bounding box center [396, 524] width 311 height 74
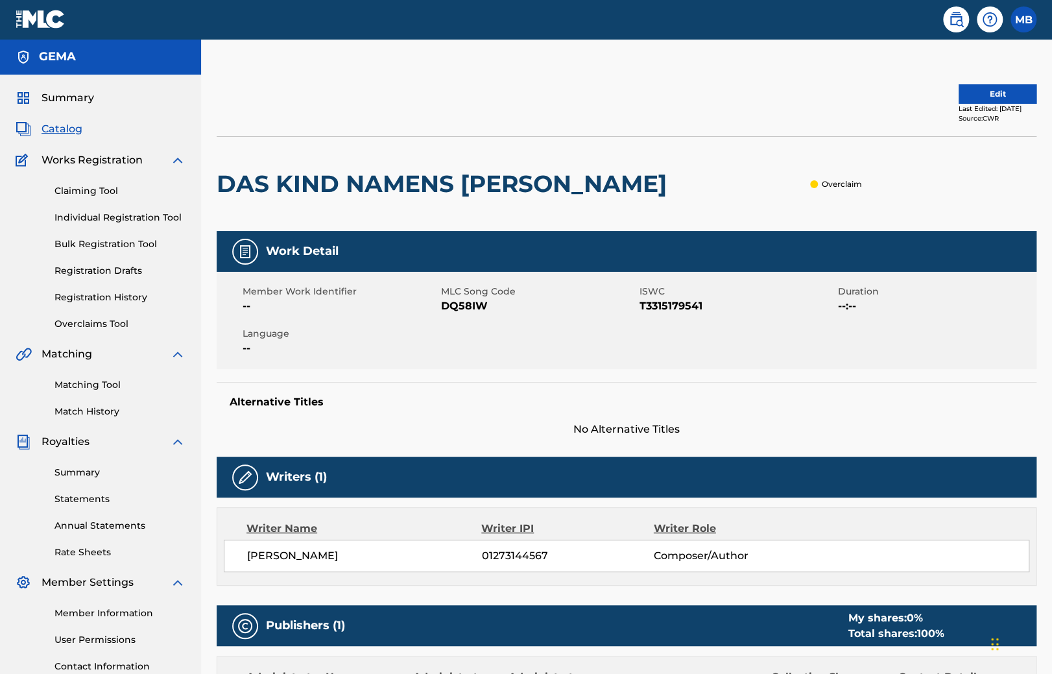
click at [269, 193] on h2 "DAS KIND NAMENS [PERSON_NAME]" at bounding box center [445, 183] width 457 height 29
click at [354, 333] on span "Language" at bounding box center [340, 334] width 195 height 14
click at [660, 306] on span "T3315179541" at bounding box center [737, 306] width 195 height 16
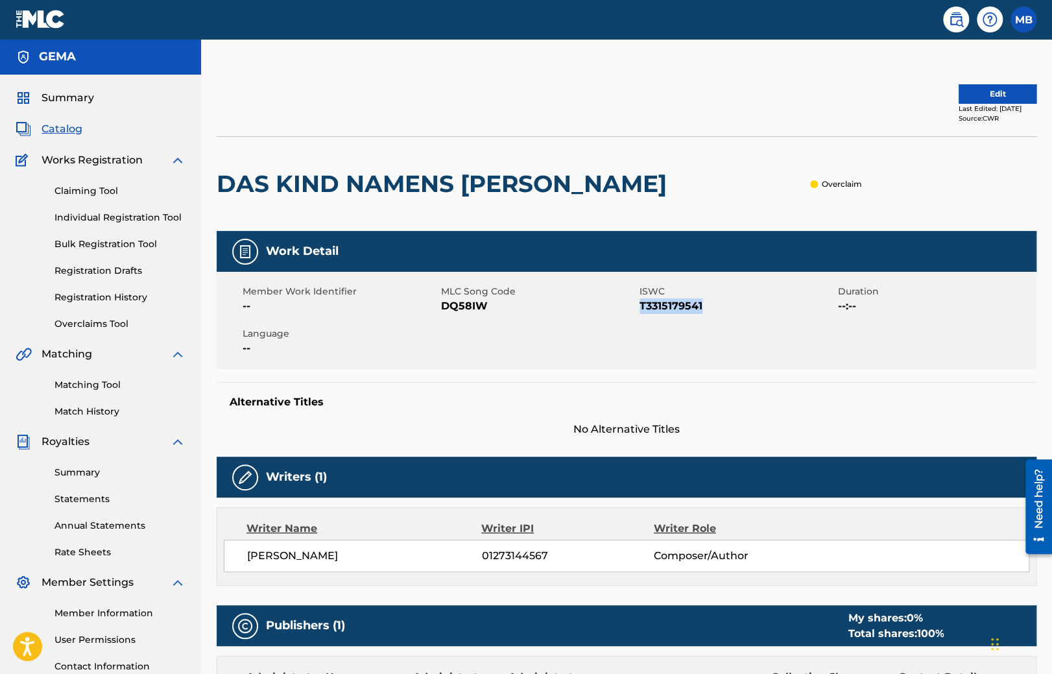
click at [660, 306] on span "T3315179541" at bounding box center [737, 306] width 195 height 16
copy span "T3315179541"
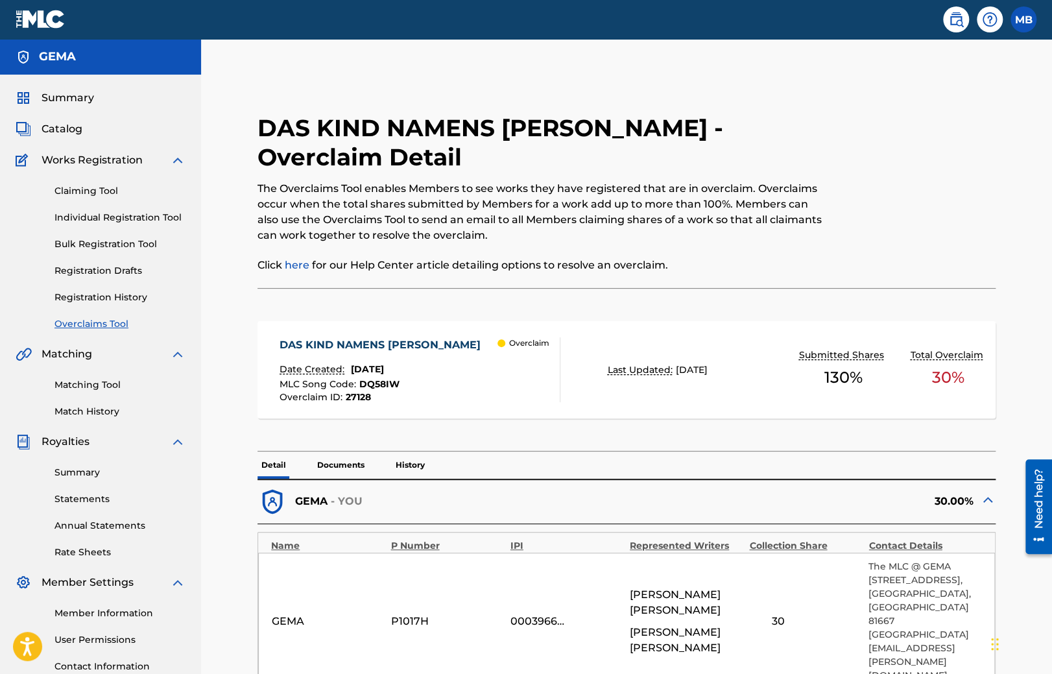
click at [45, 7] on link at bounding box center [41, 19] width 50 height 38
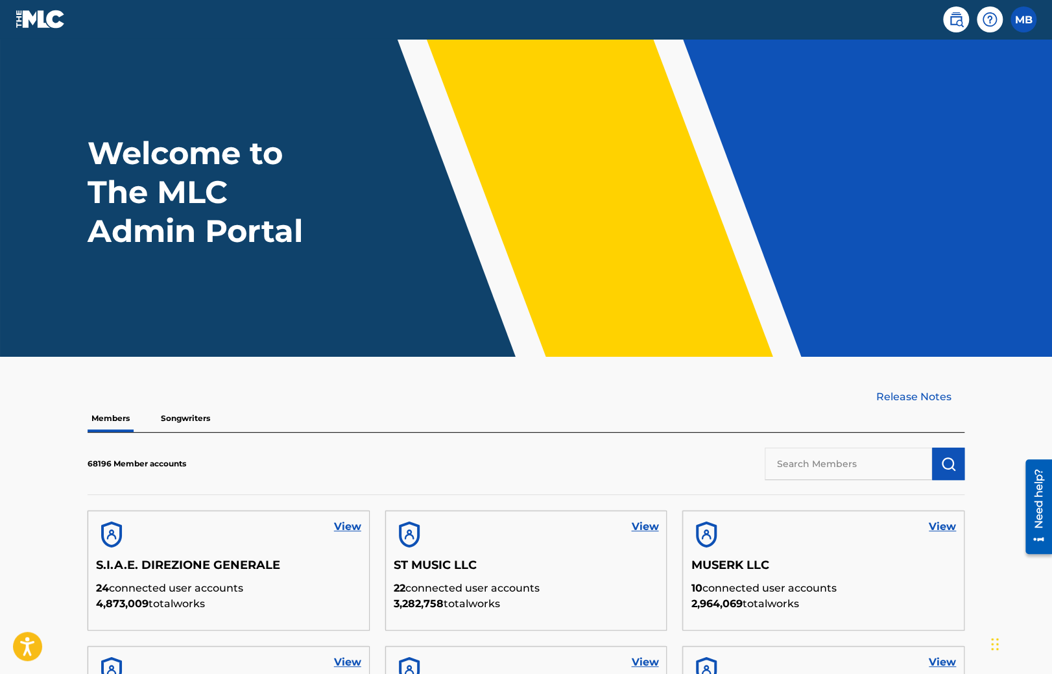
click at [833, 466] on input "text" at bounding box center [848, 464] width 167 height 32
paste input "PLUSQUAM"
type input "PLUSQUAM"
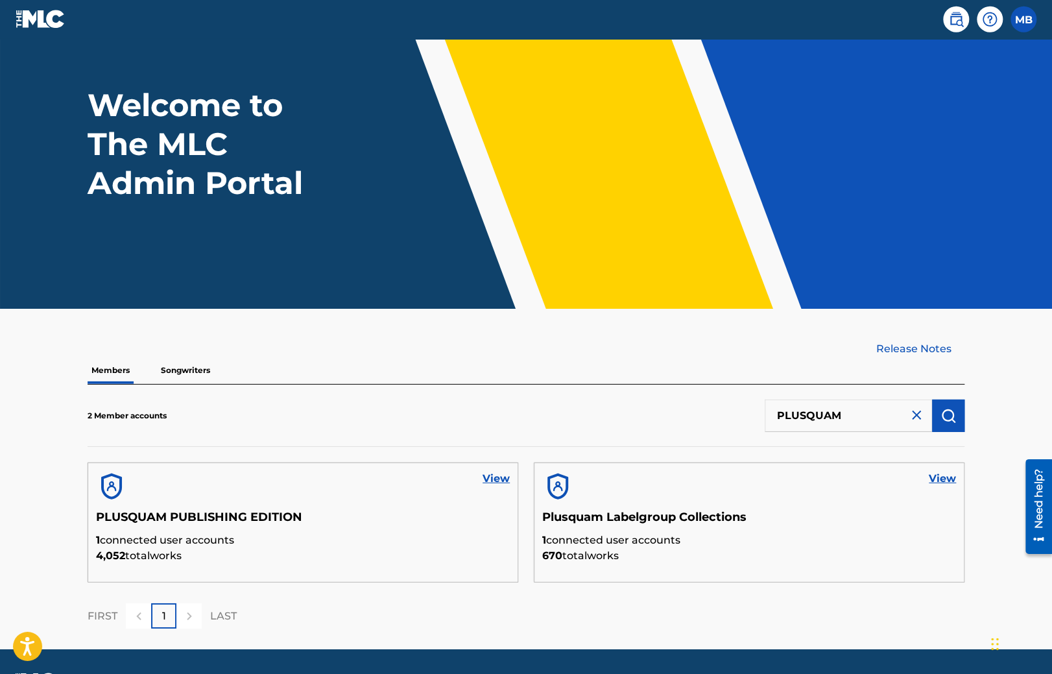
scroll to position [86, 0]
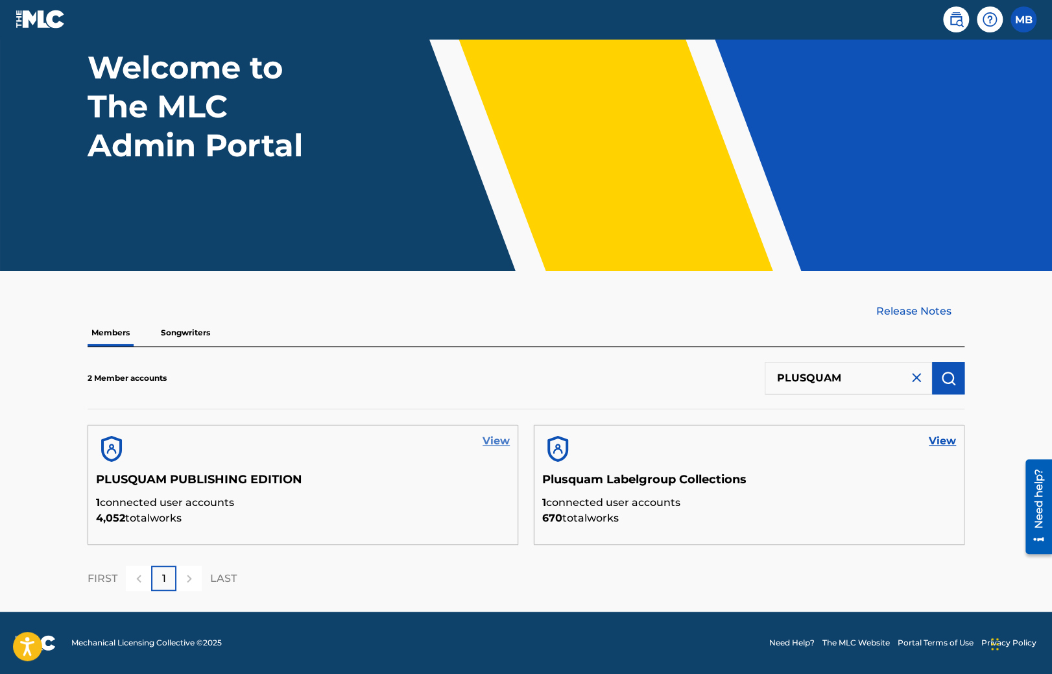
click at [505, 442] on link "View" at bounding box center [496, 441] width 27 height 16
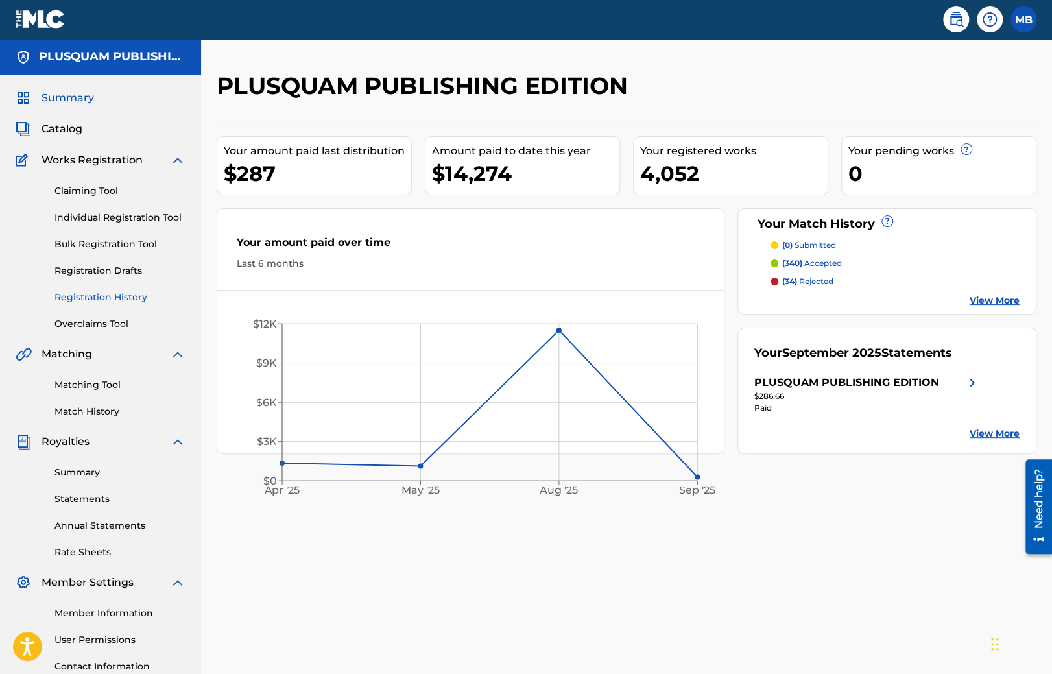
click at [105, 302] on link "Registration History" at bounding box center [119, 298] width 131 height 14
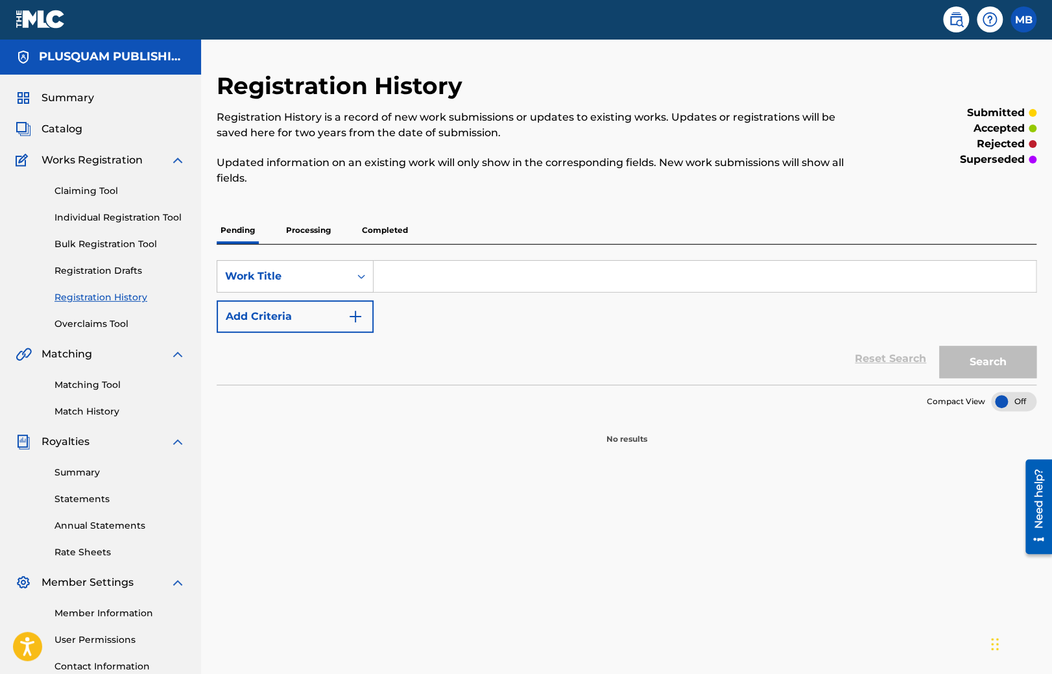
click at [307, 242] on p "Processing" at bounding box center [308, 230] width 53 height 27
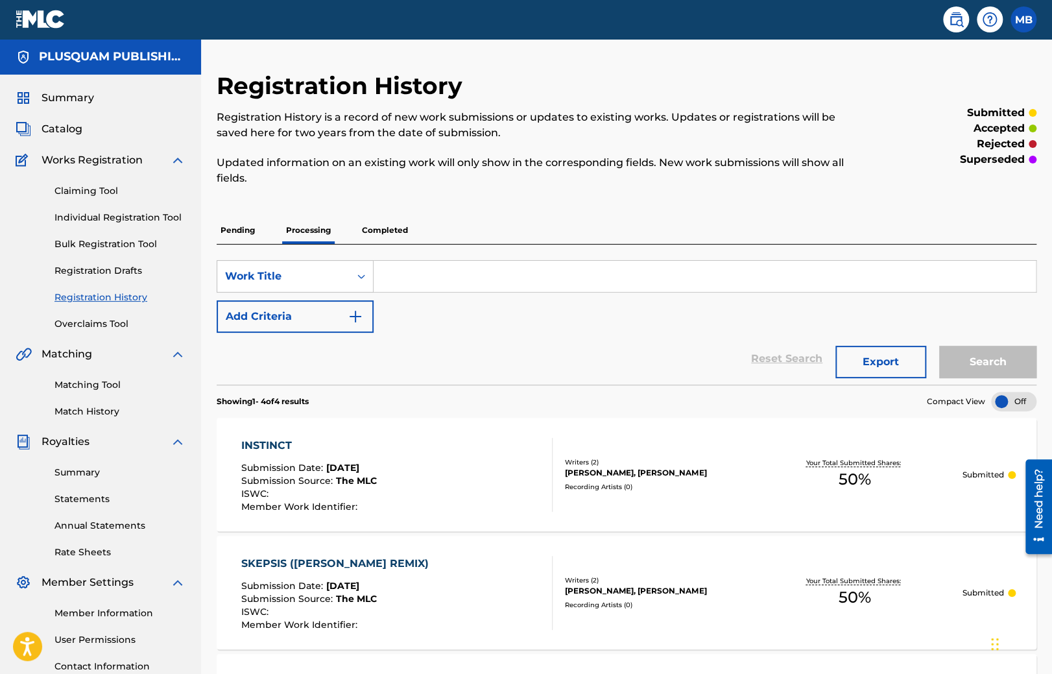
click at [381, 230] on p "Completed" at bounding box center [385, 230] width 54 height 27
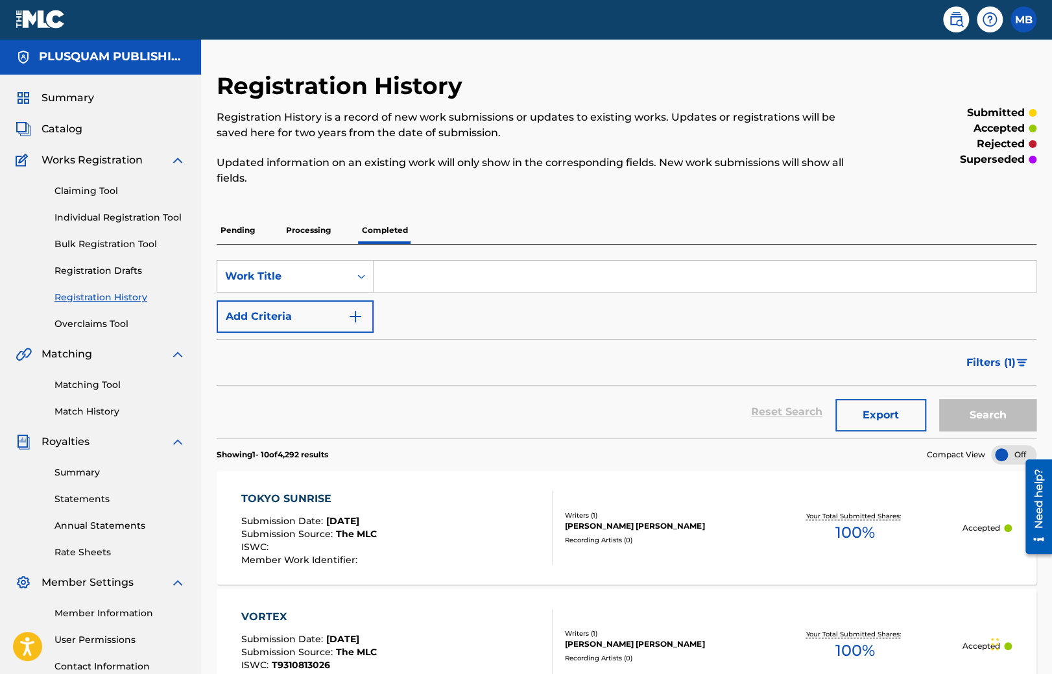
click at [398, 276] on input "Search Form" at bounding box center [705, 276] width 662 height 31
paste input "PLUSQUAM"
type input "PLUSQUAM"
paste input "DAS KIND NAMENS [PERSON_NAME]"
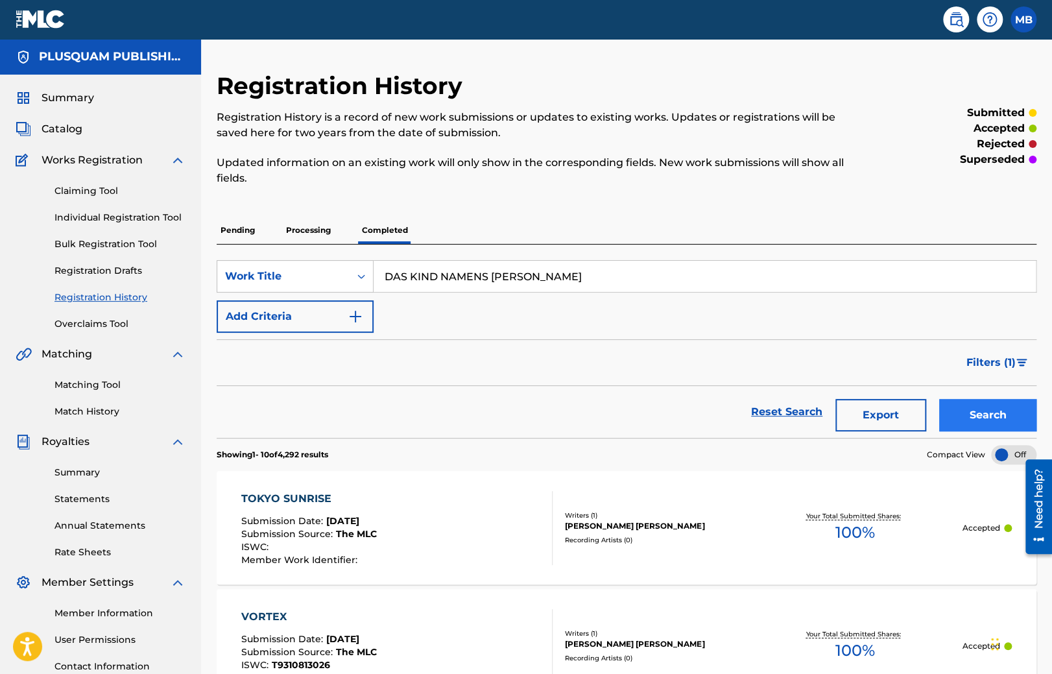
type input "DAS KIND NAMENS [PERSON_NAME]"
click at [961, 409] on button "Search" at bounding box center [987, 415] width 97 height 32
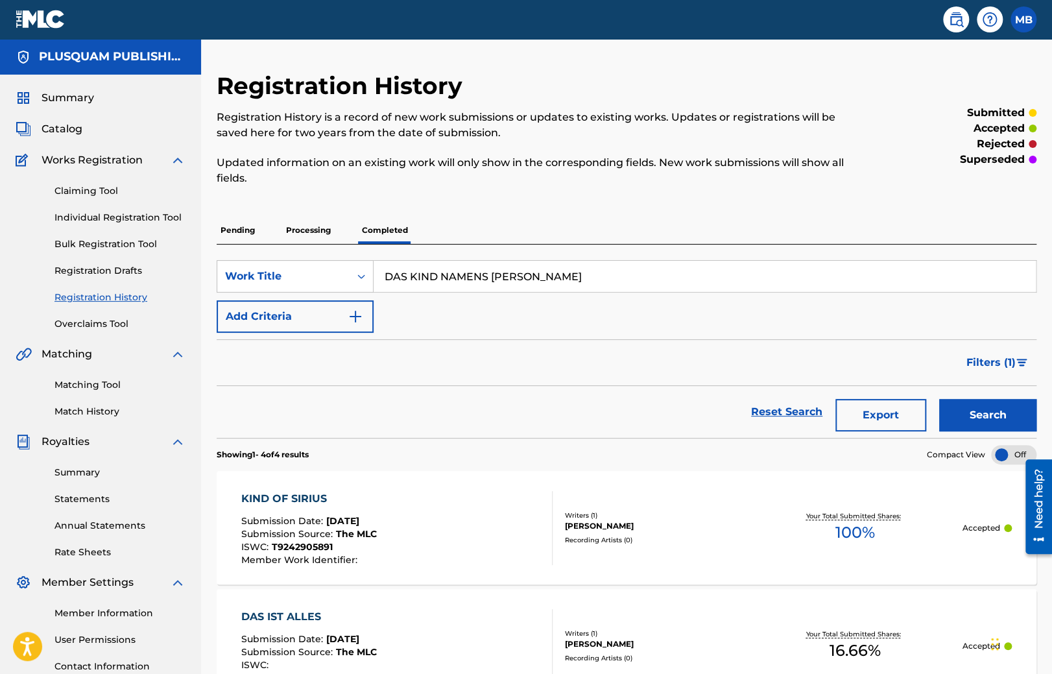
click at [311, 230] on p "Processing" at bounding box center [308, 230] width 53 height 27
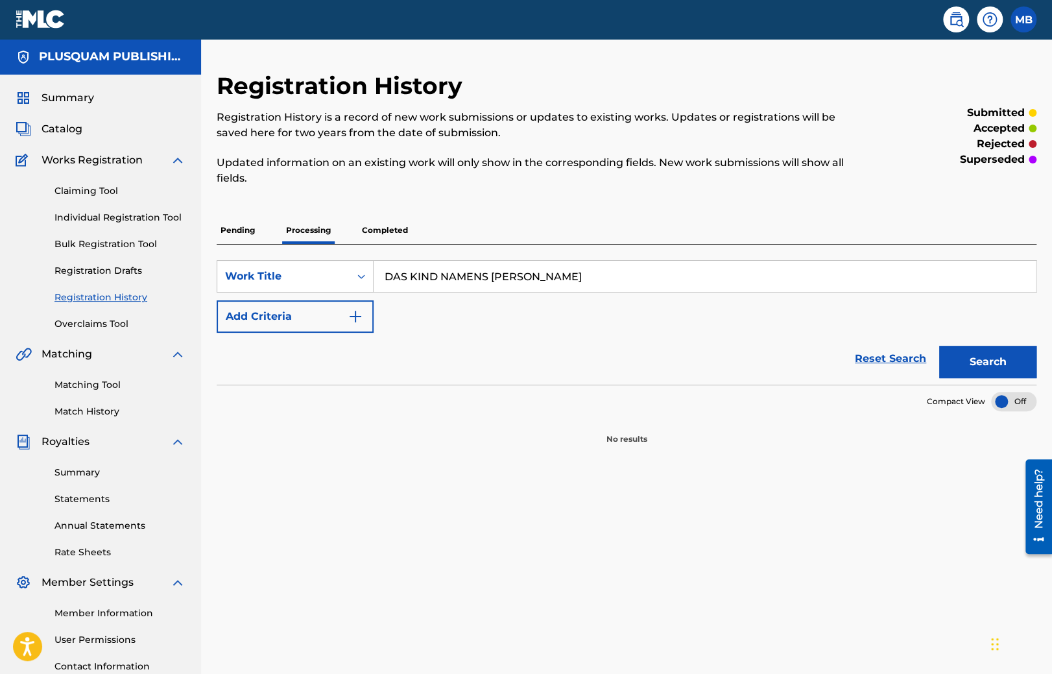
click at [540, 280] on input "DAS KIND NAMENS [PERSON_NAME]" at bounding box center [705, 276] width 662 height 31
click at [986, 365] on button "Search" at bounding box center [987, 362] width 97 height 32
click at [370, 235] on p "Completed" at bounding box center [385, 230] width 54 height 27
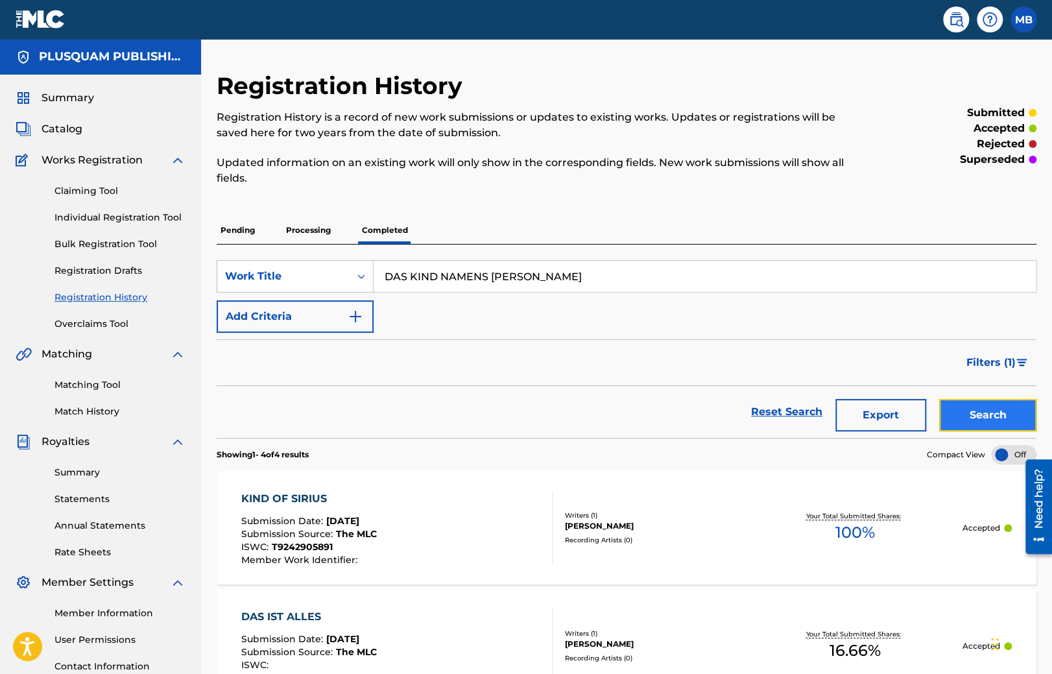
click at [1010, 416] on button "Search" at bounding box center [987, 415] width 97 height 32
click at [58, 131] on span "Catalog" at bounding box center [62, 129] width 41 height 16
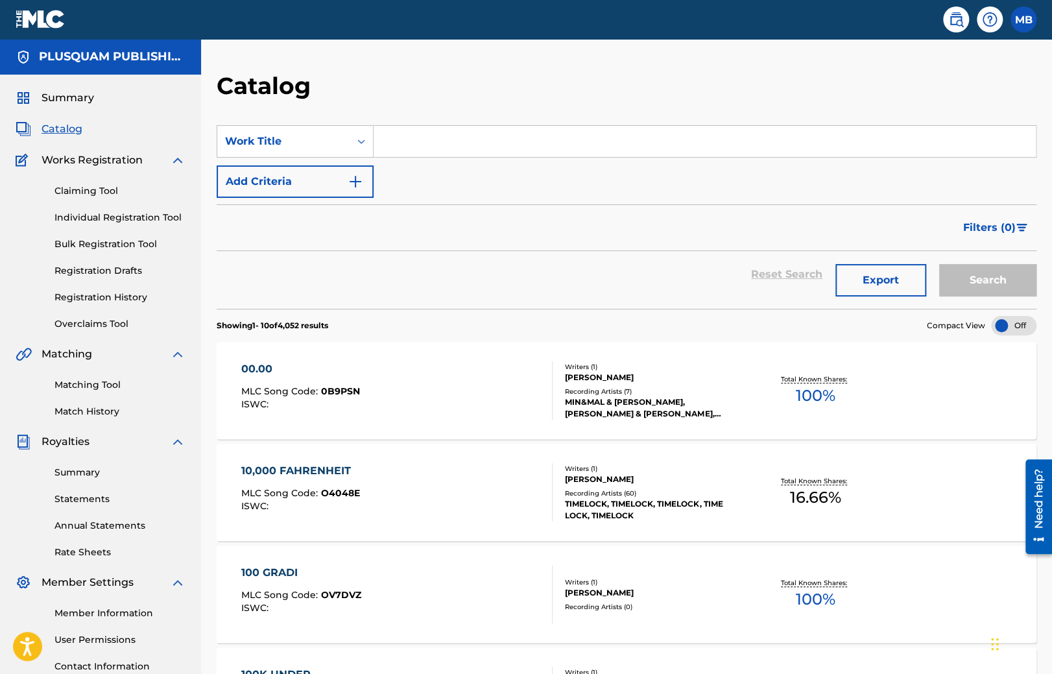
click at [411, 149] on input "Search Form" at bounding box center [705, 141] width 662 height 31
paste input "DAS KIND NAMENS [PERSON_NAME]"
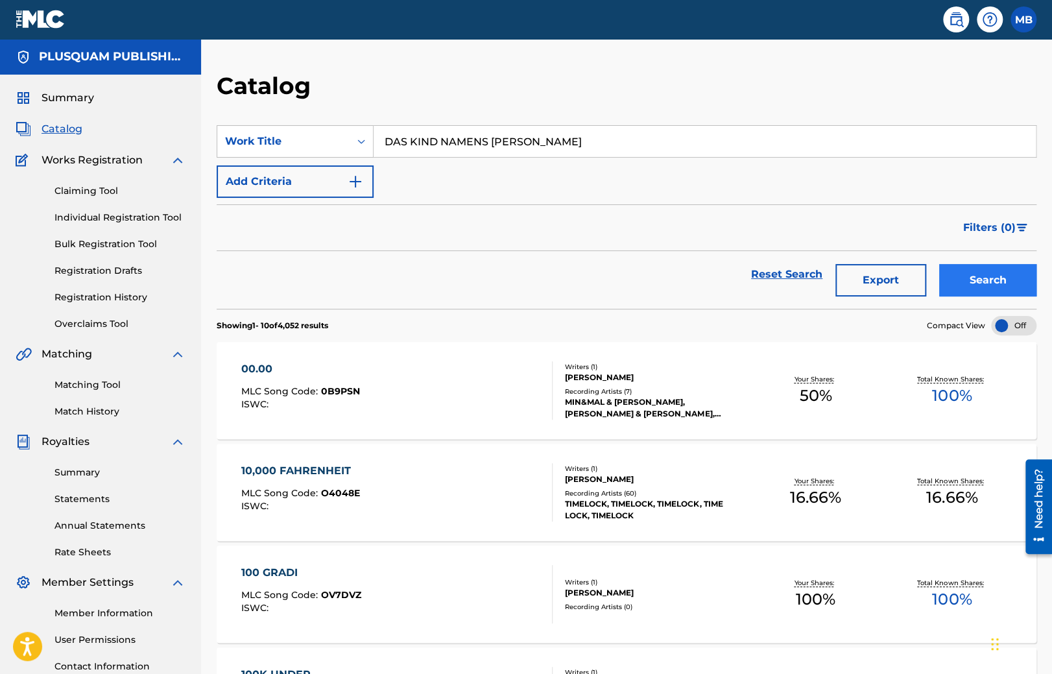
type input "DAS KIND NAMENS [PERSON_NAME]"
click at [996, 277] on button "Search" at bounding box center [987, 280] width 97 height 32
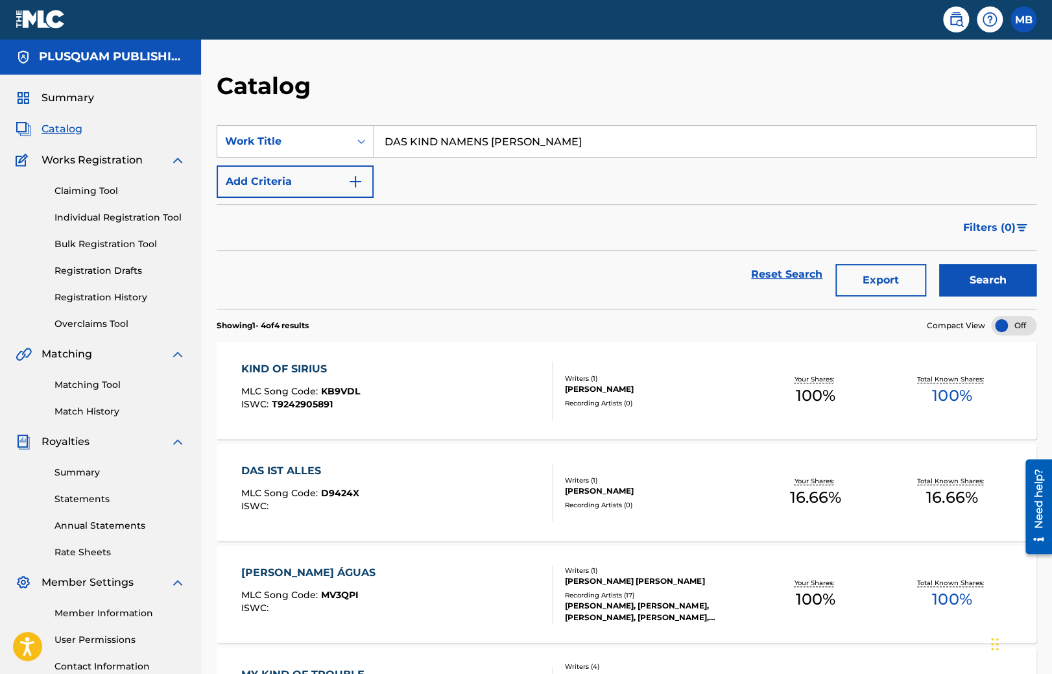
click at [23, 20] on img at bounding box center [41, 19] width 50 height 19
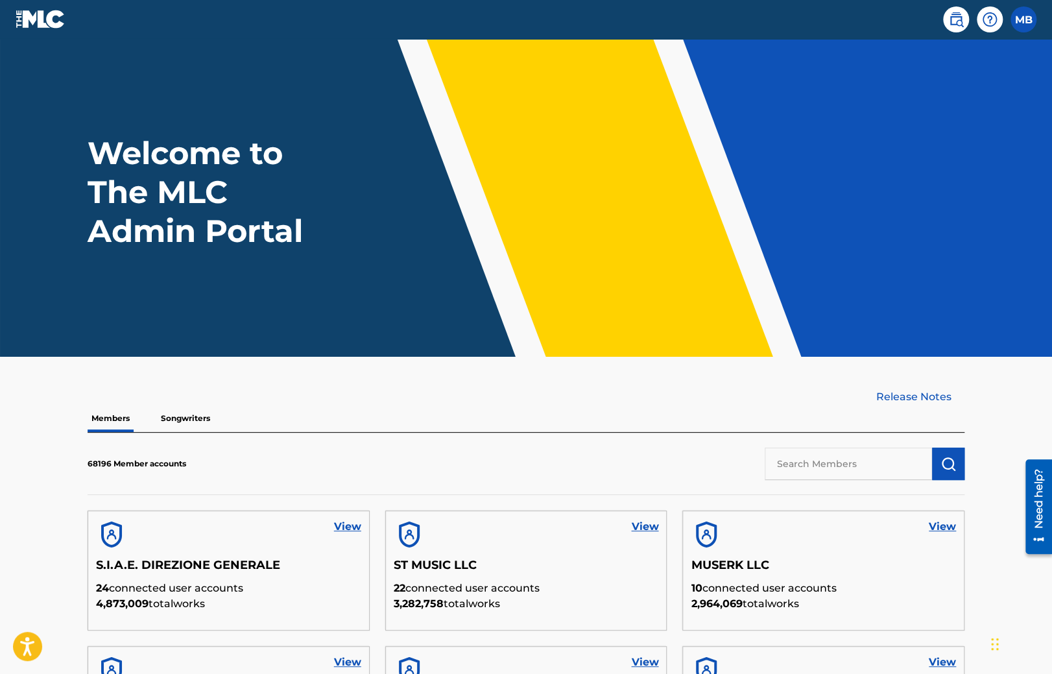
click at [875, 462] on input "text" at bounding box center [848, 464] width 167 height 32
paste input "YOURVID"
type input "YOURVID"
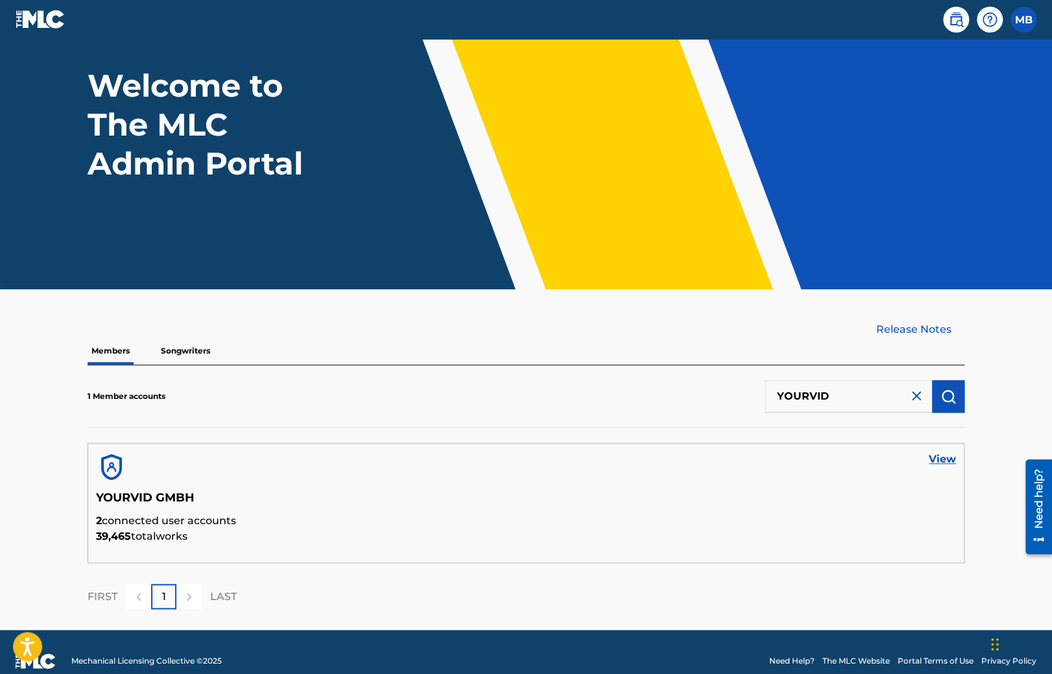
scroll to position [68, 0]
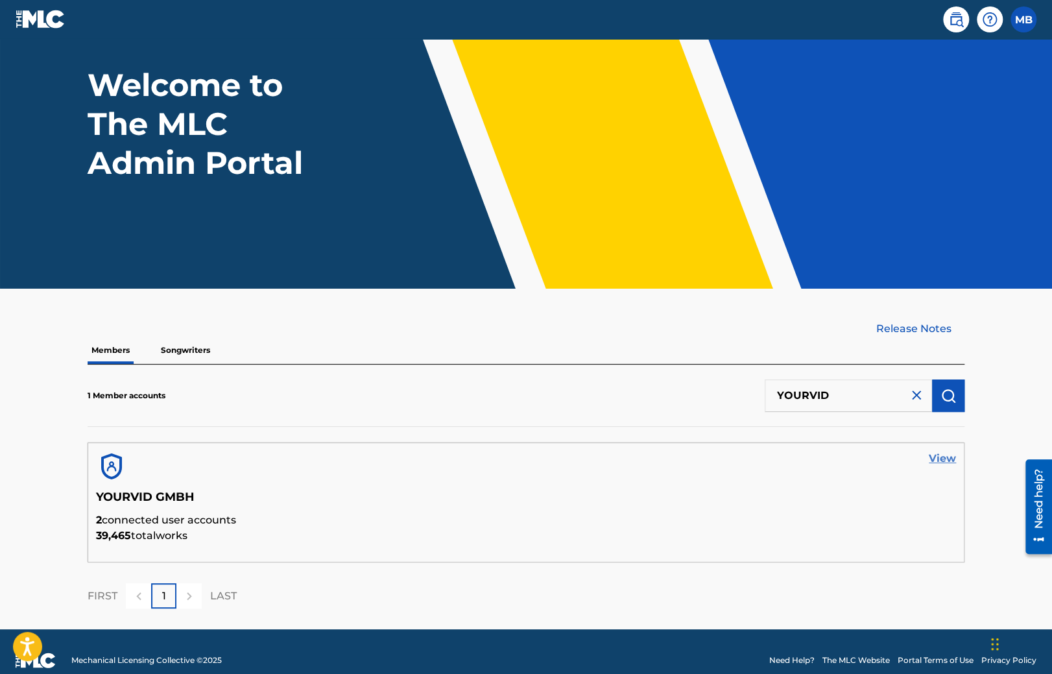
click at [944, 463] on link "View" at bounding box center [942, 459] width 27 height 16
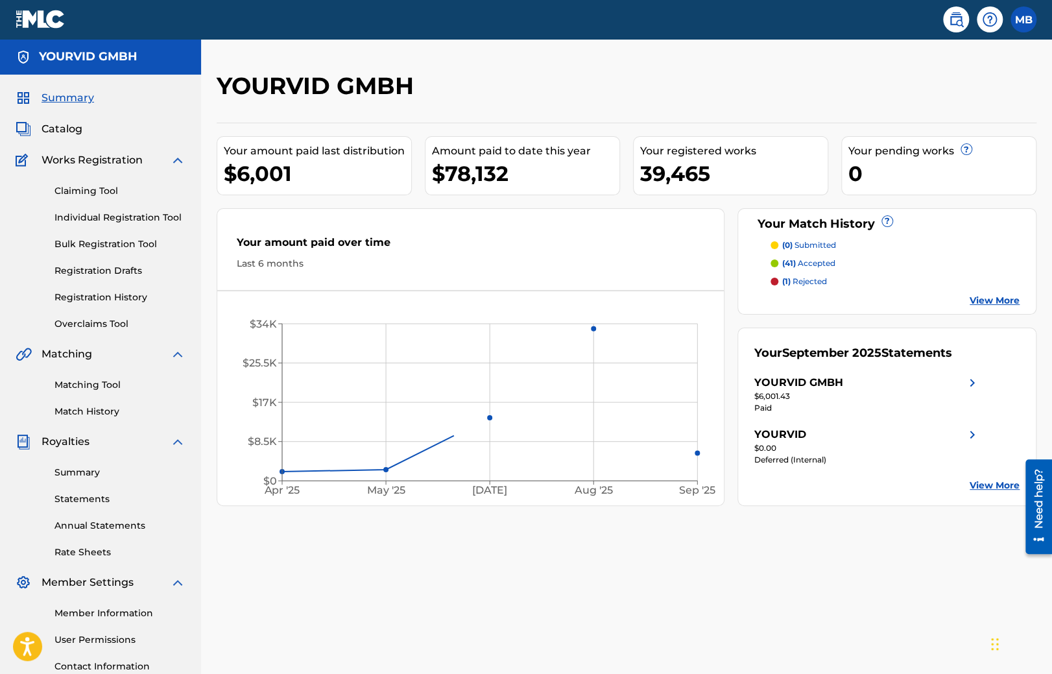
click at [51, 117] on div "Summary Catalog Works Registration Claiming Tool Individual Registration Tool B…" at bounding box center [100, 395] width 201 height 641
click at [56, 123] on span "Catalog" at bounding box center [62, 129] width 41 height 16
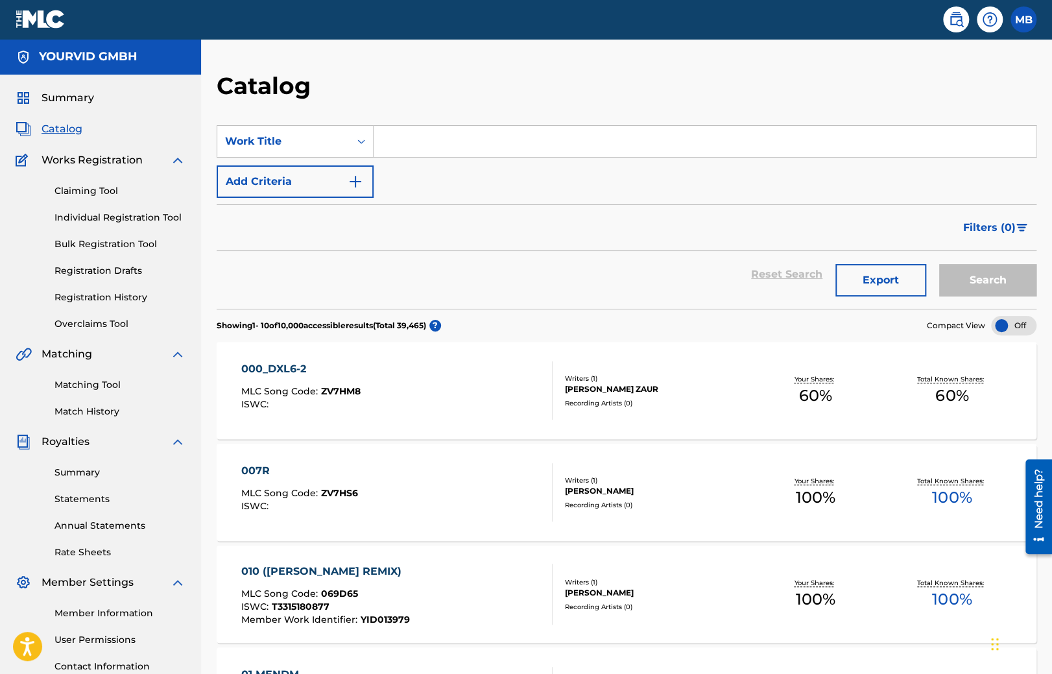
click at [435, 136] on input "Search Form" at bounding box center [705, 141] width 662 height 31
click at [107, 303] on link "Registration History" at bounding box center [119, 298] width 131 height 14
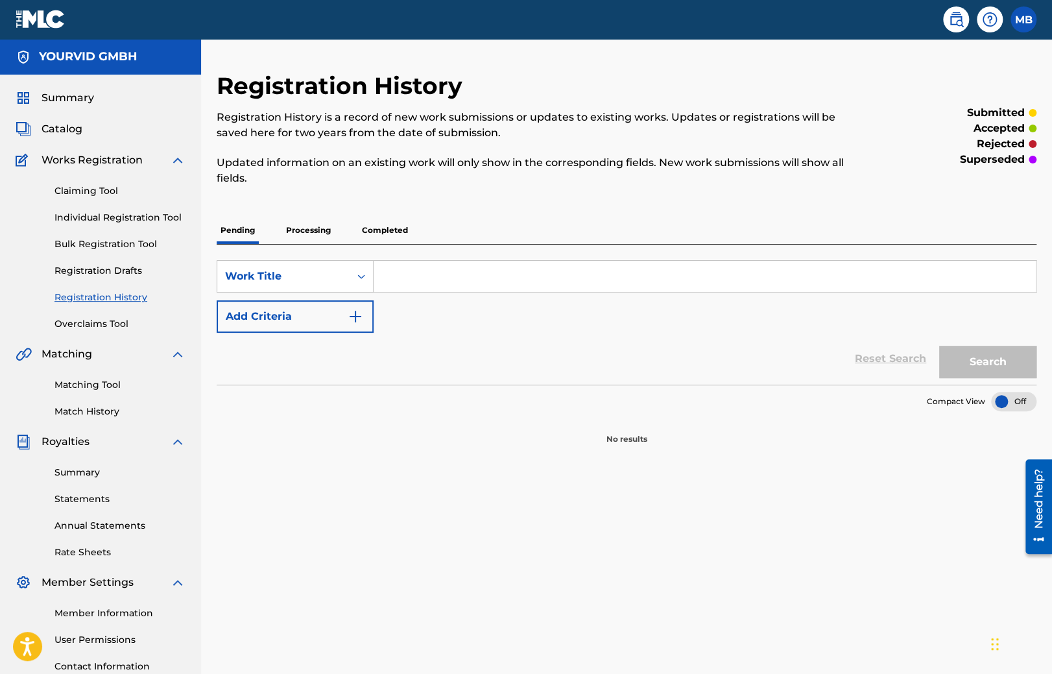
click at [386, 229] on p "Completed" at bounding box center [385, 230] width 54 height 27
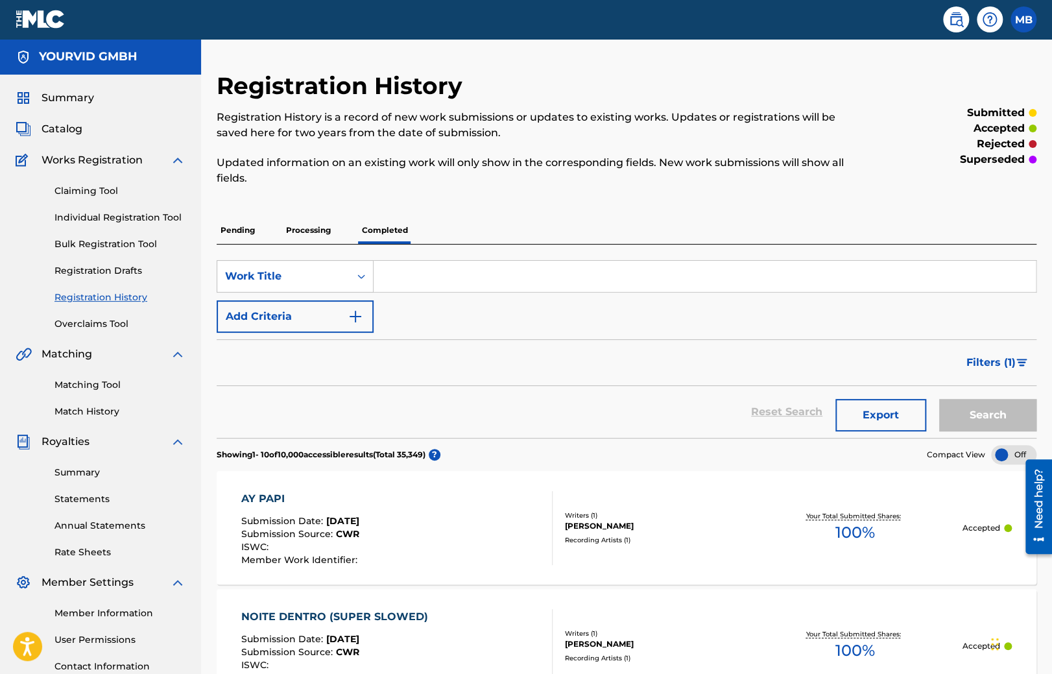
click at [406, 274] on input "Search Form" at bounding box center [705, 276] width 662 height 31
paste input "YOURVID"
type input "YOURVID"
paste input "DAS KIND NAMENS [PERSON_NAME]"
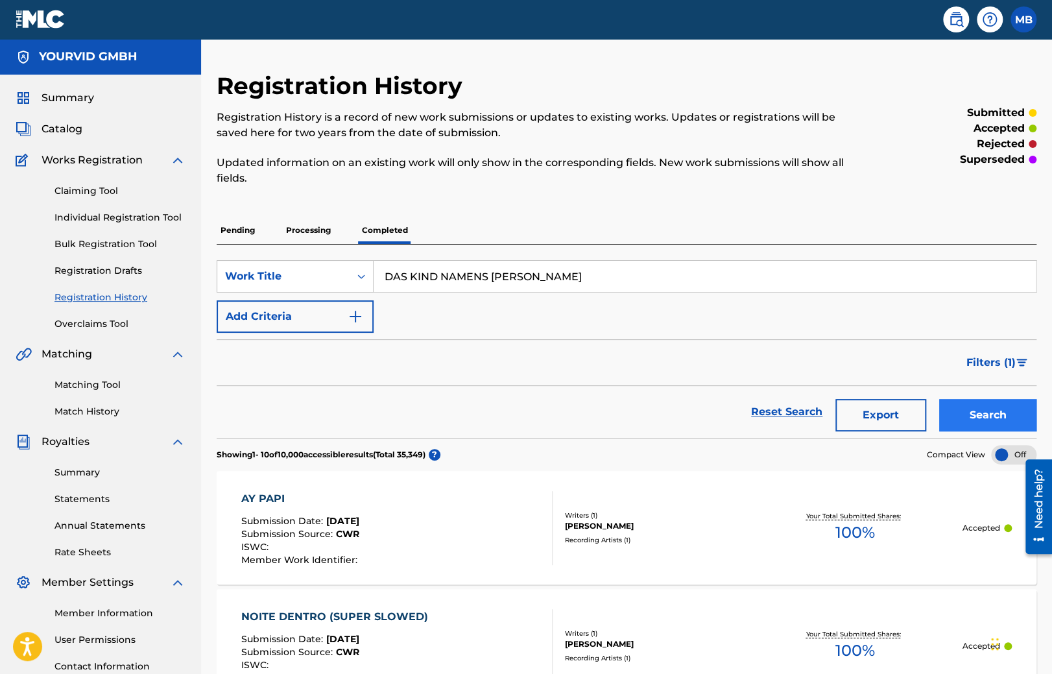
type input "DAS KIND NAMENS [PERSON_NAME]"
click at [987, 421] on button "Search" at bounding box center [987, 415] width 97 height 32
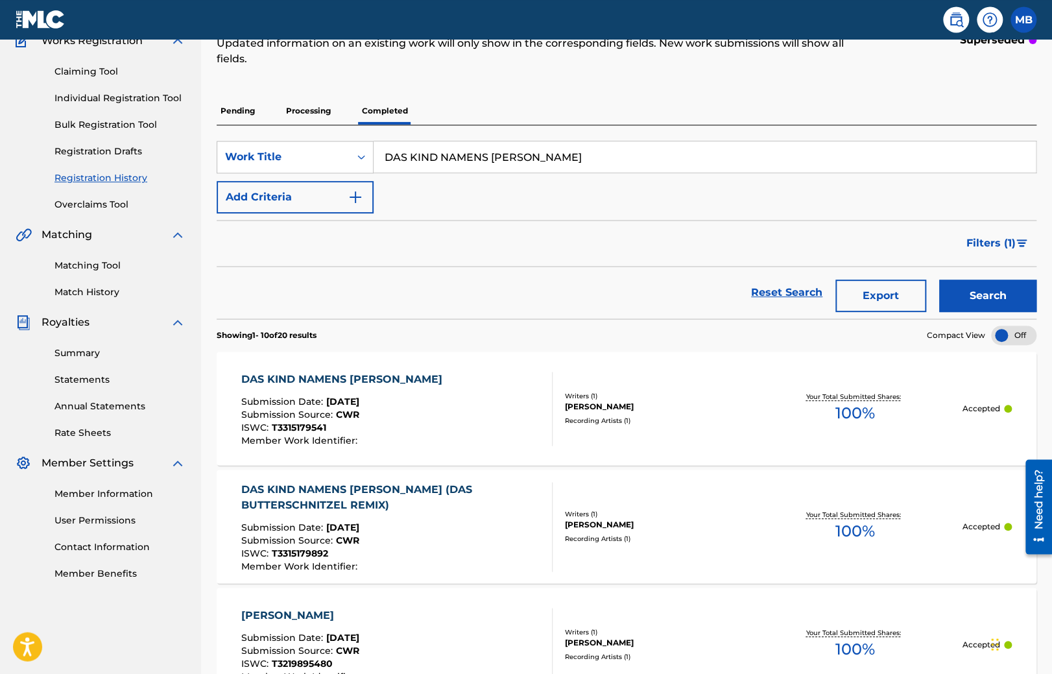
scroll to position [137, 0]
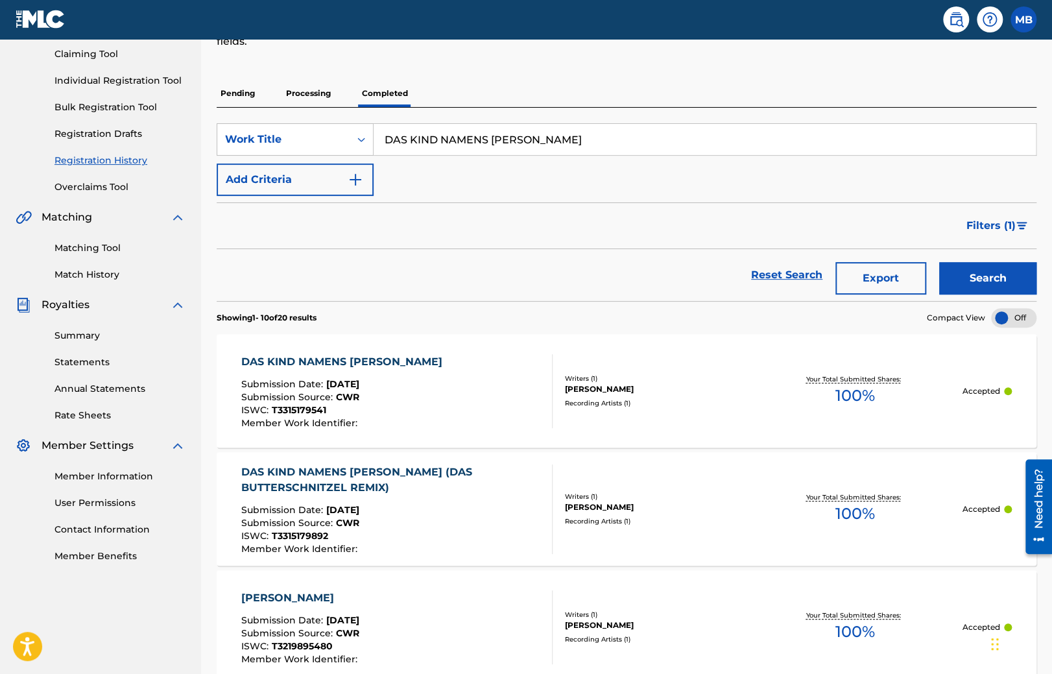
click at [304, 87] on p "Processing" at bounding box center [308, 93] width 53 height 27
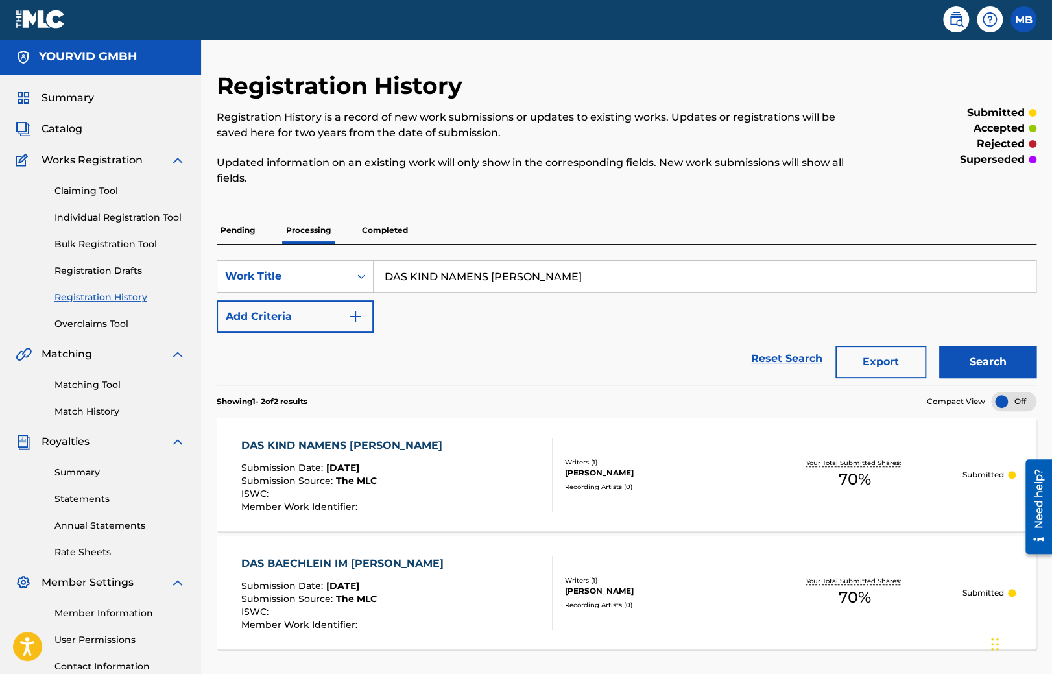
click at [385, 232] on p "Completed" at bounding box center [385, 230] width 54 height 27
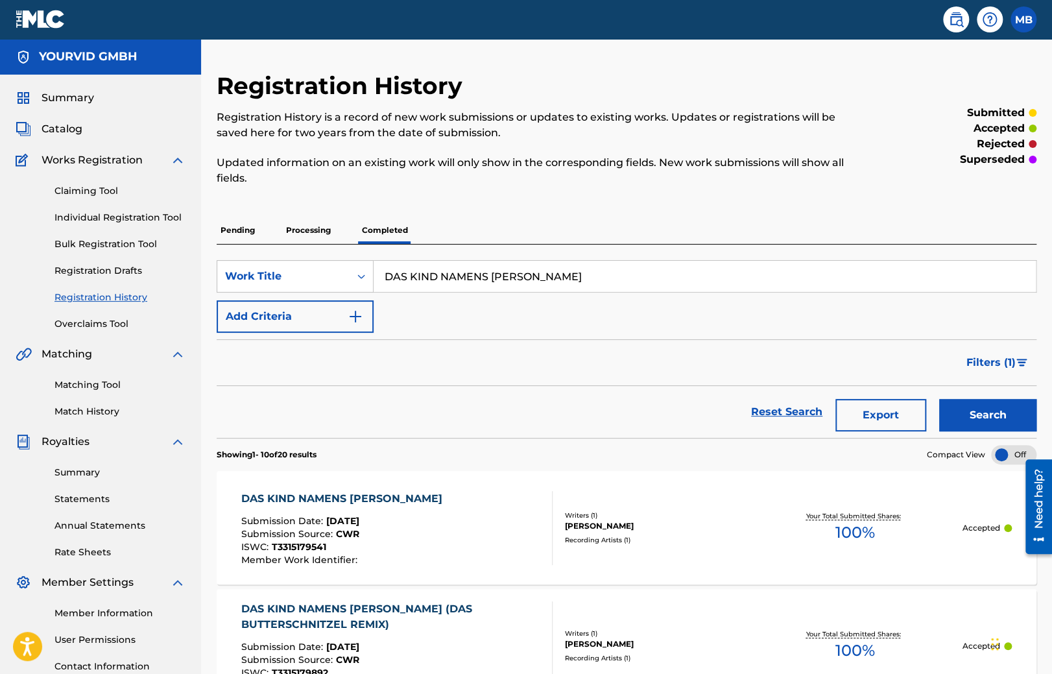
click at [320, 228] on p "Processing" at bounding box center [308, 230] width 53 height 27
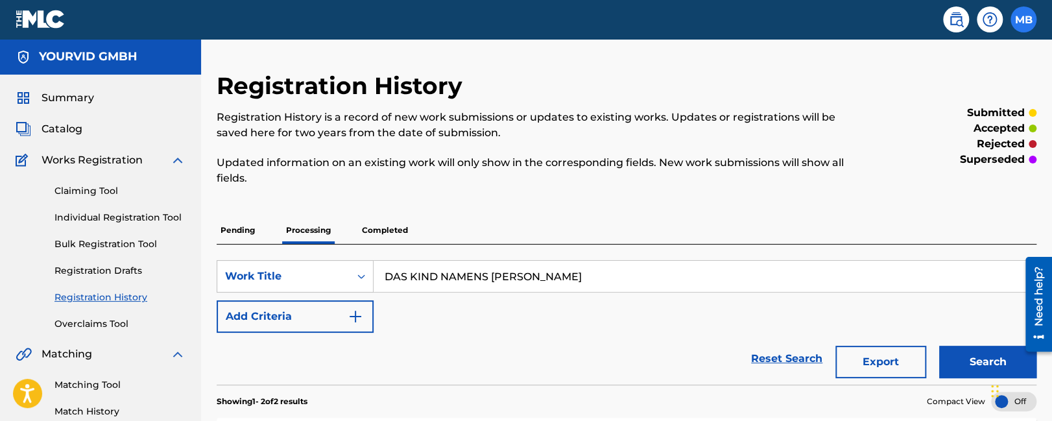
click at [1025, 22] on label at bounding box center [1024, 19] width 26 height 26
click at [1024, 19] on input "MB Maurice Buckberry maurice.buckberry@themlc.com Profile Log out" at bounding box center [1024, 19] width 0 height 0
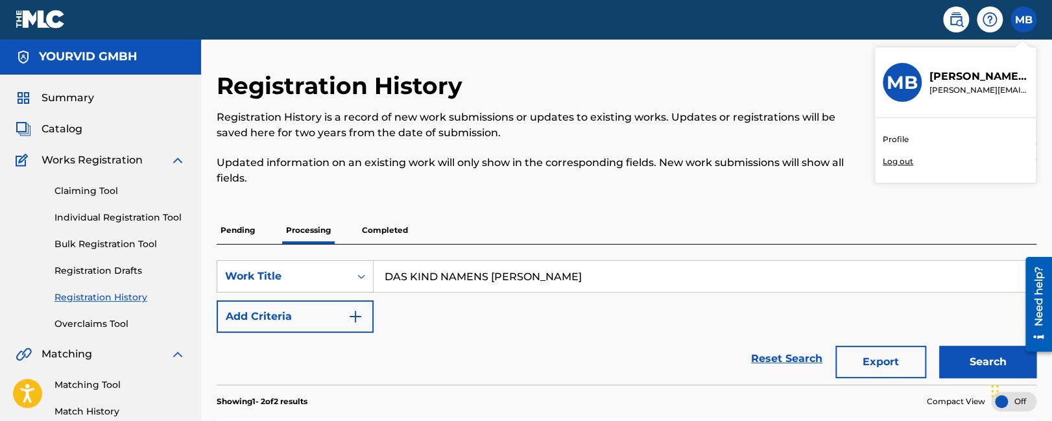
click at [906, 136] on link "Profile" at bounding box center [896, 140] width 26 height 12
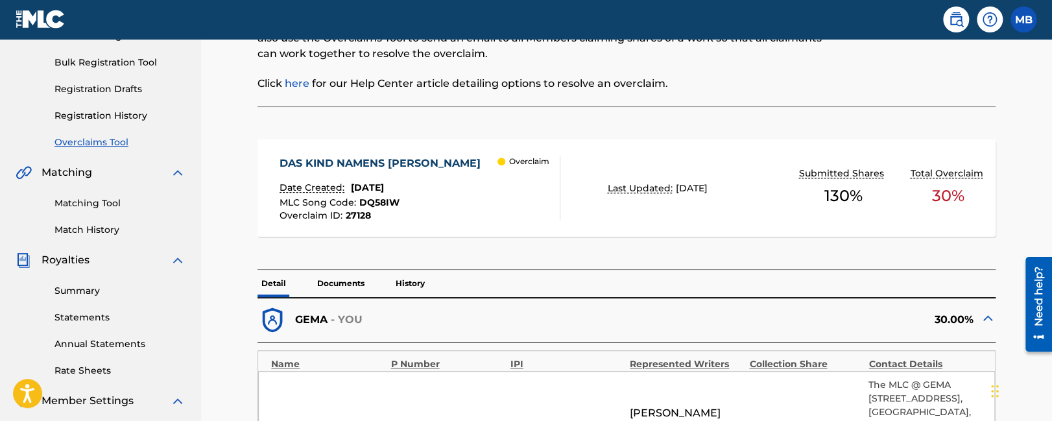
scroll to position [319, 0]
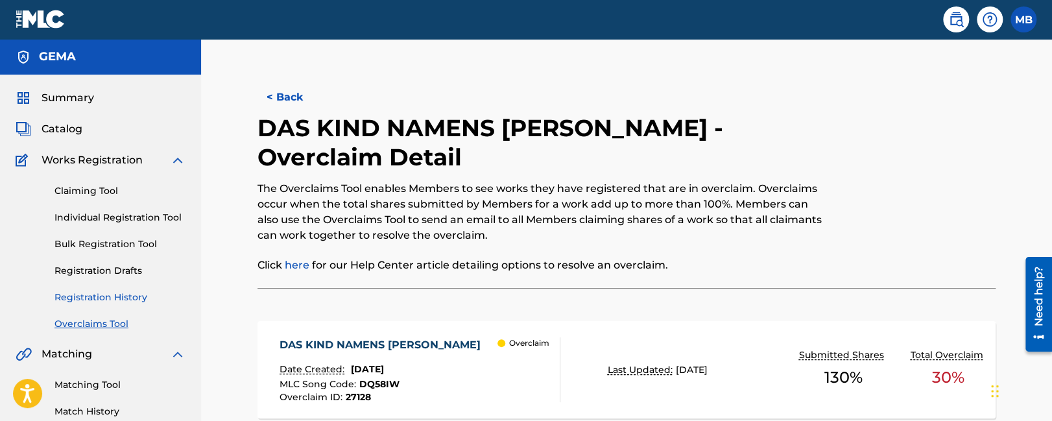
click at [101, 297] on link "Registration History" at bounding box center [119, 298] width 131 height 14
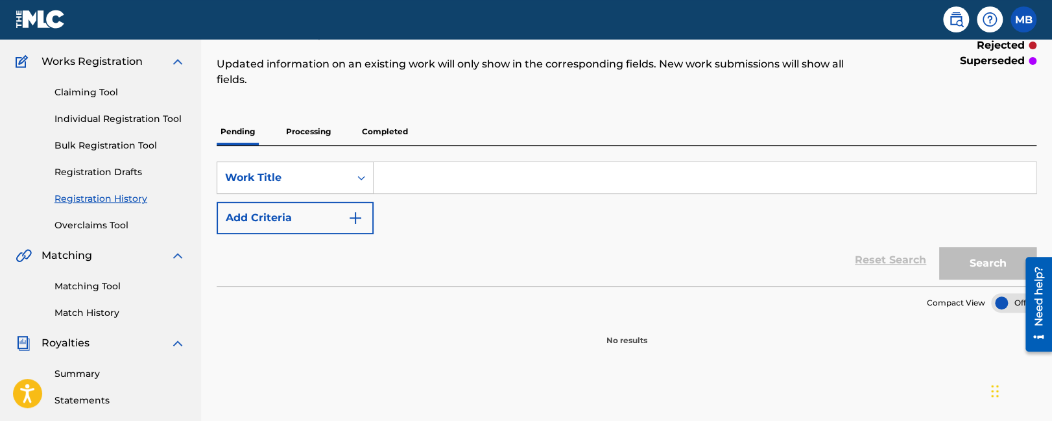
scroll to position [68, 0]
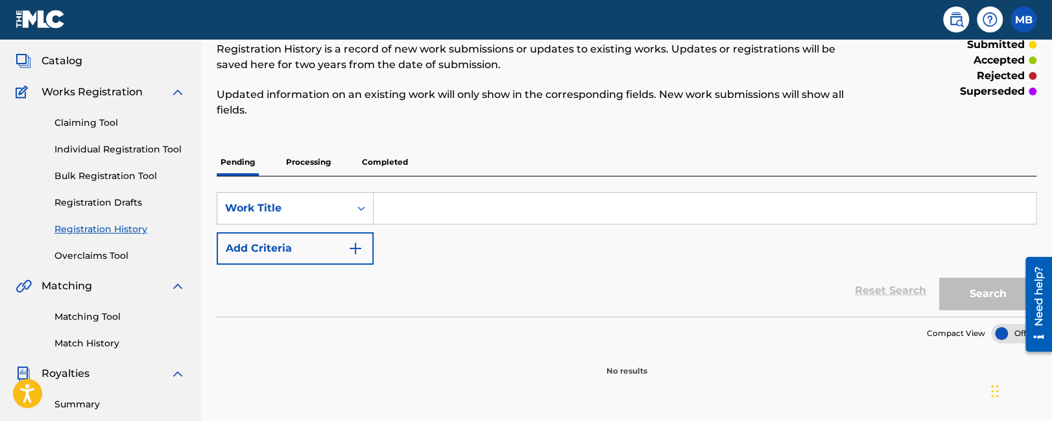
click at [383, 152] on p "Completed" at bounding box center [385, 162] width 54 height 27
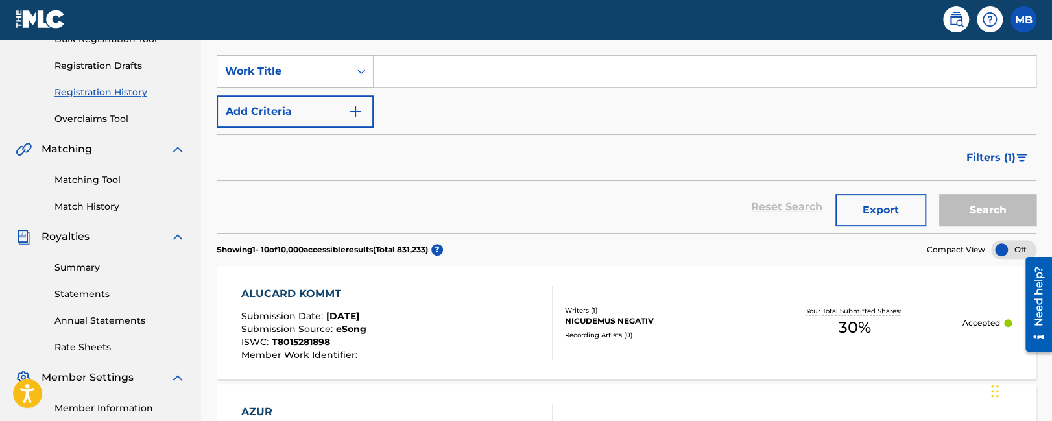
scroll to position [68, 0]
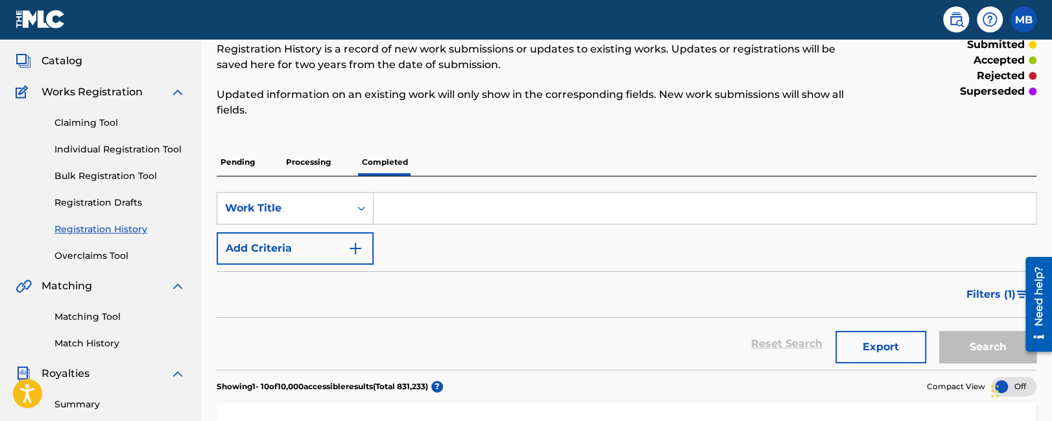
click at [306, 162] on p "Processing" at bounding box center [308, 162] width 53 height 27
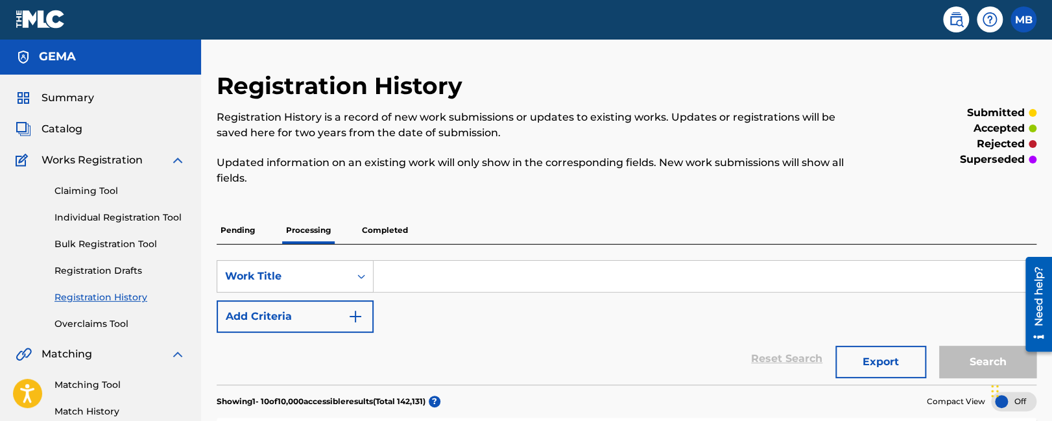
click at [234, 243] on p "Pending" at bounding box center [238, 230] width 42 height 27
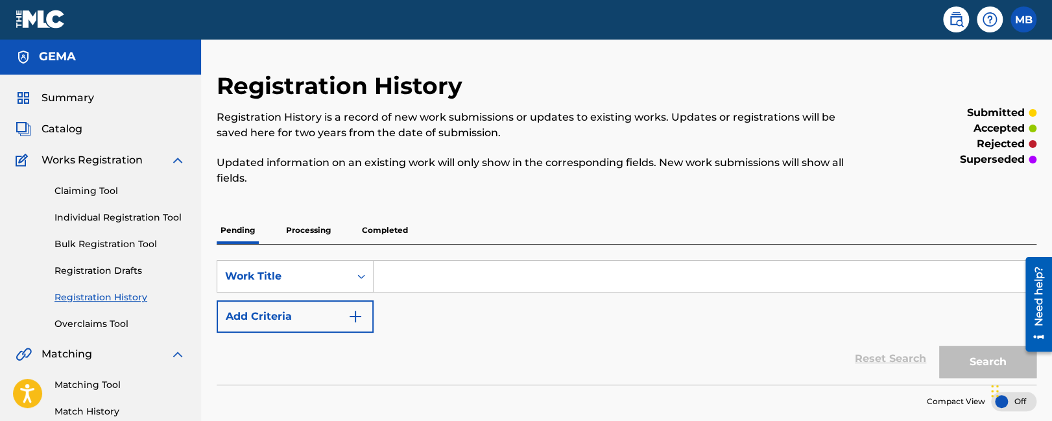
click at [357, 217] on div "Registration History Registration History is a record of new work submissions o…" at bounding box center [627, 258] width 820 height 374
click at [370, 225] on p "Completed" at bounding box center [385, 230] width 54 height 27
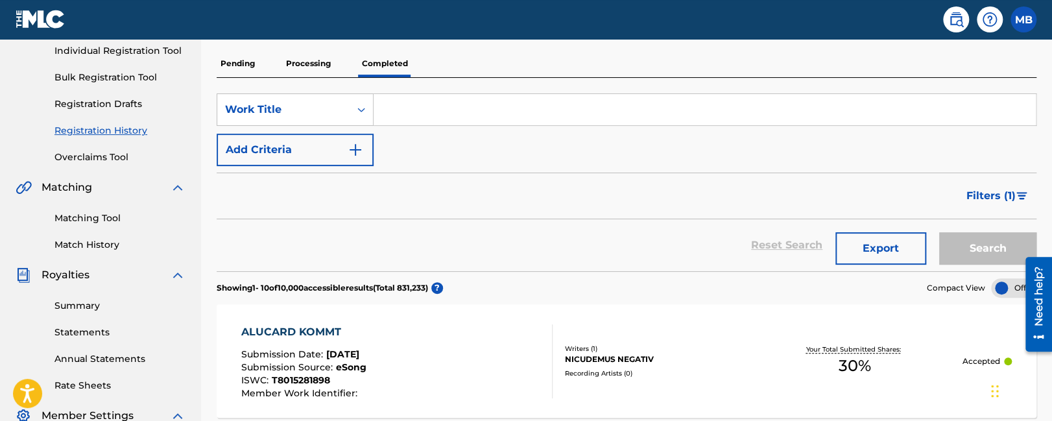
scroll to position [205, 0]
